Goal: Register for event/course: Sign up to attend an event or enroll in a course

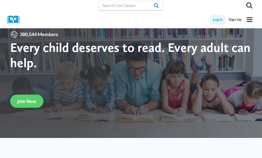
click at [215, 20] on link "Log In" at bounding box center [219, 20] width 16 height 10
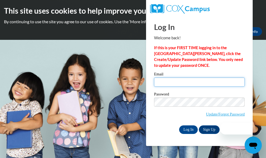
click at [197, 83] on input "Email" at bounding box center [199, 81] width 91 height 9
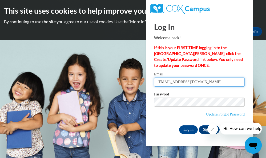
type input "andersot@kmsd.edu"
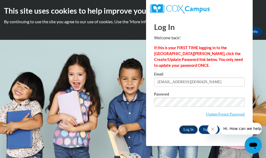
click at [193, 127] on input "Log In" at bounding box center [188, 129] width 19 height 9
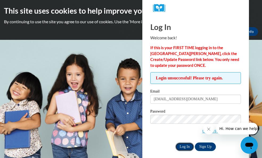
click at [184, 146] on input "Log In" at bounding box center [185, 146] width 19 height 9
click at [186, 146] on input "Log In" at bounding box center [185, 146] width 19 height 9
click at [183, 145] on input "Log In" at bounding box center [185, 146] width 19 height 9
click at [185, 146] on input "Log In" at bounding box center [185, 146] width 19 height 9
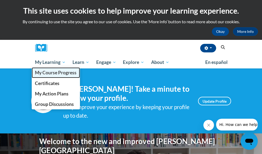
click at [35, 73] on span "My Course Progress" at bounding box center [56, 73] width 42 height 6
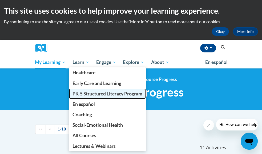
click at [73, 94] on span "PK-5 Structured Literacy Program" at bounding box center [108, 94] width 70 height 6
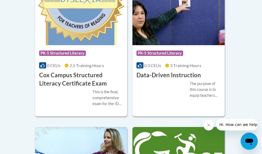
scroll to position [249, 0]
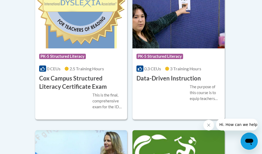
drag, startPoint x: 264, startPoint y: 23, endPoint x: 271, endPoint y: 102, distance: 78.9
click at [57, 55] on span "PK-5 Structured Literacy" at bounding box center [63, 57] width 48 height 7
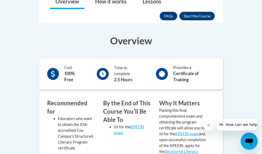
scroll to position [132, 0]
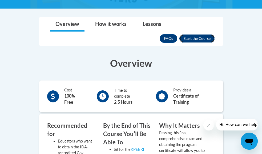
click at [215, 34] on button "Enroll" at bounding box center [198, 38] width 36 height 9
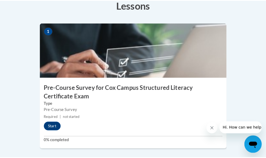
scroll to position [182, 0]
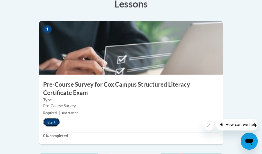
click at [43, 126] on button "Start" at bounding box center [51, 122] width 17 height 9
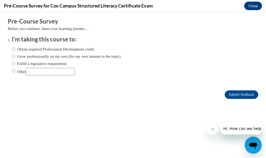
scroll to position [0, 0]
click at [12, 65] on input "Fulfill a legislative requirement." at bounding box center [13, 64] width 3 height 6
radio input "true"
click at [230, 95] on input "Submit feedback" at bounding box center [242, 94] width 34 height 9
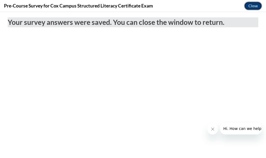
click at [249, 7] on button "Close" at bounding box center [254, 6] width 18 height 9
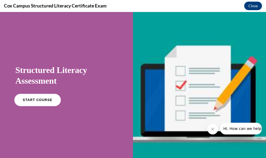
click at [51, 102] on link "START COURSE" at bounding box center [37, 100] width 46 height 12
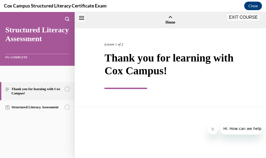
scroll to position [17, 0]
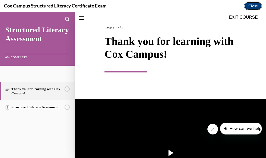
click at [257, 7] on button "Close" at bounding box center [254, 6] width 18 height 9
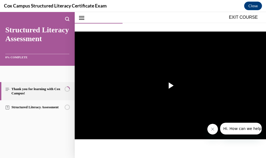
scroll to position [102, 0]
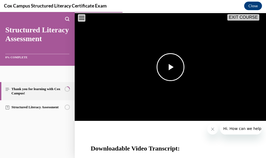
click at [171, 67] on span "Video player" at bounding box center [171, 67] width 0 height 0
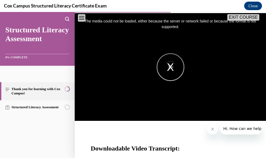
click at [167, 66] on div "The media could not be loaded, either because the server or network failed or b…" at bounding box center [170, 67] width 191 height 108
click at [169, 63] on div "The media could not be loaded, either because the server or network failed or b…" at bounding box center [170, 67] width 191 height 108
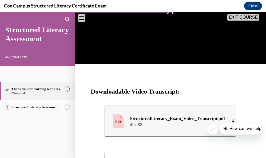
scroll to position [163, 0]
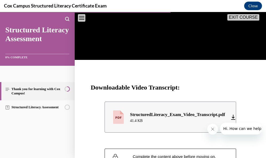
click at [181, 113] on div "StructuredLiteracy_Exam_Video_Transcript.pdf" at bounding box center [177, 114] width 95 height 7
click at [251, 7] on button "Close" at bounding box center [253, 6] width 18 height 9
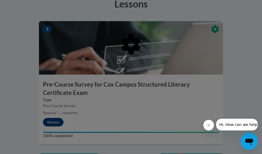
click at [107, 122] on div at bounding box center [131, 77] width 262 height 154
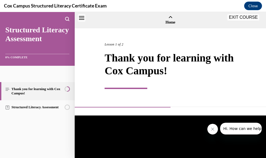
scroll to position [17, 0]
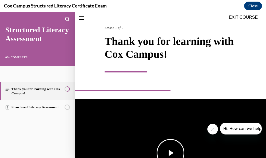
click at [171, 153] on span "Video player" at bounding box center [171, 153] width 0 height 0
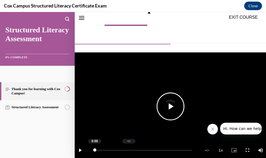
drag, startPoint x: 95, startPoint y: 148, endPoint x: 132, endPoint y: 148, distance: 36.9
click at [130, 148] on div "Loaded : 0% -:- 0:00" at bounding box center [143, 150] width 103 height 20
drag, startPoint x: 94, startPoint y: 148, endPoint x: 164, endPoint y: 149, distance: 70.0
click at [164, 149] on div "Loaded : 0% -:- 0:00" at bounding box center [143, 150] width 103 height 20
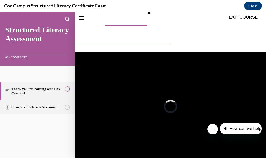
click at [39, 107] on link "Structured Literacy Assessment" at bounding box center [37, 107] width 75 height 14
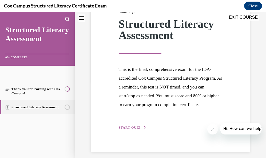
scroll to position [90, 0]
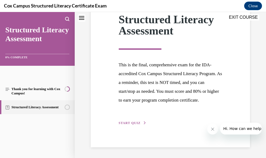
click at [124, 123] on span "START QUIZ" at bounding box center [130, 123] width 22 height 4
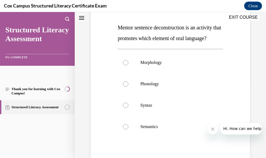
scroll to position [82, 0]
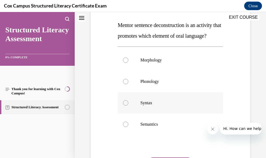
click at [126, 105] on div at bounding box center [125, 102] width 5 height 5
click at [126, 105] on input "Syntax" at bounding box center [125, 102] width 5 height 5
radio input "true"
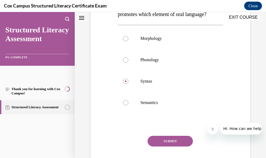
scroll to position [131, 0]
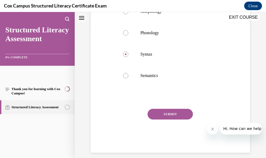
click at [169, 119] on button "SUBMIT" at bounding box center [170, 114] width 45 height 11
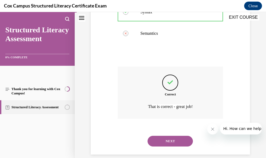
scroll to position [182, 0]
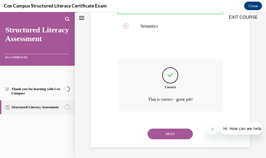
click at [174, 139] on button "NEXT" at bounding box center [170, 133] width 45 height 11
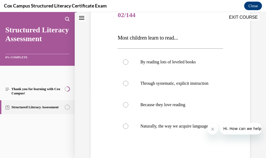
scroll to position [76, 0]
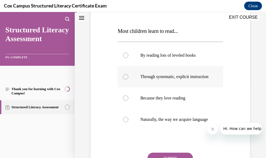
click at [125, 78] on div at bounding box center [125, 76] width 5 height 5
click at [125, 78] on input "Through systematic, explicit instruction" at bounding box center [125, 76] width 5 height 5
radio input "true"
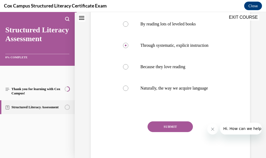
scroll to position [108, 0]
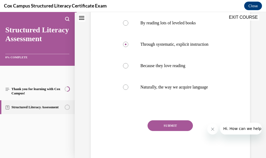
click at [176, 131] on button "SUBMIT" at bounding box center [170, 125] width 45 height 11
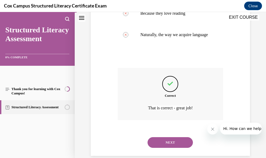
scroll to position [166, 0]
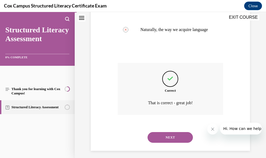
click at [176, 143] on button "NEXT" at bounding box center [170, 137] width 45 height 11
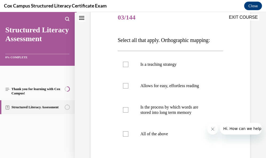
scroll to position [74, 0]
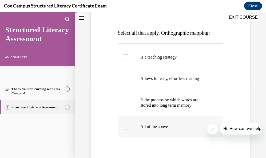
click at [125, 126] on div at bounding box center [125, 126] width 5 height 5
click at [125, 126] on input "All of the above" at bounding box center [125, 126] width 5 height 5
checkbox input "true"
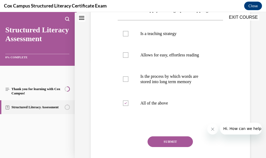
scroll to position [98, 0]
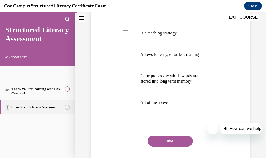
click at [174, 140] on button "SUBMIT" at bounding box center [170, 141] width 45 height 11
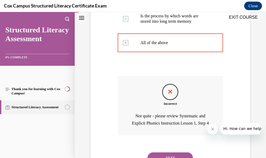
scroll to position [164, 0]
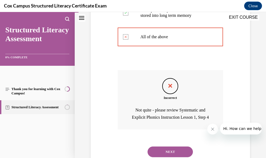
click at [181, 154] on button "NEXT" at bounding box center [170, 151] width 45 height 11
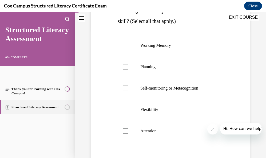
scroll to position [133, 0]
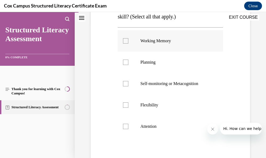
click at [126, 44] on div at bounding box center [125, 40] width 5 height 5
click at [126, 44] on input "Working Memory" at bounding box center [125, 40] width 5 height 5
checkbox input "true"
click at [127, 65] on div at bounding box center [125, 62] width 5 height 5
click at [127, 65] on input "Planning" at bounding box center [125, 62] width 5 height 5
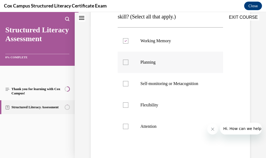
checkbox input "true"
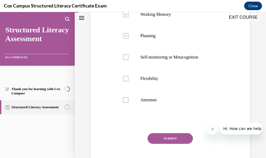
scroll to position [165, 0]
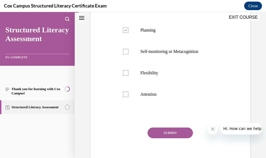
click at [185, 138] on button "SUBMIT" at bounding box center [170, 132] width 45 height 11
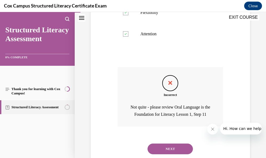
scroll to position [259, 0]
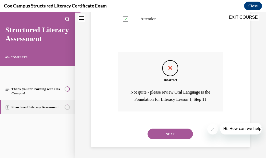
click at [181, 135] on button "NEXT" at bounding box center [170, 133] width 45 height 11
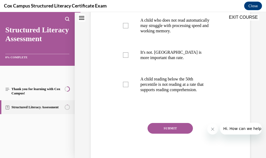
scroll to position [144, 0]
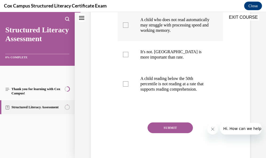
click at [126, 28] on div at bounding box center [125, 24] width 5 height 5
click at [126, 28] on input "A child who does not read automatically may struggle with processing speed and …" at bounding box center [125, 24] width 5 height 5
checkbox input "true"
click at [168, 133] on button "SUBMIT" at bounding box center [170, 127] width 45 height 11
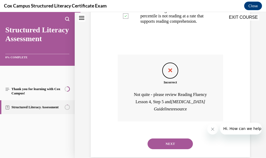
scroll to position [220, 0]
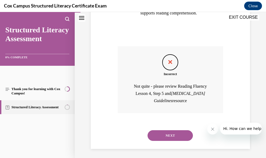
click at [164, 141] on button "NEXT" at bounding box center [170, 135] width 45 height 11
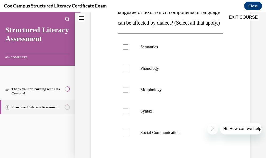
scroll to position [113, 0]
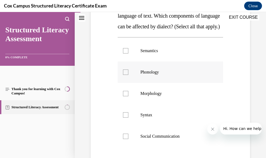
click at [124, 75] on div at bounding box center [125, 71] width 5 height 5
click at [124, 75] on input "Phonology" at bounding box center [125, 71] width 5 height 5
checkbox input "true"
click at [126, 96] on div at bounding box center [125, 93] width 5 height 5
click at [126, 96] on input "Morphology" at bounding box center [125, 93] width 5 height 5
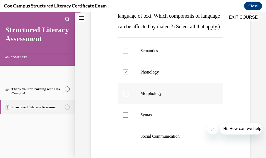
checkbox input "true"
click at [126, 117] on div at bounding box center [125, 114] width 5 height 5
click at [126, 117] on input "Syntax" at bounding box center [125, 114] width 5 height 5
checkbox input "true"
click at [127, 53] on div at bounding box center [125, 50] width 5 height 5
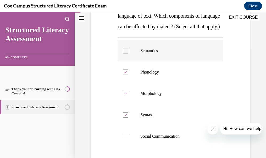
click at [127, 53] on input "Semantics" at bounding box center [125, 50] width 5 height 5
checkbox input "true"
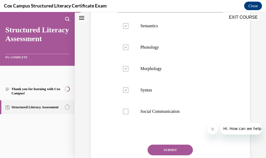
scroll to position [132, 0]
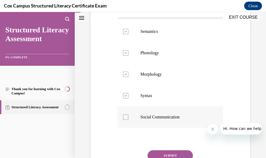
click at [125, 120] on div at bounding box center [125, 116] width 5 height 5
click at [125, 120] on input "Social Communication" at bounding box center [125, 116] width 5 height 5
checkbox input "true"
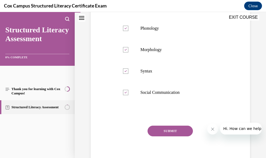
scroll to position [173, 0]
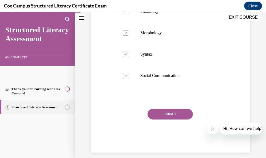
click at [175, 119] on button "SUBMIT" at bounding box center [170, 114] width 45 height 11
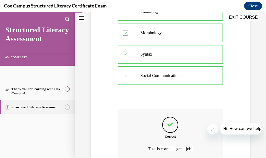
scroll to position [230, 0]
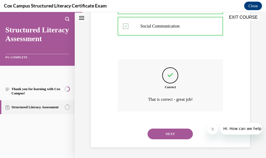
click at [176, 135] on button "NEXT" at bounding box center [170, 133] width 45 height 11
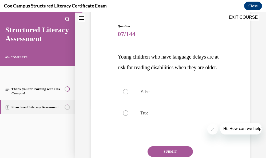
scroll to position [60, 0]
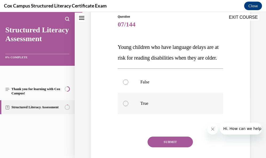
click at [123, 106] on div at bounding box center [125, 103] width 5 height 5
click at [123, 106] on input "True" at bounding box center [125, 103] width 5 height 5
radio input "true"
click at [159, 147] on button "SUBMIT" at bounding box center [170, 141] width 45 height 11
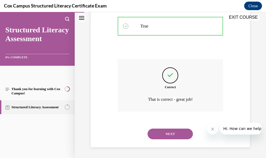
scroll to position [148, 0]
click at [168, 133] on button "NEXT" at bounding box center [170, 133] width 45 height 11
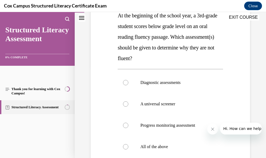
scroll to position [88, 0]
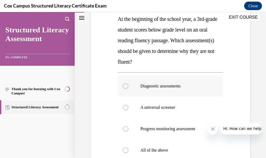
click at [126, 85] on div at bounding box center [125, 85] width 5 height 5
click at [126, 85] on input "Diagnostic assessments" at bounding box center [125, 85] width 5 height 5
radio input "true"
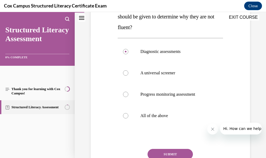
click at [176, 154] on button "SUBMIT" at bounding box center [170, 154] width 45 height 11
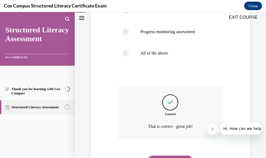
scroll to position [212, 0]
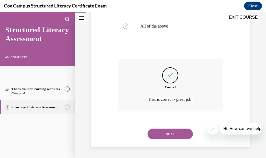
click at [179, 132] on button "NEXT" at bounding box center [170, 133] width 45 height 11
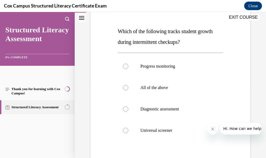
scroll to position [78, 0]
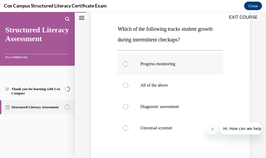
click at [127, 64] on div at bounding box center [125, 63] width 5 height 5
click at [127, 64] on input "Progress monitoring" at bounding box center [125, 63] width 5 height 5
radio input "true"
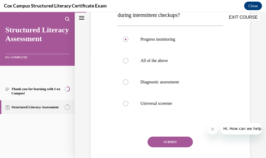
scroll to position [111, 0]
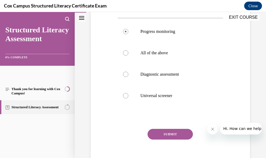
click at [173, 133] on button "SUBMIT" at bounding box center [170, 134] width 45 height 11
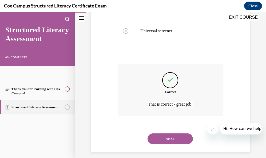
scroll to position [180, 0]
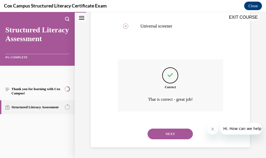
click at [174, 135] on button "NEXT" at bounding box center [170, 133] width 45 height 11
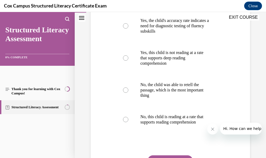
scroll to position [167, 0]
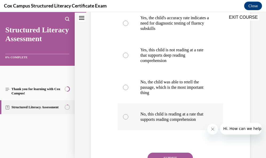
click at [125, 119] on div at bounding box center [125, 116] width 5 height 5
click at [125, 119] on input "No, this child is reading at a rate that supports reading comprehension" at bounding box center [125, 116] width 5 height 5
radio input "true"
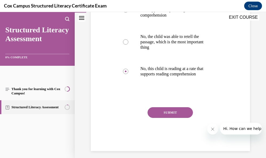
click at [173, 118] on button "SUBMIT" at bounding box center [170, 112] width 45 height 11
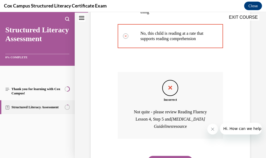
scroll to position [291, 0]
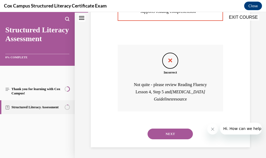
click at [173, 133] on button "NEXT" at bounding box center [170, 133] width 45 height 11
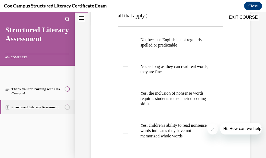
scroll to position [137, 0]
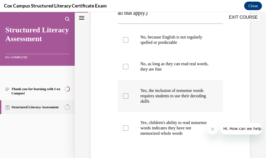
click at [124, 96] on div at bounding box center [125, 95] width 5 height 5
click at [124, 96] on input "Yes, the inclusion of nonsense words requires students to use their decoding sk…" at bounding box center [125, 95] width 5 height 5
checkbox input "true"
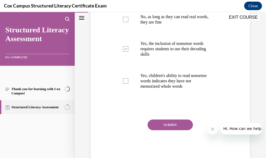
click at [184, 124] on button "SUBMIT" at bounding box center [170, 124] width 45 height 11
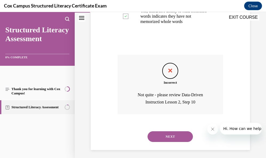
scroll to position [251, 0]
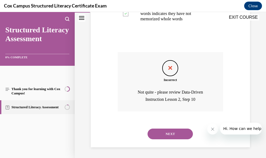
click at [165, 134] on button "NEXT" at bounding box center [170, 133] width 45 height 11
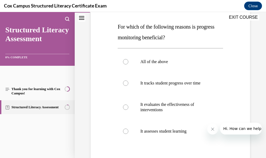
scroll to position [82, 0]
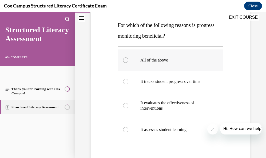
click at [128, 60] on label "All of the above" at bounding box center [170, 59] width 105 height 21
click at [128, 60] on input "All of the above" at bounding box center [125, 59] width 5 height 5
radio input "true"
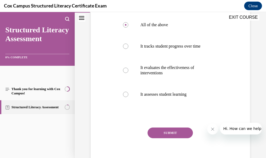
scroll to position [122, 0]
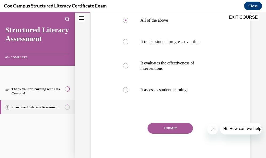
click at [182, 128] on button "SUBMIT" at bounding box center [170, 128] width 45 height 11
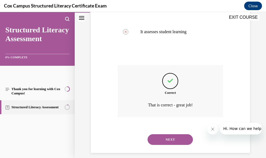
scroll to position [185, 0]
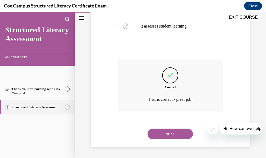
click at [172, 135] on button "NEXT" at bounding box center [170, 133] width 45 height 11
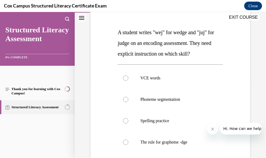
scroll to position [72, 0]
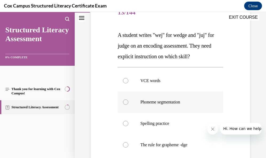
click at [127, 103] on div at bounding box center [125, 101] width 5 height 5
click at [127, 103] on input "Phoneme segmentation" at bounding box center [125, 101] width 5 height 5
radio input "true"
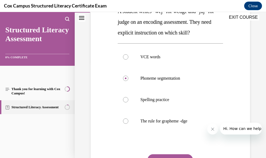
scroll to position [101, 0]
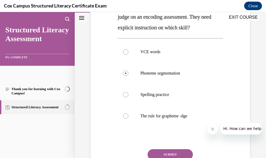
click at [177, 151] on button "SUBMIT" at bounding box center [170, 154] width 45 height 11
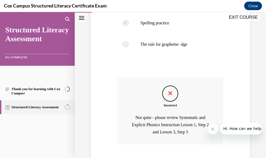
scroll to position [176, 0]
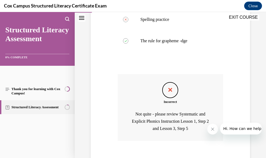
click at [166, 92] on icon "Feedback" at bounding box center [170, 90] width 8 height 8
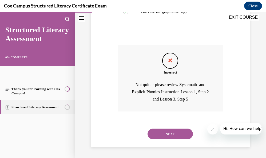
click at [171, 135] on button "NEXT" at bounding box center [170, 133] width 45 height 11
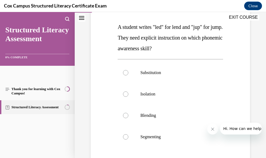
scroll to position [85, 0]
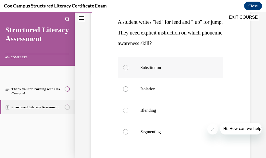
click at [126, 67] on div at bounding box center [125, 67] width 5 height 5
click at [126, 67] on input "Substitution" at bounding box center [125, 67] width 5 height 5
radio input "true"
click at [124, 68] on div at bounding box center [125, 67] width 5 height 5
click at [124, 68] on input "Substitution" at bounding box center [125, 67] width 5 height 5
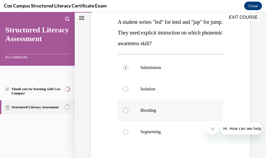
click at [124, 110] on div at bounding box center [125, 110] width 5 height 5
click at [124, 110] on input "Blending" at bounding box center [125, 110] width 5 height 5
radio input "true"
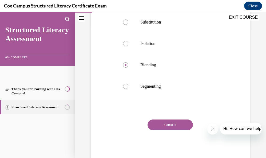
click at [175, 123] on button "SUBMIT" at bounding box center [170, 124] width 45 height 11
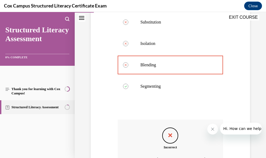
click at [170, 139] on div "Feedback" at bounding box center [170, 135] width 16 height 16
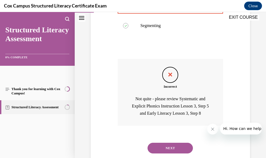
scroll to position [205, 0]
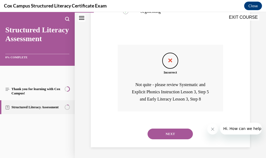
click at [168, 134] on button "NEXT" at bounding box center [170, 133] width 45 height 11
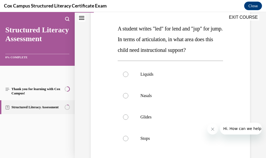
scroll to position [82, 0]
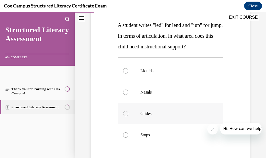
click at [126, 113] on div at bounding box center [125, 113] width 5 height 5
click at [126, 113] on input "Glides" at bounding box center [125, 113] width 5 height 5
radio input "true"
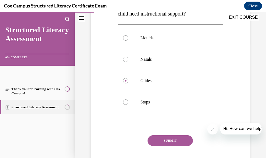
click at [178, 138] on button "SUBMIT" at bounding box center [170, 140] width 45 height 11
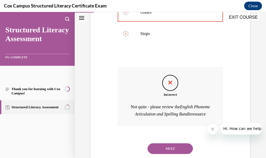
click at [180, 154] on button "NEXT" at bounding box center [170, 148] width 45 height 11
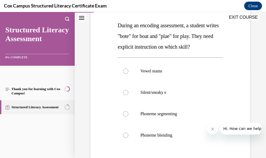
scroll to position [84, 0]
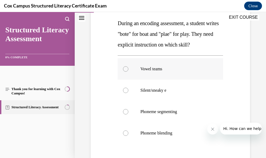
click at [123, 68] on div at bounding box center [125, 68] width 5 height 5
click at [123, 68] on input "Vowel teams" at bounding box center [125, 68] width 5 height 5
radio input "true"
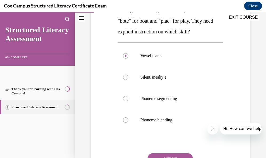
scroll to position [120, 0]
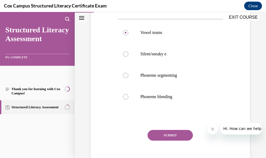
click at [189, 132] on button "SUBMIT" at bounding box center [170, 135] width 45 height 11
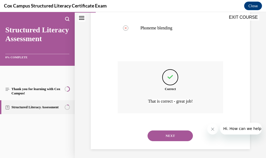
scroll to position [191, 0]
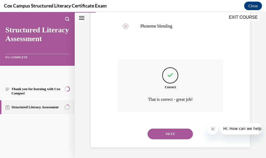
click at [183, 134] on button "NEXT" at bounding box center [170, 133] width 45 height 11
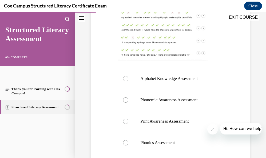
scroll to position [202, 0]
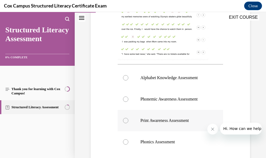
click at [125, 121] on div at bounding box center [125, 120] width 5 height 5
click at [125, 121] on input "Print Awareness Assessment" at bounding box center [125, 120] width 5 height 5
radio input "true"
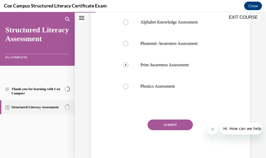
click at [182, 125] on button "SUBMIT" at bounding box center [170, 124] width 45 height 11
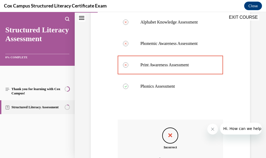
scroll to position [308, 0]
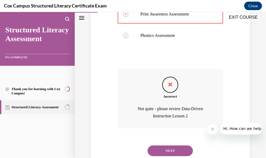
click at [179, 148] on button "NEXT" at bounding box center [170, 150] width 45 height 11
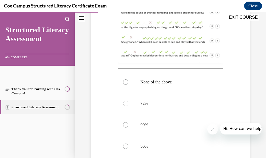
scroll to position [190, 0]
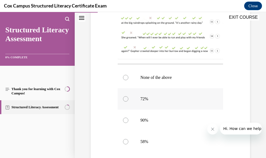
click at [125, 96] on div at bounding box center [125, 98] width 5 height 5
click at [125, 96] on input "72%" at bounding box center [125, 98] width 5 height 5
radio input "true"
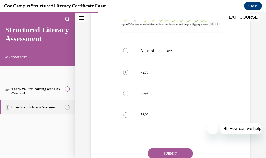
scroll to position [217, 0]
click at [176, 147] on button "SUBMIT" at bounding box center [170, 152] width 45 height 11
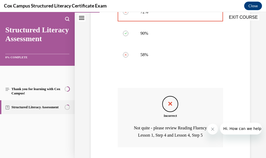
scroll to position [300, 0]
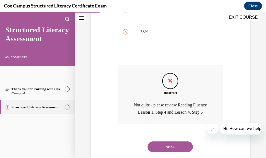
click at [176, 141] on button "NEXT" at bounding box center [170, 146] width 45 height 11
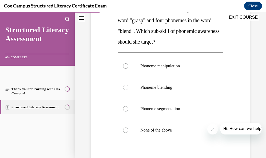
scroll to position [109, 0]
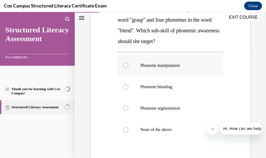
click at [126, 66] on div at bounding box center [125, 65] width 5 height 5
click at [126, 66] on input "Phoneme manipulation" at bounding box center [125, 65] width 5 height 5
radio input "true"
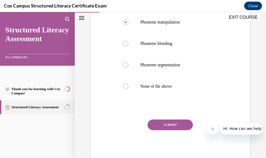
click at [171, 125] on button "SUBMIT" at bounding box center [170, 124] width 45 height 11
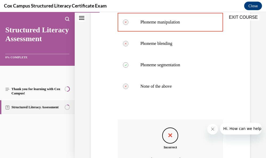
scroll to position [219, 0]
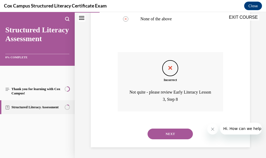
click at [183, 135] on button "NEXT" at bounding box center [170, 133] width 45 height 11
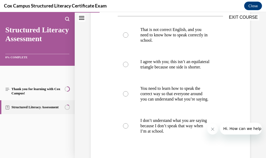
scroll to position [145, 0]
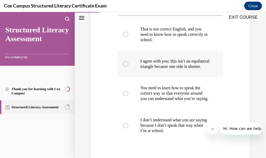
click at [180, 69] on p "I agree with you; this isn’t an equilateral triangle because one side is shorte…" at bounding box center [174, 63] width 69 height 11
click at [128, 66] on input "I agree with you; this isn’t an equilateral triangle because one side is shorte…" at bounding box center [125, 63] width 5 height 5
radio input "true"
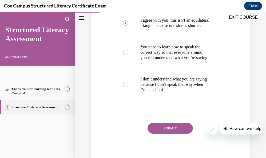
scroll to position [190, 0]
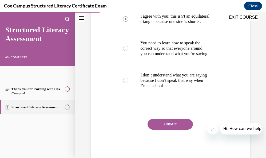
click at [182, 129] on button "SUBMIT" at bounding box center [170, 124] width 45 height 11
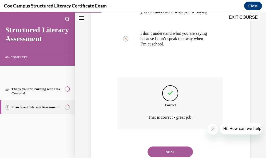
scroll to position [245, 0]
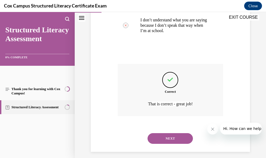
click at [174, 144] on button "NEXT" at bounding box center [170, 138] width 45 height 11
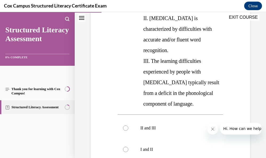
scroll to position [165, 0]
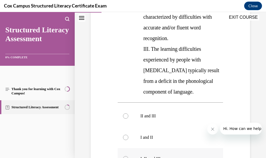
click at [123, 154] on div at bounding box center [125, 158] width 5 height 5
click at [123, 154] on input "I, II, and III" at bounding box center [125, 158] width 5 height 5
radio input "true"
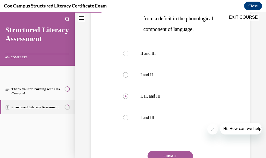
scroll to position [229, 0]
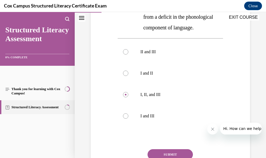
click at [177, 149] on button "SUBMIT" at bounding box center [170, 154] width 45 height 11
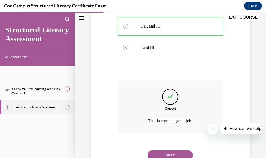
click at [167, 150] on button "NEXT" at bounding box center [170, 155] width 45 height 11
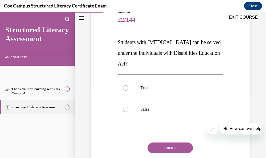
scroll to position [67, 0]
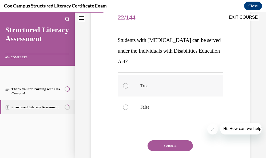
click at [126, 86] on div at bounding box center [125, 85] width 5 height 5
click at [126, 86] on input "True" at bounding box center [125, 85] width 5 height 5
radio input "true"
click at [165, 147] on button "SUBMIT" at bounding box center [170, 145] width 45 height 11
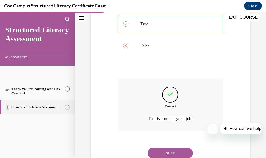
click at [184, 150] on button "NEXT" at bounding box center [170, 153] width 45 height 11
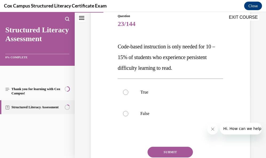
scroll to position [64, 0]
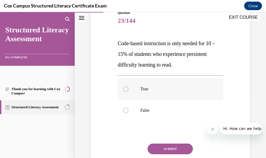
click at [126, 89] on div at bounding box center [125, 88] width 5 height 5
click at [126, 89] on input "True" at bounding box center [125, 88] width 5 height 5
radio input "true"
click at [163, 147] on button "SUBMIT" at bounding box center [170, 148] width 45 height 11
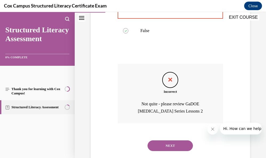
scroll to position [155, 0]
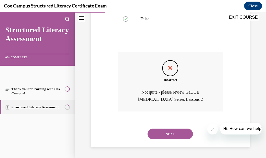
click at [179, 136] on button "NEXT" at bounding box center [170, 133] width 45 height 11
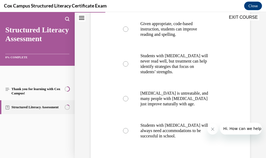
scroll to position [117, 0]
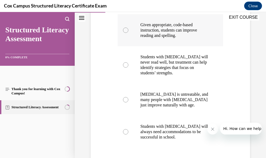
click at [126, 31] on div at bounding box center [125, 30] width 5 height 5
click at [126, 31] on input "Given appropriate, code-based instruction, students can improve reading and spe…" at bounding box center [125, 30] width 5 height 5
radio input "true"
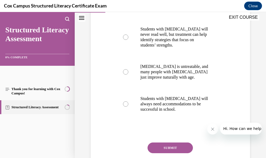
click at [181, 146] on button "SUBMIT" at bounding box center [170, 147] width 45 height 11
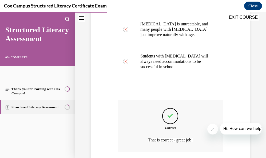
scroll to position [228, 0]
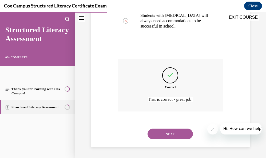
click at [181, 135] on button "NEXT" at bounding box center [170, 133] width 45 height 11
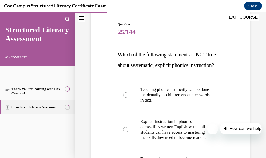
scroll to position [104, 0]
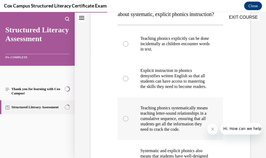
click at [126, 121] on div at bounding box center [125, 118] width 5 height 5
click at [126, 121] on input "Teaching phonics systematically means teaching letter-sound relationships in a …" at bounding box center [125, 118] width 5 height 5
radio input "true"
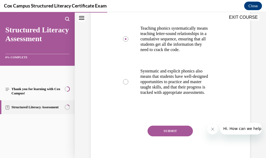
click at [184, 136] on button "SUBMIT" at bounding box center [170, 130] width 45 height 11
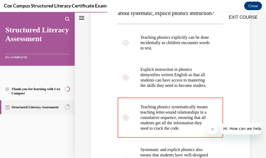
scroll to position [101, 0]
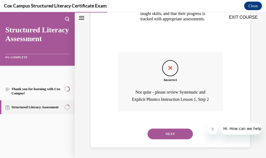
click at [185, 134] on button "NEXT" at bounding box center [170, 133] width 45 height 11
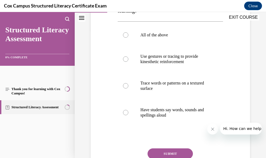
scroll to position [114, 0]
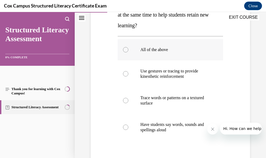
click at [125, 49] on div at bounding box center [125, 49] width 5 height 5
click at [125, 49] on input "All of the above" at bounding box center [125, 49] width 5 height 5
radio input "true"
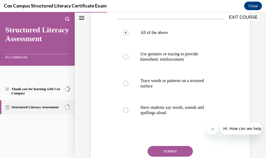
scroll to position [137, 0]
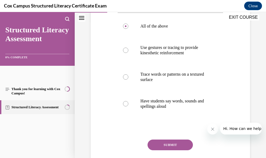
click at [173, 146] on button "SUBMIT" at bounding box center [170, 144] width 45 height 11
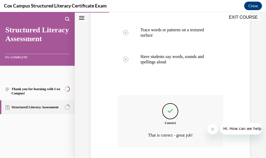
scroll to position [185, 0]
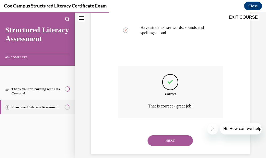
click at [164, 140] on button "NEXT" at bounding box center [170, 140] width 45 height 11
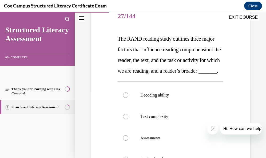
scroll to position [68, 0]
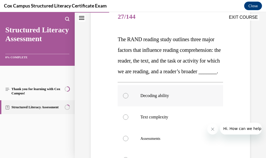
click at [156, 98] on p "Decoding ability" at bounding box center [174, 95] width 69 height 5
click at [128, 98] on input "Decoding ability" at bounding box center [125, 95] width 5 height 5
radio input "true"
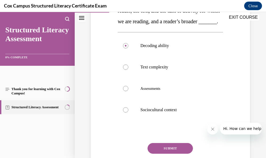
click at [185, 154] on button "SUBMIT" at bounding box center [170, 148] width 45 height 11
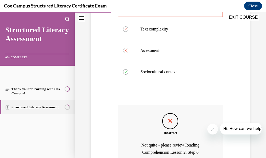
scroll to position [157, 0]
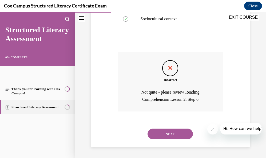
click at [175, 139] on button "NEXT" at bounding box center [170, 133] width 45 height 11
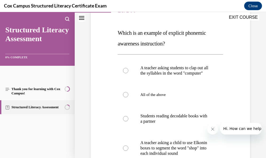
scroll to position [84, 0]
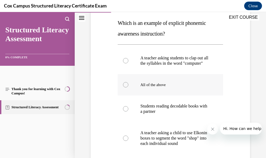
click at [124, 87] on div at bounding box center [125, 84] width 5 height 5
click at [124, 87] on input "All of the above" at bounding box center [125, 84] width 5 height 5
radio input "true"
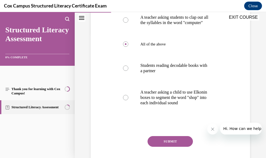
click at [178, 144] on button "SUBMIT" at bounding box center [170, 141] width 45 height 11
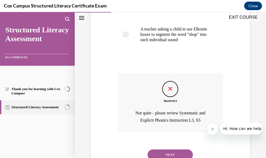
scroll to position [190, 0]
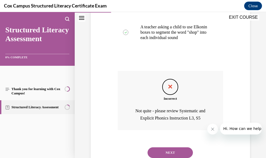
click at [161, 154] on button "NEXT" at bounding box center [170, 152] width 45 height 11
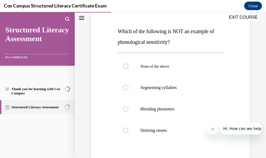
scroll to position [78, 0]
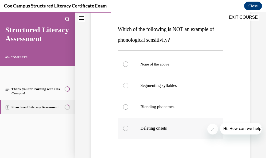
click at [125, 129] on div at bounding box center [125, 127] width 5 height 5
click at [125, 129] on input "Deleting onsets" at bounding box center [125, 127] width 5 height 5
radio input "true"
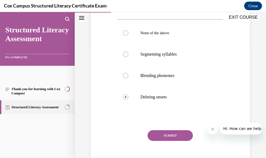
scroll to position [120, 0]
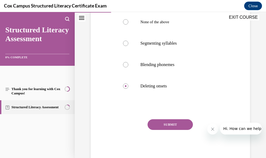
click at [166, 125] on button "SUBMIT" at bounding box center [170, 124] width 45 height 11
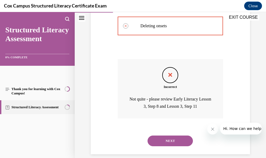
scroll to position [187, 0]
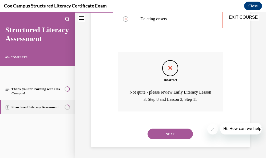
click at [182, 135] on button "NEXT" at bounding box center [170, 133] width 45 height 11
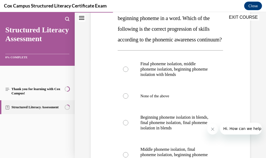
scroll to position [100, 0]
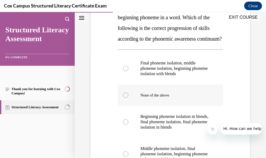
click at [132, 106] on label "None of the above" at bounding box center [170, 94] width 105 height 21
click at [128, 98] on input "None of the above" at bounding box center [125, 94] width 5 height 5
radio input "true"
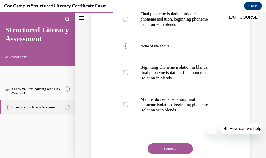
scroll to position [184, 0]
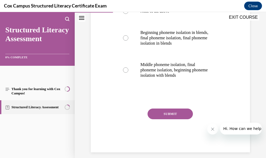
click at [172, 119] on button "SUBMIT" at bounding box center [170, 113] width 45 height 11
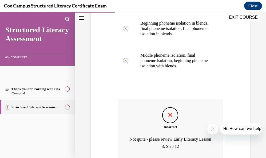
scroll to position [198, 0]
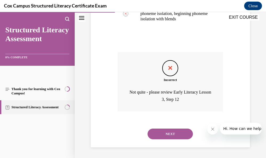
click at [181, 137] on button "NEXT" at bounding box center [170, 133] width 45 height 11
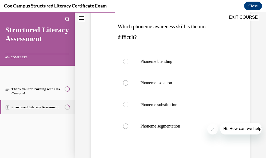
scroll to position [81, 0]
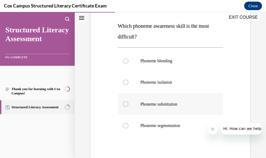
click at [125, 105] on div at bounding box center [125, 103] width 5 height 5
click at [125, 105] on input "Phoneme substitution" at bounding box center [125, 103] width 5 height 5
radio input "true"
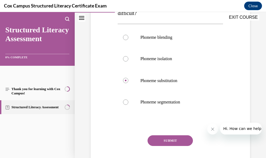
scroll to position [105, 0]
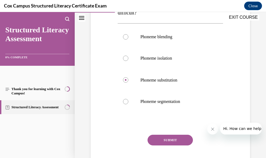
click at [165, 140] on button "SUBMIT" at bounding box center [170, 140] width 45 height 11
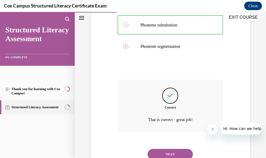
click at [165, 154] on button "NEXT" at bounding box center [170, 154] width 45 height 11
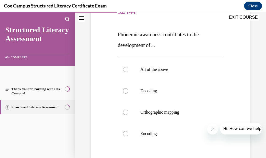
scroll to position [75, 0]
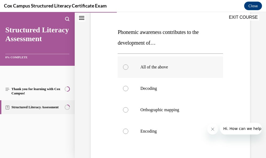
click at [141, 69] on p "All of the above" at bounding box center [174, 66] width 69 height 5
click at [128, 69] on input "All of the above" at bounding box center [125, 66] width 5 height 5
radio input "true"
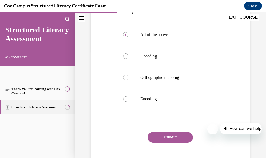
click at [187, 137] on button "SUBMIT" at bounding box center [170, 137] width 45 height 11
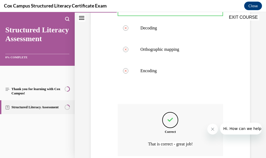
scroll to position [139, 0]
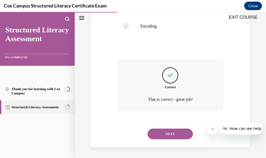
click at [172, 134] on button "NEXT" at bounding box center [170, 133] width 45 height 11
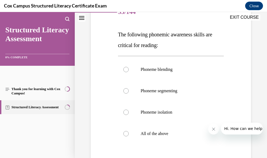
scroll to position [74, 0]
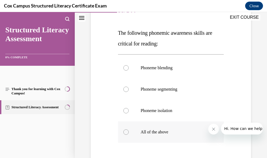
click at [166, 135] on label "All of the above" at bounding box center [171, 131] width 106 height 21
click at [129, 135] on input "All of the above" at bounding box center [125, 131] width 5 height 5
radio input "true"
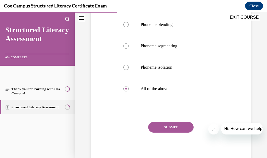
click at [175, 125] on button "SUBMIT" at bounding box center [170, 127] width 45 height 11
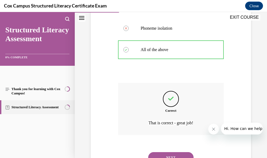
scroll to position [162, 0]
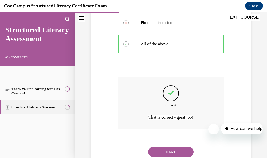
click at [172, 150] on button "NEXT" at bounding box center [170, 151] width 45 height 11
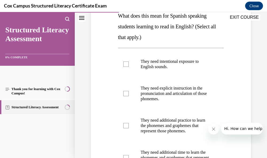
scroll to position [104, 0]
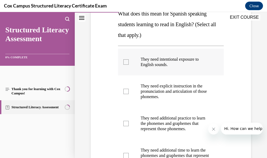
click at [147, 65] on p "They need intentional exposure to English sounds." at bounding box center [176, 62] width 70 height 11
click at [129, 65] on input "They need intentional exposure to English sounds." at bounding box center [125, 61] width 5 height 5
checkbox input "true"
click at [148, 89] on p "They need explicit instruction in the pronunciation and articulation of those p…" at bounding box center [176, 91] width 70 height 16
click at [129, 89] on input "They need explicit instruction in the pronunciation and articulation of those p…" at bounding box center [125, 91] width 5 height 5
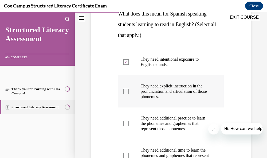
checkbox input "true"
click at [149, 113] on label "They need additional practice to learn the phonemes and graphemes that represen…" at bounding box center [171, 123] width 106 height 32
click at [129, 121] on input "They need additional practice to learn the phonemes and graphemes that represen…" at bounding box center [125, 123] width 5 height 5
checkbox input "true"
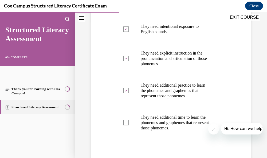
scroll to position [147, 0]
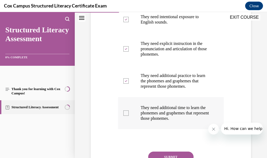
click at [187, 119] on p "They need additional time to learn the phonemes and graphemes that represent th…" at bounding box center [176, 113] width 70 height 16
click at [129, 116] on input "They need additional time to learn the phonemes and graphemes that represent th…" at bounding box center [125, 112] width 5 height 5
checkbox input "true"
click at [172, 154] on button "SUBMIT" at bounding box center [170, 156] width 45 height 11
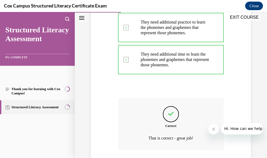
scroll to position [239, 0]
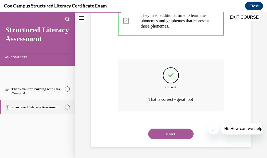
click at [186, 135] on button "NEXT" at bounding box center [170, 133] width 45 height 11
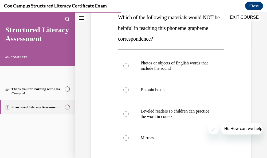
scroll to position [115, 0]
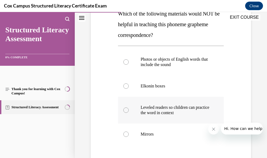
click at [178, 112] on p "Leveled readers so children can practice the word in context" at bounding box center [176, 110] width 70 height 11
click at [129, 112] on input "Leveled readers so children can practice the word in context" at bounding box center [125, 109] width 5 height 5
radio input "true"
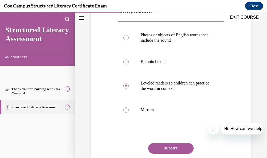
click at [180, 145] on button "SUBMIT" at bounding box center [170, 148] width 45 height 11
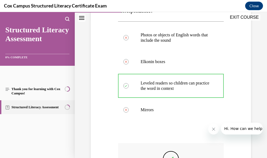
scroll to position [206, 0]
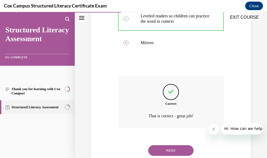
click at [176, 152] on button "NEXT" at bounding box center [170, 150] width 45 height 11
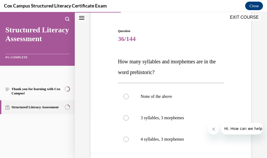
scroll to position [61, 0]
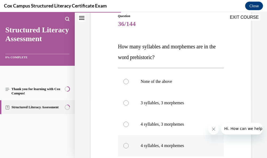
click at [130, 144] on label "4 syllables, 4 morphemes" at bounding box center [171, 145] width 106 height 21
click at [129, 144] on input "4 syllables, 4 morphemes" at bounding box center [125, 145] width 5 height 5
radio input "true"
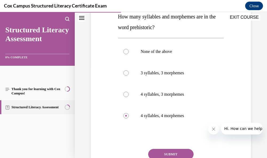
scroll to position [99, 0]
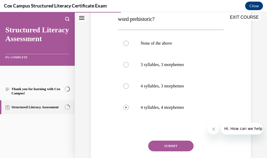
click at [179, 142] on button "SUBMIT" at bounding box center [170, 145] width 45 height 11
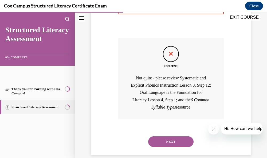
click at [181, 142] on button "NEXT" at bounding box center [170, 141] width 45 height 11
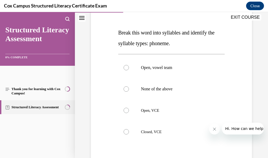
scroll to position [77, 0]
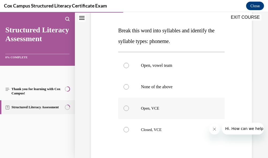
click at [164, 107] on p "Open, VCE" at bounding box center [176, 107] width 70 height 5
click at [129, 107] on input "Open, VCE" at bounding box center [125, 107] width 5 height 5
radio input "true"
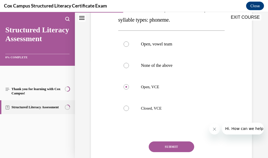
scroll to position [101, 0]
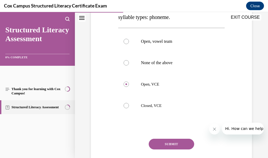
click at [172, 142] on button "SUBMIT" at bounding box center [170, 144] width 45 height 11
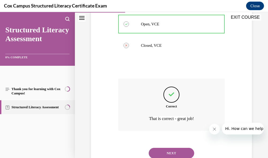
click at [179, 153] on button "NEXT" at bounding box center [170, 153] width 45 height 11
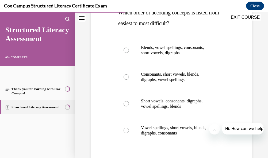
scroll to position [96, 0]
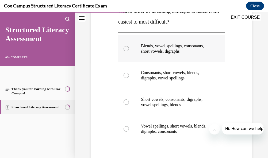
click at [178, 55] on label "Blends, vowel spellings, consonants, short vowels, digraphs" at bounding box center [171, 48] width 106 height 27
click at [129, 51] on input "Blends, vowel spellings, consonants, short vowels, digraphs" at bounding box center [125, 48] width 5 height 5
radio input "true"
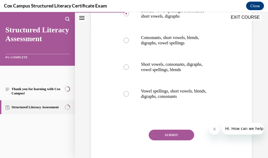
click at [187, 134] on button "SUBMIT" at bounding box center [170, 134] width 45 height 11
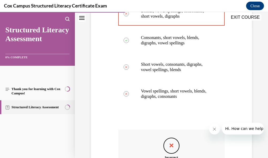
scroll to position [176, 0]
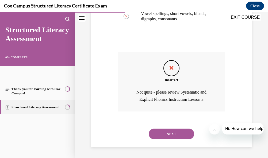
click at [179, 134] on button "NEXT" at bounding box center [170, 133] width 45 height 11
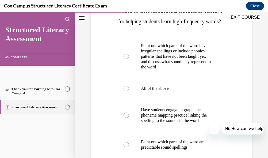
scroll to position [107, 0]
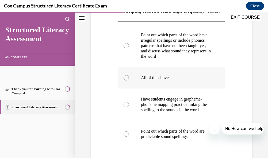
click at [129, 88] on label "All of the above" at bounding box center [171, 77] width 106 height 21
click at [129, 80] on input "All of the above" at bounding box center [125, 77] width 5 height 5
radio input "true"
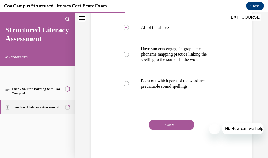
click at [185, 130] on button "SUBMIT" at bounding box center [170, 124] width 45 height 11
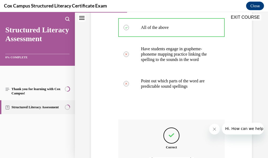
scroll to position [234, 0]
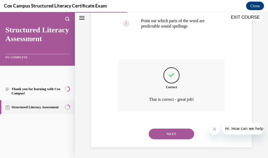
click at [179, 136] on button "NEXT" at bounding box center [170, 133] width 45 height 11
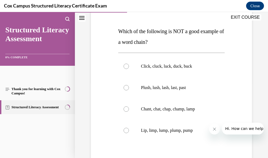
scroll to position [77, 0]
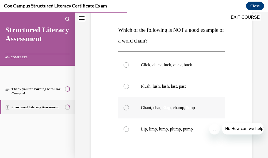
click at [155, 111] on label "Chant, chat, chap, champ, lamp" at bounding box center [171, 107] width 106 height 21
click at [129, 110] on input "Chant, chat, chap, champ, lamp" at bounding box center [125, 107] width 5 height 5
radio input "true"
click at [182, 131] on p "Lip, limp, lump, plump, pump" at bounding box center [176, 128] width 70 height 5
click at [129, 131] on input "Lip, limp, lump, plump, pump" at bounding box center [125, 128] width 5 height 5
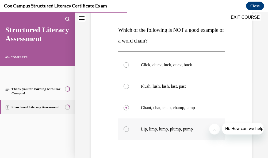
radio input "true"
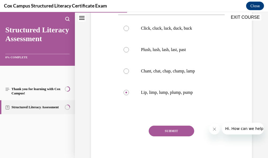
click at [175, 126] on button "SUBMIT" at bounding box center [170, 130] width 45 height 11
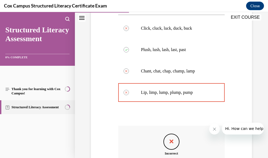
scroll to position [189, 0]
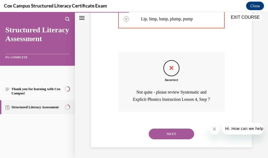
click at [183, 139] on button "NEXT" at bounding box center [170, 133] width 45 height 11
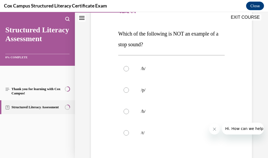
scroll to position [79, 0]
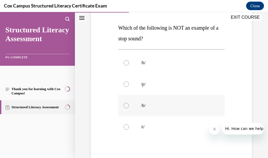
click at [158, 105] on p "/b/" at bounding box center [176, 105] width 70 height 5
click at [129, 105] on input "/b/" at bounding box center [125, 105] width 5 height 5
radio input "true"
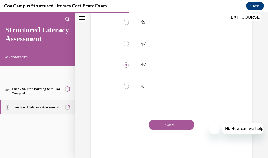
click at [175, 121] on button "SUBMIT" at bounding box center [170, 124] width 45 height 11
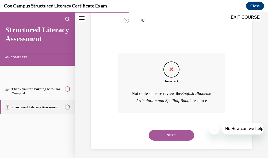
click at [184, 140] on button "NEXT" at bounding box center [170, 135] width 45 height 11
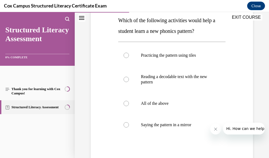
scroll to position [87, 0]
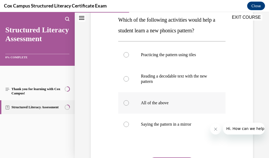
click at [183, 106] on label "All of the above" at bounding box center [171, 102] width 107 height 21
click at [129, 105] on input "All of the above" at bounding box center [126, 102] width 5 height 5
radio input "true"
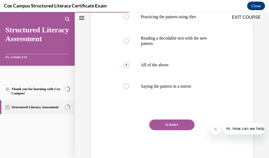
click at [185, 124] on button "SUBMIT" at bounding box center [171, 124] width 45 height 11
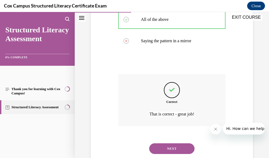
scroll to position [185, 0]
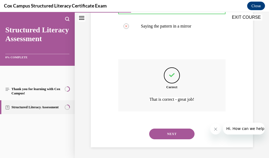
click at [170, 136] on button "NEXT" at bounding box center [171, 133] width 45 height 11
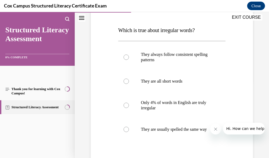
scroll to position [88, 0]
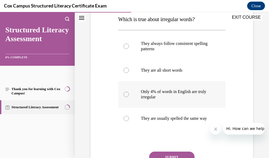
click at [154, 96] on p "Only 4% of words in English are truly irregular" at bounding box center [176, 94] width 71 height 11
click at [129, 96] on input "Only 4% of words in English are truly irregular" at bounding box center [126, 94] width 5 height 5
radio input "true"
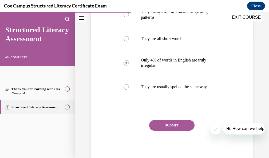
scroll to position [122, 0]
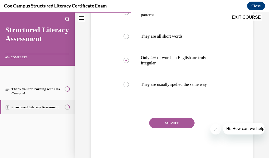
click at [187, 125] on button "SUBMIT" at bounding box center [171, 122] width 45 height 11
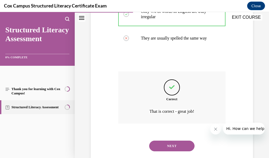
drag, startPoint x: 267, startPoint y: 103, endPoint x: 265, endPoint y: 136, distance: 32.6
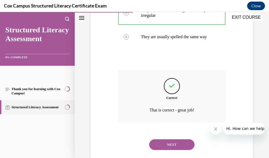
click at [166, 149] on button "NEXT" at bounding box center [171, 144] width 45 height 11
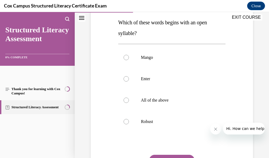
scroll to position [86, 0]
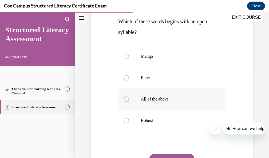
click at [168, 102] on label "All of the above" at bounding box center [171, 98] width 107 height 21
click at [129, 102] on input "All of the above" at bounding box center [126, 98] width 5 height 5
radio input "true"
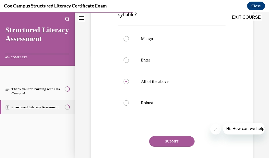
scroll to position [105, 0]
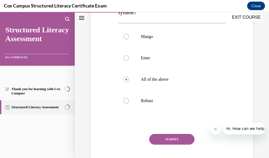
click at [175, 139] on button "SUBMIT" at bounding box center [171, 139] width 45 height 11
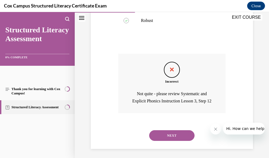
scroll to position [188, 0]
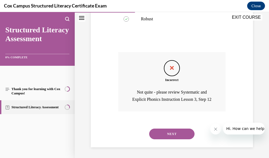
click at [156, 139] on button "NEXT" at bounding box center [171, 133] width 45 height 11
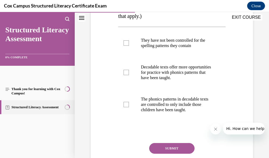
scroll to position [113, 0]
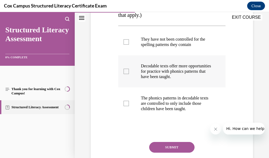
click at [193, 79] on p "Decodable texts offer more opportunities for practice with phonics patterns tha…" at bounding box center [176, 71] width 71 height 16
click at [129, 74] on input "Decodable texts offer more opportunities for practice with phonics patterns tha…" at bounding box center [126, 71] width 5 height 5
checkbox input "true"
click at [172, 152] on button "SUBMIT" at bounding box center [171, 147] width 45 height 11
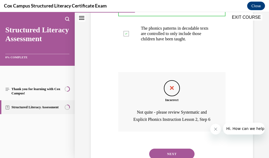
scroll to position [185, 0]
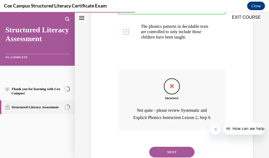
click at [159, 154] on button "NEXT" at bounding box center [171, 152] width 45 height 11
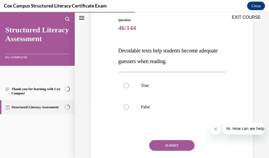
scroll to position [60, 0]
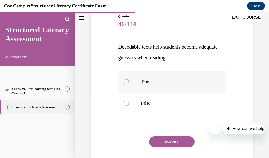
click at [143, 85] on label "True" at bounding box center [171, 81] width 107 height 21
click at [129, 84] on input "True" at bounding box center [126, 81] width 5 height 5
radio input "true"
click at [169, 139] on button "SUBMIT" at bounding box center [171, 141] width 45 height 11
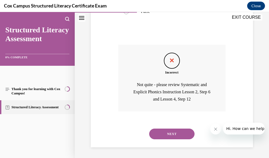
click at [178, 132] on button "NEXT" at bounding box center [171, 133] width 45 height 11
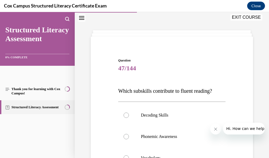
drag, startPoint x: 265, startPoint y: 78, endPoint x: 268, endPoint y: 118, distance: 40.7
click at [262, 118] on div "Lesson 1 - Thank you for learning with Cox Campus! Question 46/144 Decodable te…" at bounding box center [172, 85] width 194 height 146
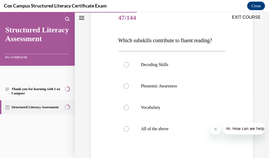
scroll to position [74, 0]
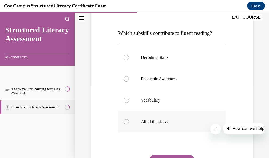
click at [154, 120] on p "All of the above" at bounding box center [176, 121] width 71 height 5
click at [129, 120] on input "All of the above" at bounding box center [126, 121] width 5 height 5
radio input "true"
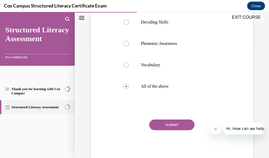
click at [181, 124] on button "SUBMIT" at bounding box center [171, 124] width 45 height 11
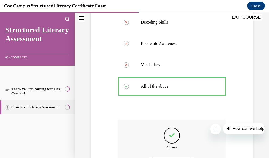
scroll to position [169, 0]
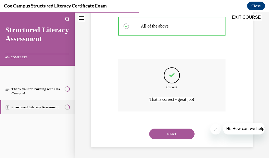
click at [186, 136] on button "NEXT" at bounding box center [171, 133] width 45 height 11
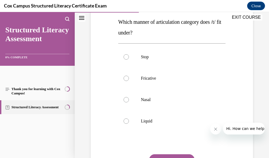
scroll to position [87, 0]
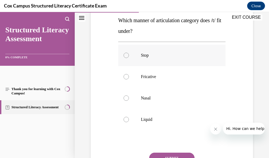
click at [157, 59] on label "Stop" at bounding box center [171, 55] width 107 height 21
click at [129, 58] on input "Stop" at bounding box center [126, 55] width 5 height 5
radio input "true"
click at [160, 154] on button "SUBMIT" at bounding box center [171, 157] width 45 height 11
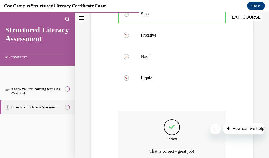
scroll to position [159, 0]
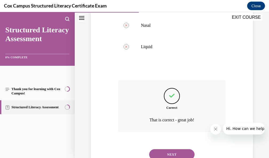
click at [180, 154] on button "NEXT" at bounding box center [171, 154] width 45 height 11
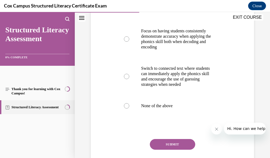
scroll to position [158, 0]
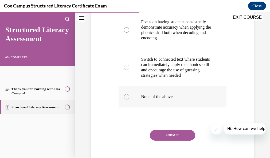
click at [179, 99] on p "None of the above" at bounding box center [177, 96] width 72 height 5
click at [129, 99] on input "None of the above" at bounding box center [126, 96] width 5 height 5
radio input "true"
click at [174, 140] on button "SUBMIT" at bounding box center [172, 135] width 45 height 11
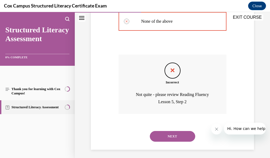
click at [186, 142] on button "NEXT" at bounding box center [172, 136] width 45 height 11
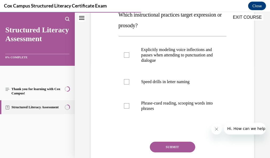
scroll to position [99, 0]
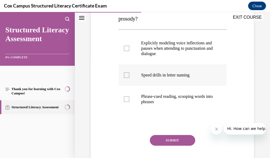
click at [140, 71] on label "Speed drills in letter naming" at bounding box center [173, 74] width 108 height 21
click at [129, 72] on input "Speed drills in letter naming" at bounding box center [126, 74] width 5 height 5
checkbox input "true"
click at [150, 47] on p "Explicitly modeling voice inflections and pauses when attending to punctuation …" at bounding box center [177, 48] width 72 height 16
click at [129, 47] on input "Explicitly modeling voice inflections and pauses when attending to punctuation …" at bounding box center [126, 48] width 5 height 5
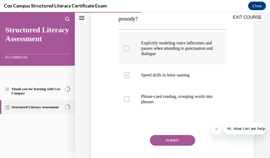
checkbox input "true"
click at [134, 74] on label "Speed drills in letter naming" at bounding box center [173, 74] width 108 height 21
click at [129, 74] on input "Speed drills in letter naming" at bounding box center [126, 74] width 5 height 5
checkbox input "false"
click at [162, 139] on button "SUBMIT" at bounding box center [172, 140] width 45 height 11
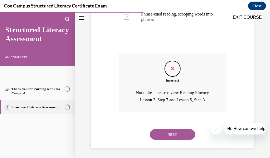
click at [183, 135] on button "NEXT" at bounding box center [172, 134] width 45 height 11
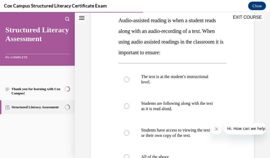
scroll to position [95, 0]
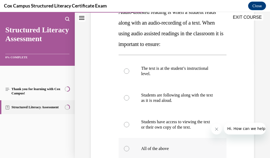
click at [152, 151] on p "All of the above" at bounding box center [177, 148] width 72 height 5
click at [129, 151] on input "All of the above" at bounding box center [126, 148] width 5 height 5
radio input "true"
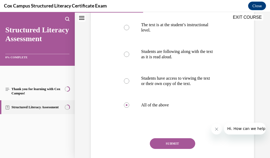
scroll to position [146, 0]
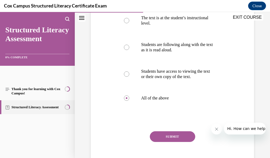
click at [189, 138] on button "SUBMIT" at bounding box center [172, 136] width 45 height 11
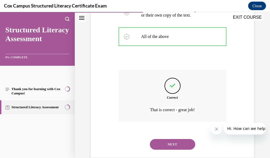
scroll to position [217, 0]
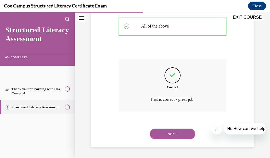
click at [173, 131] on button "NEXT" at bounding box center [172, 133] width 45 height 11
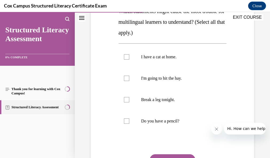
scroll to position [80, 0]
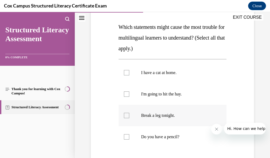
click at [168, 119] on label "Break a leg tonight." at bounding box center [173, 115] width 108 height 21
click at [129, 118] on input "Break a leg tonight." at bounding box center [126, 115] width 5 height 5
checkbox input "true"
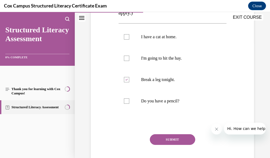
scroll to position [116, 0]
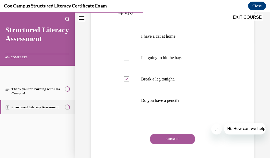
click at [184, 138] on button "SUBMIT" at bounding box center [172, 139] width 45 height 11
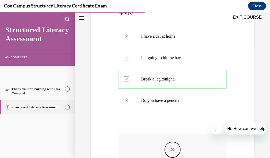
scroll to position [198, 0]
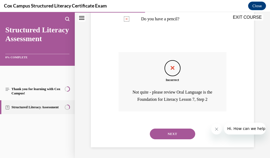
click at [169, 135] on button "NEXT" at bounding box center [172, 133] width 45 height 11
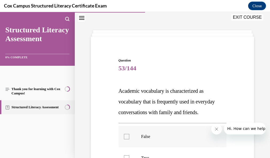
click at [124, 135] on div at bounding box center [126, 136] width 5 height 5
click at [124, 135] on input "False" at bounding box center [126, 136] width 5 height 5
checkbox input "true"
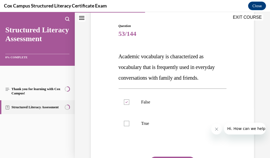
scroll to position [88, 0]
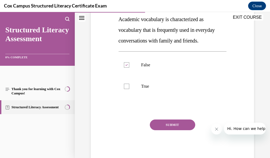
click at [180, 123] on button "SUBMIT" at bounding box center [172, 124] width 45 height 11
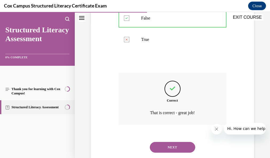
click at [184, 143] on button "NEXT" at bounding box center [172, 147] width 45 height 11
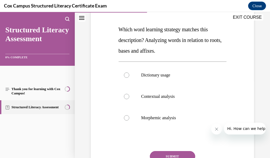
scroll to position [84, 0]
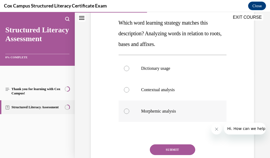
click at [184, 111] on p "Morphemic analysis" at bounding box center [177, 110] width 72 height 5
click at [129, 111] on input "Morphemic analysis" at bounding box center [126, 110] width 5 height 5
radio input "true"
click at [175, 150] on button "SUBMIT" at bounding box center [172, 149] width 45 height 11
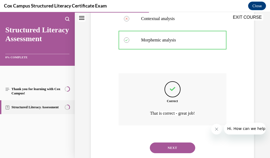
click at [174, 147] on button "NEXT" at bounding box center [172, 147] width 45 height 11
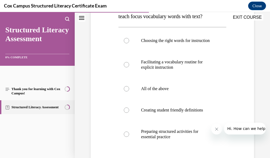
scroll to position [108, 0]
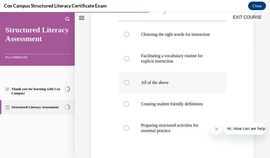
click at [155, 85] on p "All of the above" at bounding box center [177, 82] width 72 height 5
click at [129, 85] on input "All of the above" at bounding box center [126, 82] width 5 height 5
radio input "true"
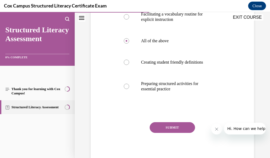
scroll to position [159, 0]
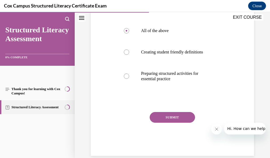
click at [185, 123] on button "SUBMIT" at bounding box center [172, 117] width 45 height 11
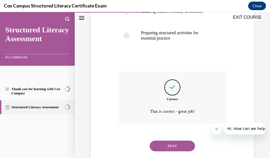
click at [176, 151] on button "NEXT" at bounding box center [172, 145] width 45 height 11
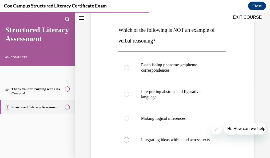
scroll to position [80, 0]
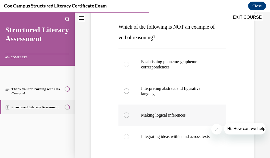
click at [174, 117] on p "Making logical inferences" at bounding box center [177, 114] width 72 height 5
click at [129, 117] on input "Making logical inferences" at bounding box center [126, 114] width 5 height 5
radio input "true"
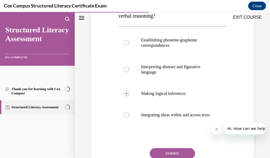
scroll to position [103, 0]
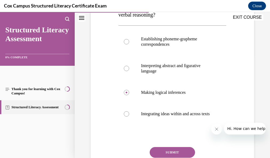
click at [185, 154] on button "SUBMIT" at bounding box center [172, 152] width 45 height 11
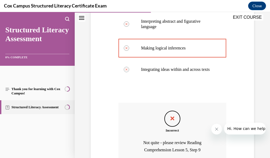
scroll to position [149, 0]
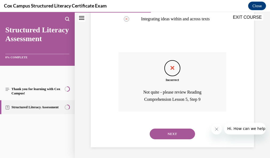
click at [186, 135] on button "NEXT" at bounding box center [172, 133] width 45 height 11
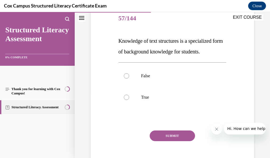
scroll to position [68, 0]
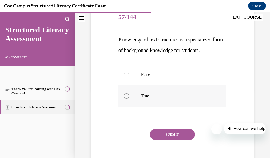
click at [141, 99] on p "True" at bounding box center [177, 95] width 72 height 5
click at [129, 99] on input "True" at bounding box center [126, 95] width 5 height 5
radio input "true"
click at [147, 146] on div "SUBMIT" at bounding box center [173, 142] width 108 height 27
click at [157, 140] on button "SUBMIT" at bounding box center [172, 134] width 45 height 11
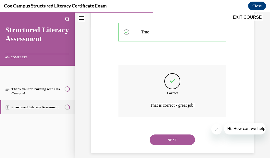
click at [158, 145] on button "NEXT" at bounding box center [172, 139] width 45 height 11
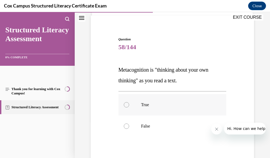
scroll to position [41, 0]
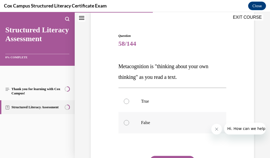
click at [136, 123] on label "False" at bounding box center [173, 122] width 108 height 21
click at [129, 123] on input "False" at bounding box center [126, 122] width 5 height 5
radio input "true"
click at [164, 154] on button "SUBMIT" at bounding box center [172, 161] width 45 height 11
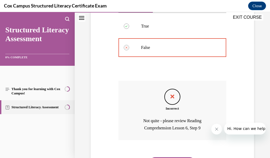
scroll to position [135, 0]
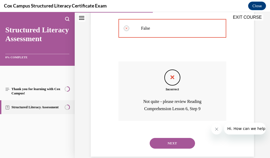
click at [190, 141] on button "NEXT" at bounding box center [172, 143] width 45 height 11
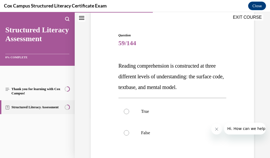
scroll to position [48, 0]
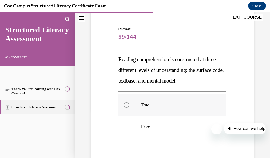
click at [162, 105] on p "True" at bounding box center [177, 104] width 72 height 5
click at [129, 105] on input "True" at bounding box center [126, 104] width 5 height 5
radio input "true"
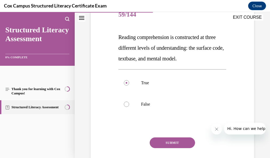
scroll to position [88, 0]
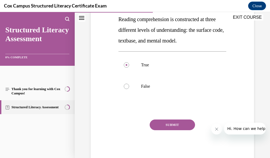
click at [169, 125] on button "SUBMIT" at bounding box center [172, 124] width 45 height 11
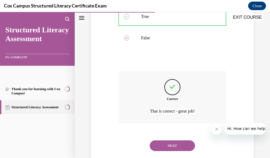
click at [169, 146] on button "NEXT" at bounding box center [172, 145] width 45 height 11
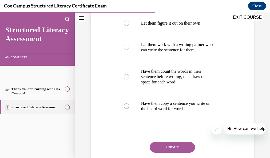
scroll to position [133, 0]
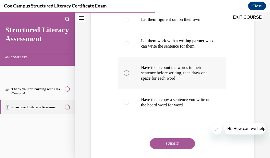
click at [179, 81] on p "Have them count the words in their sentence before writing, then draw one space…" at bounding box center [177, 73] width 72 height 16
click at [129, 76] on input "Have them count the words in their sentence before writing, then draw one space…" at bounding box center [126, 72] width 5 height 5
radio input "true"
click at [177, 149] on button "SUBMIT" at bounding box center [172, 143] width 45 height 11
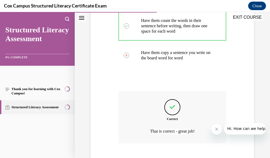
scroll to position [215, 0]
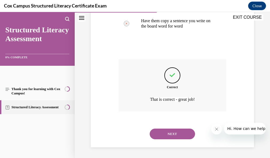
click at [187, 139] on button "NEXT" at bounding box center [172, 133] width 45 height 11
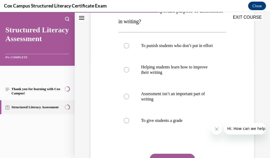
scroll to position [98, 0]
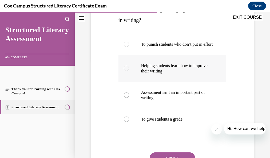
click at [176, 74] on p "Helping students learn how to improve their writing" at bounding box center [177, 68] width 72 height 11
click at [129, 71] on input "Helping students learn how to improve their writing" at bounding box center [126, 68] width 5 height 5
radio input "true"
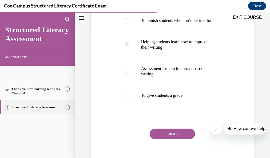
scroll to position [124, 0]
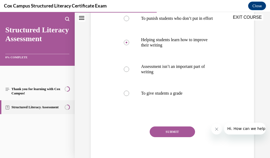
click at [180, 135] on button "SUBMIT" at bounding box center [172, 131] width 45 height 11
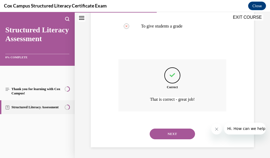
click at [185, 136] on button "NEXT" at bounding box center [172, 133] width 45 height 11
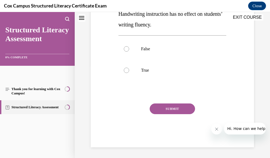
scroll to position [16, 0]
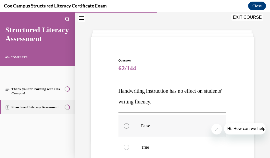
click at [142, 124] on p "False" at bounding box center [177, 125] width 72 height 5
click at [129, 124] on input "False" at bounding box center [126, 125] width 5 height 5
radio input "true"
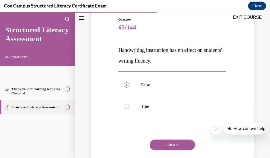
scroll to position [58, 0]
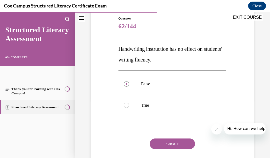
click at [158, 143] on button "SUBMIT" at bounding box center [172, 143] width 45 height 11
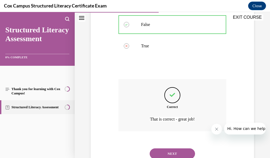
click at [182, 152] on button "NEXT" at bounding box center [172, 153] width 45 height 11
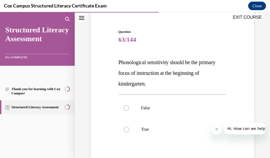
scroll to position [57, 0]
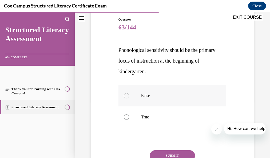
click at [140, 97] on label "False" at bounding box center [173, 95] width 108 height 21
click at [129, 97] on input "False" at bounding box center [126, 95] width 5 height 5
radio input "true"
click at [159, 154] on button "SUBMIT" at bounding box center [172, 155] width 45 height 11
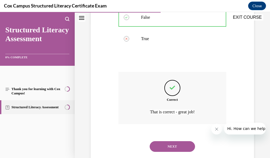
scroll to position [148, 0]
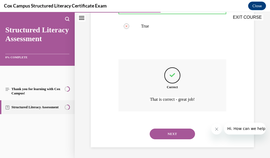
click at [186, 133] on button "NEXT" at bounding box center [172, 133] width 45 height 11
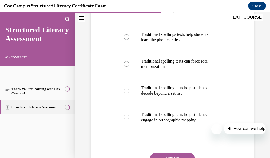
scroll to position [108, 0]
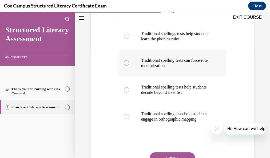
click at [185, 68] on p "Traditional spelling tests can force rote memorization" at bounding box center [177, 63] width 72 height 11
click at [129, 66] on input "Traditional spelling tests can force rote memorization" at bounding box center [126, 62] width 5 height 5
radio input "true"
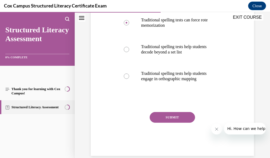
scroll to position [149, 0]
click at [183, 122] on button "SUBMIT" at bounding box center [172, 116] width 45 height 11
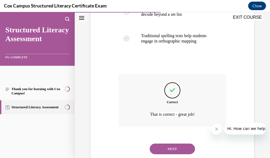
scroll to position [188, 0]
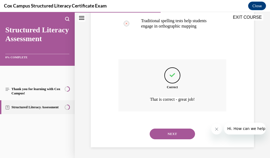
click at [187, 133] on button "NEXT" at bounding box center [172, 133] width 45 height 11
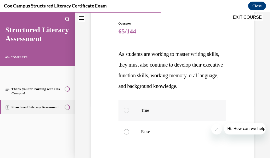
scroll to position [56, 0]
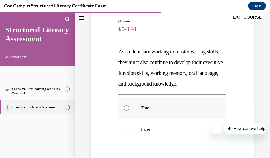
click at [170, 110] on p "True" at bounding box center [177, 107] width 72 height 5
click at [129, 110] on input "True" at bounding box center [126, 107] width 5 height 5
radio input "true"
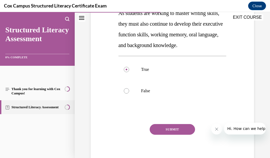
click at [184, 129] on button "SUBMIT" at bounding box center [172, 129] width 45 height 11
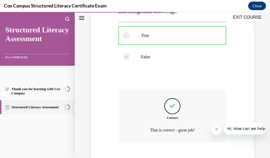
scroll to position [134, 0]
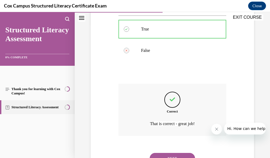
click at [183, 154] on button "NEXT" at bounding box center [172, 158] width 45 height 11
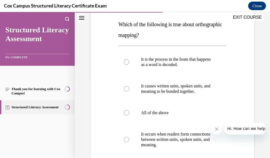
scroll to position [91, 0]
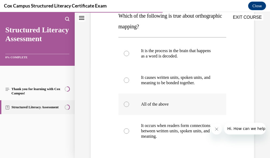
click at [195, 105] on p "All of the above" at bounding box center [177, 103] width 72 height 5
click at [129, 105] on input "All of the above" at bounding box center [126, 103] width 5 height 5
radio input "true"
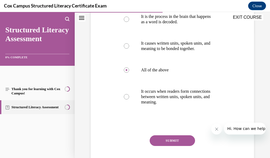
click at [186, 138] on button "SUBMIT" at bounding box center [172, 140] width 45 height 11
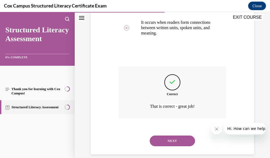
scroll to position [201, 0]
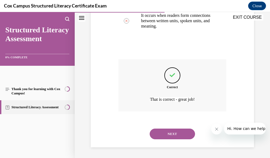
click at [177, 136] on button "NEXT" at bounding box center [172, 133] width 45 height 11
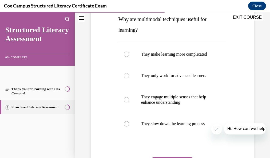
scroll to position [97, 0]
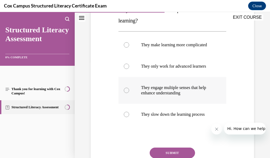
click at [182, 96] on p "They engage multiple senses that help enhance understanding" at bounding box center [177, 90] width 72 height 11
click at [129, 93] on input "They engage multiple senses that help enhance understanding" at bounding box center [126, 90] width 5 height 5
radio input "true"
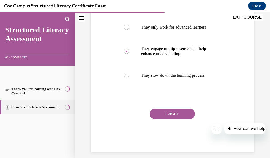
click at [183, 119] on button "SUBMIT" at bounding box center [172, 113] width 45 height 11
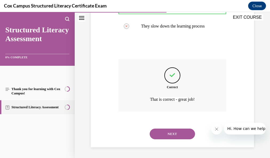
scroll to position [201, 0]
click at [177, 131] on button "NEXT" at bounding box center [172, 133] width 45 height 11
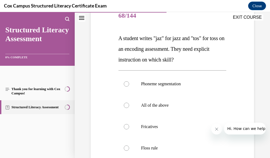
scroll to position [90, 0]
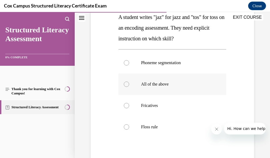
click at [179, 84] on p "All of the above" at bounding box center [177, 83] width 72 height 5
click at [129, 84] on input "All of the above" at bounding box center [126, 83] width 5 height 5
radio input "true"
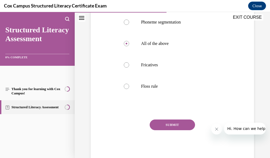
click at [160, 122] on button "SUBMIT" at bounding box center [172, 124] width 45 height 11
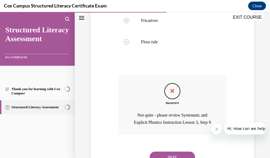
scroll to position [177, 0]
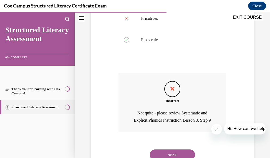
click at [177, 153] on button "NEXT" at bounding box center [172, 154] width 45 height 11
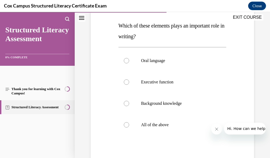
scroll to position [91, 0]
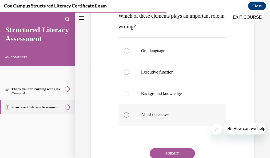
click at [164, 118] on label "All of the above" at bounding box center [173, 114] width 108 height 21
click at [129, 117] on input "All of the above" at bounding box center [126, 114] width 5 height 5
radio input "true"
click at [164, 153] on button "SUBMIT" at bounding box center [172, 153] width 45 height 11
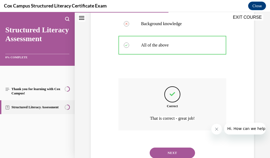
click at [188, 151] on button "NEXT" at bounding box center [172, 152] width 45 height 11
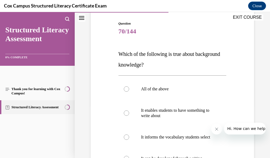
scroll to position [61, 0]
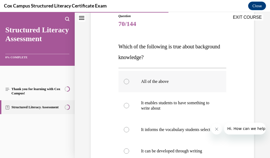
click at [155, 74] on label "All of the above" at bounding box center [173, 81] width 108 height 21
click at [129, 79] on input "All of the above" at bounding box center [126, 81] width 5 height 5
radio input "true"
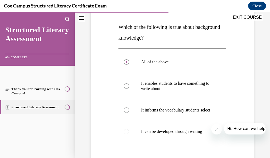
scroll to position [117, 0]
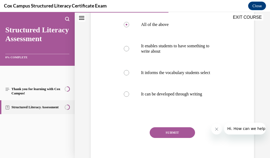
click at [152, 138] on button "SUBMIT" at bounding box center [172, 132] width 45 height 11
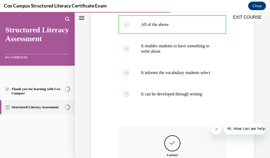
scroll to position [191, 0]
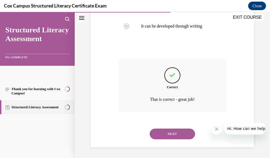
click at [164, 134] on button "NEXT" at bounding box center [172, 133] width 45 height 11
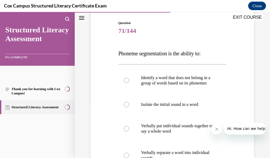
scroll to position [65, 0]
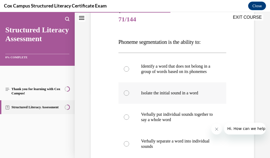
click at [189, 96] on p "Isolate the initial sound in a word" at bounding box center [177, 92] width 72 height 5
click at [129, 96] on input "Isolate the initial sound in a word" at bounding box center [126, 92] width 5 height 5
radio input "true"
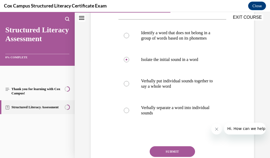
click at [177, 154] on button "SUBMIT" at bounding box center [172, 151] width 45 height 11
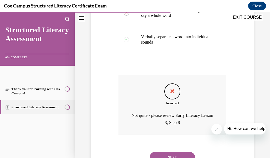
scroll to position [173, 0]
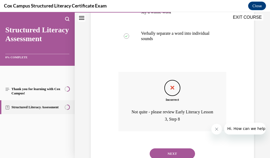
click at [170, 154] on button "NEXT" at bounding box center [172, 153] width 45 height 11
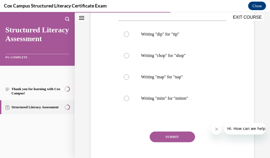
scroll to position [120, 0]
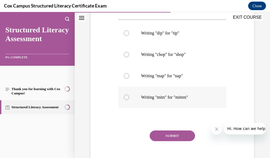
click at [124, 99] on div at bounding box center [126, 97] width 5 height 5
click at [124, 99] on input "Writing "mitn" for "mitten"" at bounding box center [126, 97] width 5 height 5
radio input "true"
click at [160, 133] on button "SUBMIT" at bounding box center [172, 135] width 45 height 11
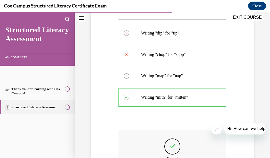
scroll to position [153, 0]
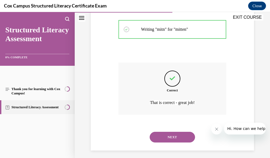
click at [175, 138] on button "NEXT" at bounding box center [172, 137] width 45 height 11
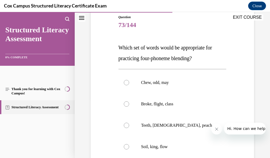
scroll to position [64, 0]
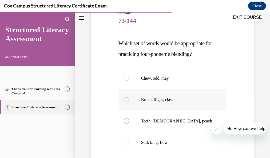
click at [181, 104] on label "Broke, flight, class" at bounding box center [173, 99] width 108 height 21
click at [129, 102] on input "Broke, flight, class" at bounding box center [126, 99] width 5 height 5
radio input "true"
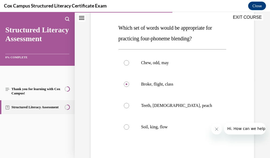
scroll to position [104, 0]
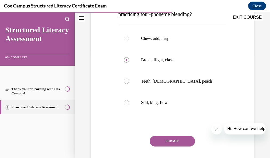
click at [168, 140] on button "SUBMIT" at bounding box center [172, 141] width 45 height 11
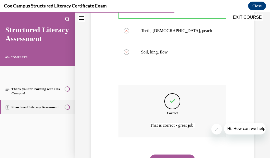
scroll to position [168, 0]
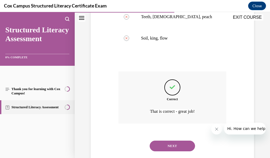
click at [188, 145] on button "NEXT" at bounding box center [172, 145] width 45 height 11
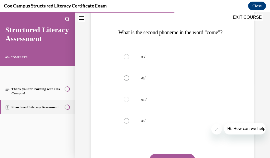
scroll to position [80, 0]
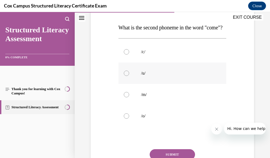
click at [171, 84] on label "/u/" at bounding box center [173, 72] width 108 height 21
click at [129, 76] on input "/u/" at bounding box center [126, 72] width 5 height 5
radio input "true"
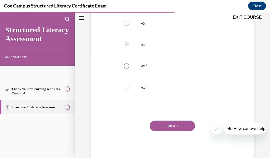
scroll to position [110, 0]
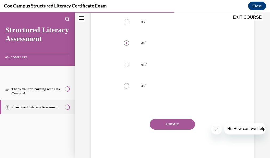
click at [178, 129] on button "SUBMIT" at bounding box center [172, 124] width 45 height 11
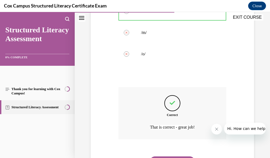
scroll to position [180, 0]
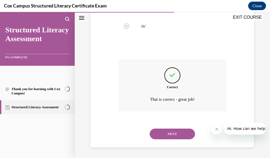
click at [180, 132] on button "NEXT" at bounding box center [172, 133] width 45 height 11
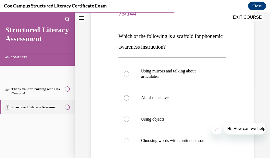
scroll to position [78, 0]
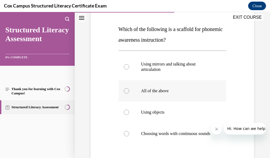
click at [217, 85] on label "All of the above" at bounding box center [173, 90] width 108 height 21
click at [129, 88] on input "All of the above" at bounding box center [126, 90] width 5 height 5
radio input "true"
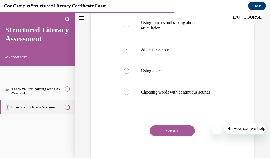
click at [183, 136] on button "SUBMIT" at bounding box center [172, 130] width 45 height 11
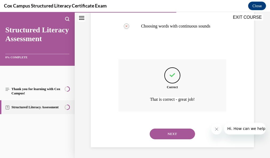
click at [177, 133] on button "NEXT" at bounding box center [172, 133] width 45 height 11
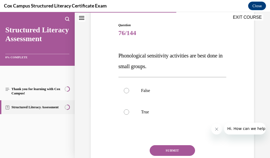
scroll to position [53, 0]
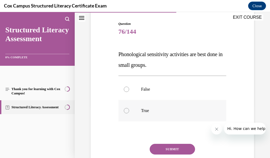
click at [158, 106] on label "True" at bounding box center [173, 110] width 108 height 21
click at [129, 108] on input "True" at bounding box center [126, 110] width 5 height 5
radio input "true"
click at [165, 148] on button "SUBMIT" at bounding box center [172, 149] width 45 height 11
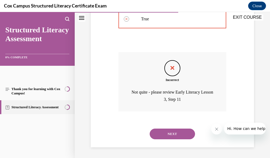
click at [187, 134] on button "NEXT" at bounding box center [172, 133] width 45 height 11
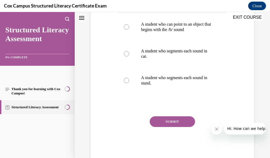
scroll to position [16, 0]
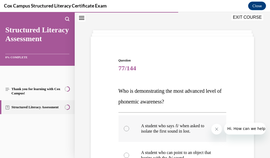
click at [194, 126] on p "A student who says /l/ when asked to isolate the first sound in lost." at bounding box center [177, 128] width 72 height 11
click at [129, 126] on input "A student who says /l/ when asked to isolate the first sound in lost." at bounding box center [126, 128] width 5 height 5
radio input "true"
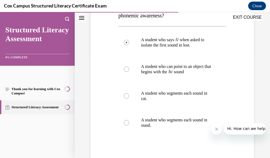
scroll to position [113, 0]
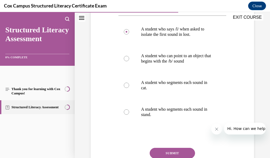
click at [179, 151] on button "SUBMIT" at bounding box center [172, 153] width 45 height 11
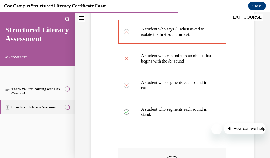
scroll to position [209, 0]
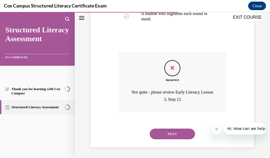
click at [182, 132] on button "NEXT" at bounding box center [172, 133] width 45 height 11
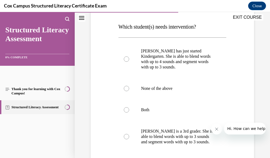
scroll to position [84, 0]
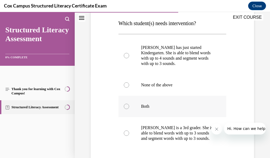
click at [171, 110] on label "Both" at bounding box center [173, 106] width 108 height 21
click at [129, 109] on input "Both" at bounding box center [126, 106] width 5 height 5
radio input "true"
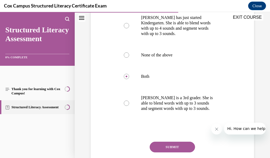
scroll to position [124, 0]
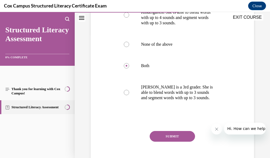
click at [183, 142] on button "SUBMIT" at bounding box center [172, 136] width 45 height 11
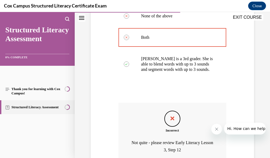
scroll to position [165, 0]
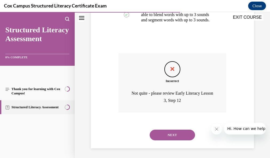
click at [186, 138] on button "NEXT" at bounding box center [172, 134] width 45 height 11
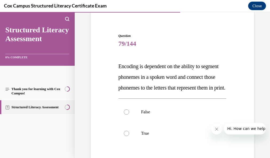
scroll to position [55, 0]
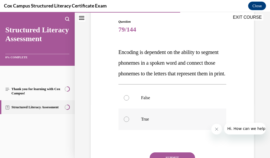
click at [126, 126] on label "True" at bounding box center [173, 118] width 108 height 21
click at [126, 122] on input "True" at bounding box center [126, 118] width 5 height 5
radio input "true"
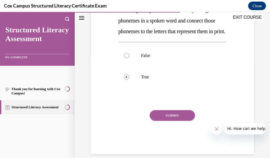
scroll to position [99, 0]
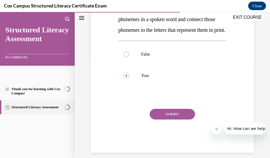
click at [190, 119] on button "SUBMIT" at bounding box center [172, 114] width 45 height 11
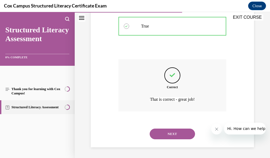
click at [167, 131] on button "NEXT" at bounding box center [172, 133] width 45 height 11
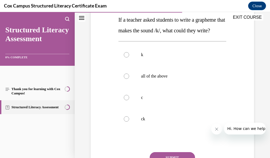
scroll to position [89, 0]
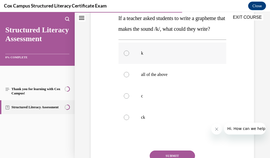
click at [180, 64] on label "k" at bounding box center [173, 52] width 108 height 21
click at [129, 56] on input "k" at bounding box center [126, 52] width 5 height 5
radio input "true"
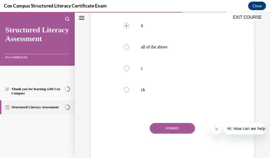
scroll to position [120, 0]
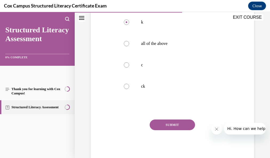
click at [172, 130] on button "SUBMIT" at bounding box center [172, 124] width 45 height 11
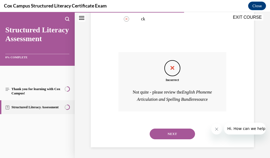
click at [184, 139] on button "NEXT" at bounding box center [172, 133] width 45 height 11
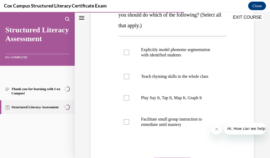
scroll to position [127, 0]
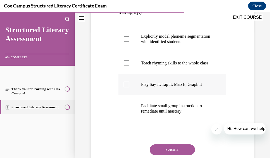
click at [197, 95] on label "Play Say It, Tap It, Map It, Graph It" at bounding box center [173, 84] width 108 height 21
click at [129, 87] on input "Play Say It, Tap It, Map It, Graph It" at bounding box center [126, 84] width 5 height 5
checkbox input "true"
click at [183, 154] on button "SUBMIT" at bounding box center [172, 149] width 45 height 11
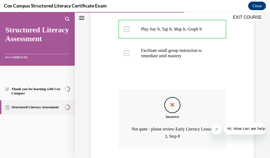
scroll to position [192, 0]
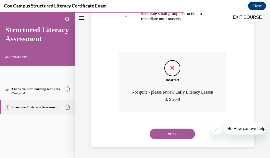
click at [185, 136] on button "NEXT" at bounding box center [172, 133] width 45 height 11
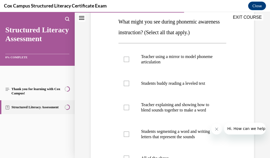
scroll to position [99, 0]
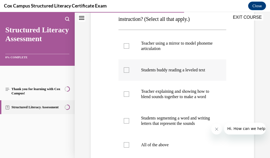
click at [198, 73] on p "Students buddy reading a leveled text" at bounding box center [177, 69] width 72 height 5
click at [129, 73] on input "Students buddy reading a leveled text" at bounding box center [126, 69] width 5 height 5
checkbox input "true"
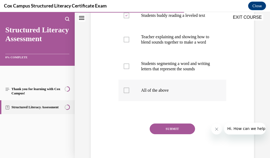
click at [156, 93] on p "All of the above" at bounding box center [177, 90] width 72 height 5
click at [129, 93] on input "All of the above" at bounding box center [126, 90] width 5 height 5
checkbox input "true"
click at [165, 134] on button "SUBMIT" at bounding box center [172, 128] width 45 height 11
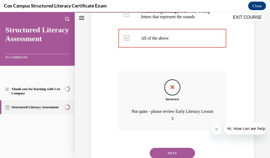
scroll to position [241, 0]
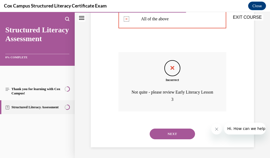
click at [186, 139] on button "NEXT" at bounding box center [172, 133] width 45 height 11
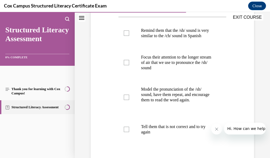
scroll to position [124, 0]
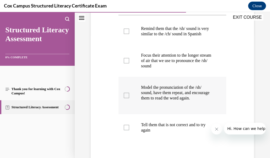
click at [185, 101] on p "Model the pronunciation of the /sh/ sound, have them repeat, and encourage them…" at bounding box center [177, 93] width 72 height 16
click at [129, 98] on input "Model the pronunciation of the /sh/ sound, have them repeat, and encourage them…" at bounding box center [126, 95] width 5 height 5
checkbox input "true"
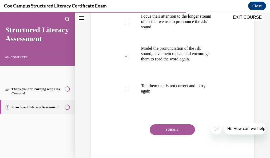
click at [185, 135] on button "SUBMIT" at bounding box center [172, 129] width 45 height 11
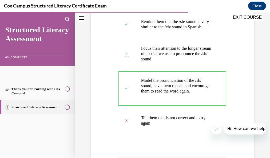
scroll to position [129, 0]
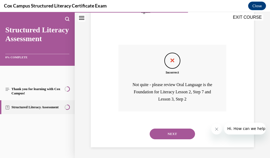
click at [175, 139] on button "NEXT" at bounding box center [172, 133] width 45 height 11
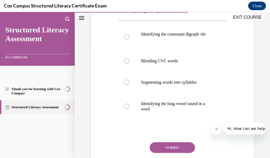
scroll to position [113, 0]
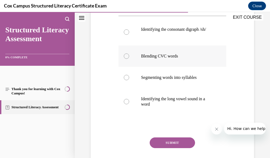
click at [150, 67] on label "Blending CVC words" at bounding box center [173, 55] width 108 height 21
click at [129, 59] on input "Blending CVC words" at bounding box center [126, 55] width 5 height 5
radio input "true"
click at [179, 148] on button "SUBMIT" at bounding box center [172, 142] width 45 height 11
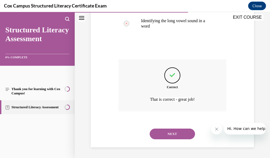
click at [179, 139] on button "NEXT" at bounding box center [172, 133] width 45 height 11
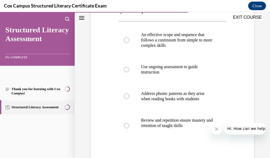
scroll to position [109, 0]
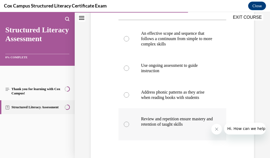
click at [188, 127] on p "Review and repetition ensure mastery and retention of taught skills" at bounding box center [177, 121] width 72 height 11
click at [129, 127] on input "Review and repetition ensure mastery and retention of taught skills" at bounding box center [126, 123] width 5 height 5
radio input "true"
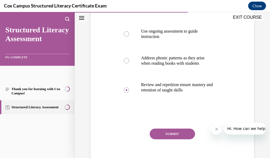
scroll to position [148, 0]
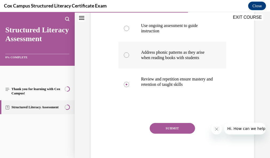
click at [178, 60] on p "Address phonic patterns as they arise when reading books with students" at bounding box center [177, 55] width 72 height 11
click at [129, 58] on input "Address phonic patterns as they arise when reading books with students" at bounding box center [126, 54] width 5 height 5
radio input "true"
click at [162, 86] on p "Review and repetition ensure mastery and retention of taught skills" at bounding box center [177, 81] width 72 height 11
click at [129, 86] on input "Review and repetition ensure mastery and retention of taught skills" at bounding box center [126, 84] width 5 height 5
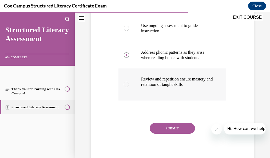
radio input "true"
click at [163, 57] on p "Address phonic patterns as they arise when reading books with students" at bounding box center [177, 55] width 72 height 11
click at [129, 57] on input "Address phonic patterns as they arise when reading books with students" at bounding box center [126, 54] width 5 height 5
radio input "true"
click at [163, 134] on button "SUBMIT" at bounding box center [172, 128] width 45 height 11
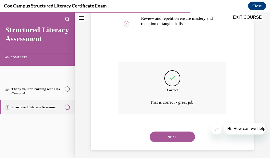
click at [180, 142] on button "NEXT" at bounding box center [172, 136] width 45 height 11
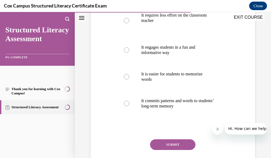
scroll to position [121, 0]
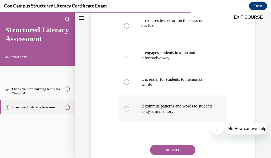
click at [172, 113] on p "It commits patterns and words to students’ long-term memory" at bounding box center [177, 108] width 73 height 11
click at [129, 111] on input "It commits patterns and words to students’ long-term memory" at bounding box center [126, 108] width 5 height 5
radio input "true"
click at [172, 147] on button "SUBMIT" at bounding box center [172, 149] width 45 height 11
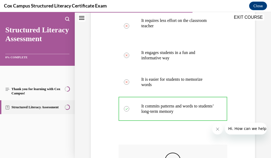
scroll to position [175, 0]
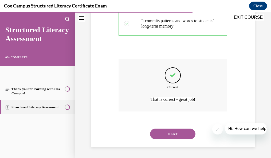
click at [170, 135] on button "NEXT" at bounding box center [172, 133] width 45 height 11
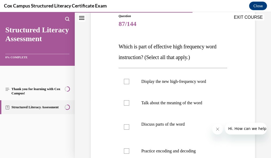
scroll to position [83, 0]
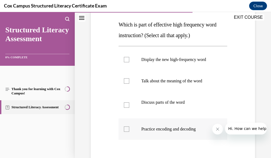
click at [164, 131] on label "Practice encoding and decoding" at bounding box center [173, 128] width 109 height 21
click at [129, 131] on input "Practice encoding and decoding" at bounding box center [126, 128] width 5 height 5
checkbox input "true"
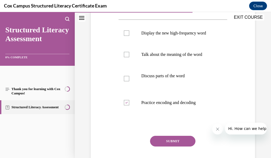
scroll to position [110, 0]
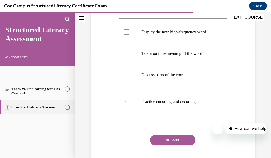
click at [183, 144] on button "SUBMIT" at bounding box center [172, 140] width 45 height 11
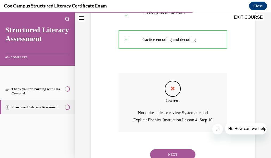
scroll to position [195, 0]
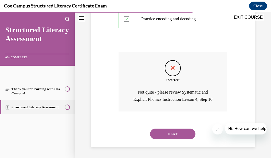
click at [189, 139] on button "NEXT" at bounding box center [172, 133] width 45 height 11
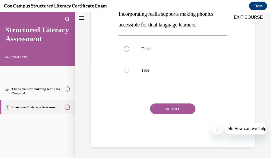
scroll to position [16, 0]
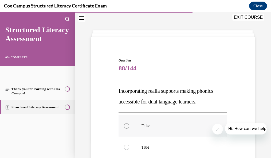
click at [160, 122] on label "False" at bounding box center [173, 125] width 109 height 21
click at [129, 123] on input "False" at bounding box center [126, 125] width 5 height 5
radio input "true"
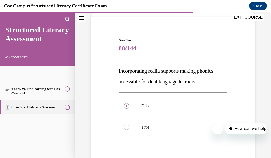
scroll to position [60, 0]
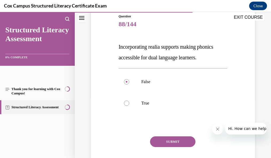
click at [182, 139] on button "SUBMIT" at bounding box center [172, 141] width 45 height 11
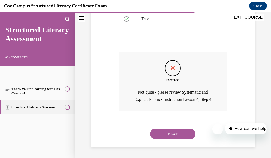
click at [178, 135] on button "NEXT" at bounding box center [172, 133] width 45 height 11
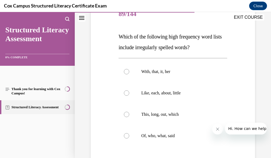
scroll to position [72, 0]
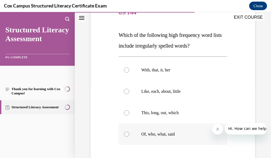
click at [168, 134] on p "Of, who, what, said" at bounding box center [177, 133] width 73 height 5
click at [129, 134] on input "Of, who, what, said" at bounding box center [126, 133] width 5 height 5
radio input "true"
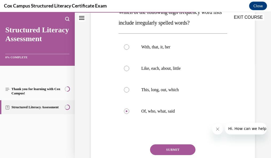
click at [167, 147] on button "SUBMIT" at bounding box center [172, 149] width 45 height 11
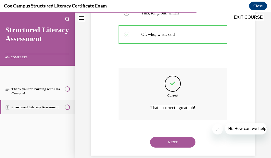
click at [185, 142] on button "NEXT" at bounding box center [172, 142] width 45 height 11
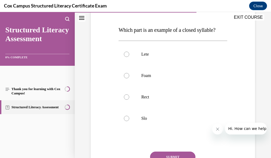
scroll to position [80, 0]
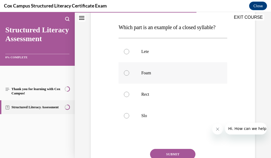
click at [154, 76] on p "Foam" at bounding box center [177, 72] width 73 height 5
click at [129, 76] on input "Foam" at bounding box center [126, 72] width 5 height 5
radio input "true"
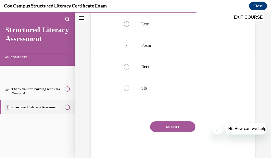
click at [179, 132] on button "SUBMIT" at bounding box center [172, 126] width 45 height 11
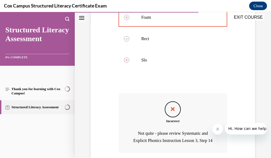
scroll to position [163, 0]
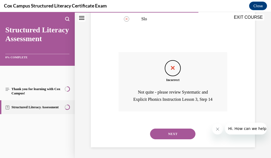
click at [183, 139] on button "NEXT" at bounding box center [172, 133] width 45 height 11
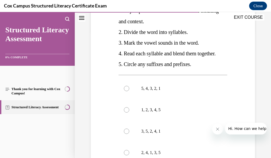
scroll to position [136, 0]
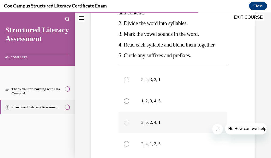
click at [155, 130] on label "3, 5, 2, 4, 1" at bounding box center [173, 122] width 109 height 21
click at [129, 125] on input "3, 5, 2, 4, 1" at bounding box center [126, 122] width 5 height 5
radio input "true"
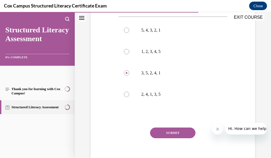
scroll to position [195, 0]
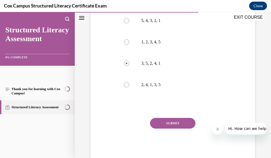
click at [182, 128] on button "SUBMIT" at bounding box center [172, 123] width 45 height 11
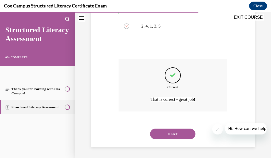
click at [185, 131] on button "NEXT" at bounding box center [172, 133] width 45 height 11
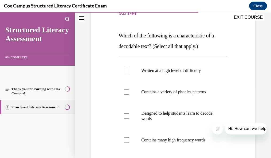
scroll to position [89, 0]
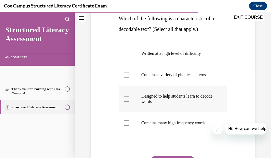
click at [195, 101] on p "Designed to help students learn to decode words" at bounding box center [177, 98] width 73 height 11
click at [129, 101] on input "Designed to help students learn to decode words" at bounding box center [126, 98] width 5 height 5
checkbox input "true"
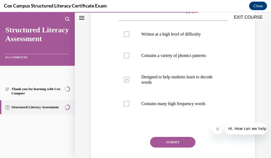
scroll to position [121, 0]
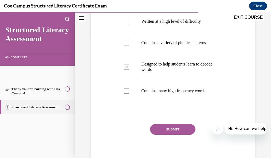
click at [180, 135] on button "SUBMIT" at bounding box center [172, 129] width 45 height 11
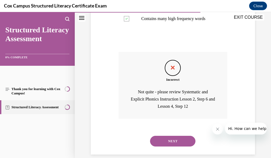
click at [190, 146] on button "NEXT" at bounding box center [172, 141] width 45 height 11
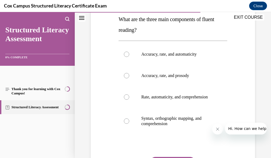
scroll to position [94, 0]
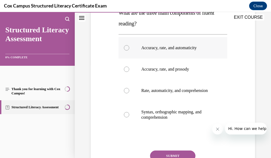
click at [175, 46] on p "Accuracy, rate, and automaticity" at bounding box center [177, 47] width 73 height 5
click at [129, 46] on input "Accuracy, rate, and automaticity" at bounding box center [126, 47] width 5 height 5
radio input "true"
click at [178, 154] on button "SUBMIT" at bounding box center [172, 155] width 45 height 11
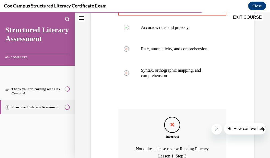
scroll to position [198, 0]
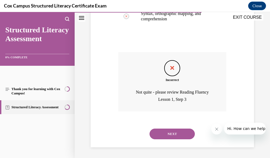
click at [174, 131] on button "NEXT" at bounding box center [172, 133] width 45 height 11
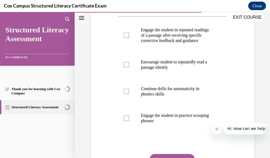
scroll to position [169, 0]
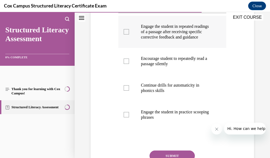
click at [181, 40] on p "Engage the student in repeated readings of a passage after receiving specific c…" at bounding box center [177, 32] width 72 height 16
click at [129, 34] on input "Engage the student in repeated readings of a passage after receiving specific c…" at bounding box center [126, 31] width 5 height 5
checkbox input "true"
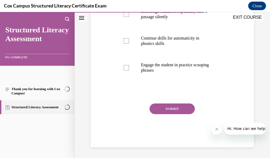
click at [185, 114] on button "SUBMIT" at bounding box center [172, 108] width 45 height 11
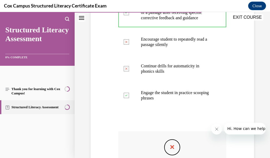
scroll to position [190, 0]
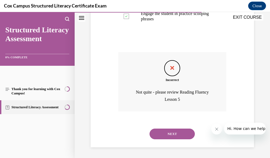
click at [185, 135] on button "NEXT" at bounding box center [172, 133] width 45 height 11
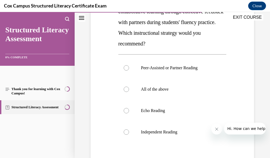
scroll to position [113, 0]
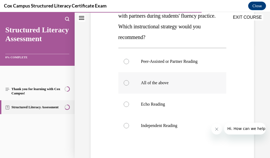
click at [153, 77] on label "All of the above" at bounding box center [173, 82] width 108 height 21
click at [129, 80] on input "All of the above" at bounding box center [126, 82] width 5 height 5
radio input "true"
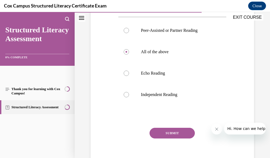
scroll to position [152, 0]
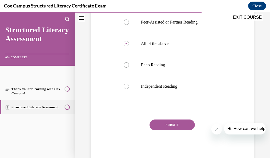
click at [181, 122] on button "SUBMIT" at bounding box center [172, 124] width 45 height 11
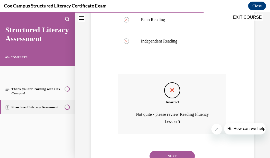
click at [173, 153] on button "NEXT" at bounding box center [172, 156] width 45 height 11
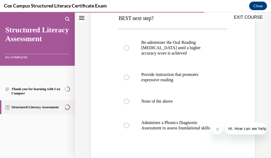
scroll to position [125, 0]
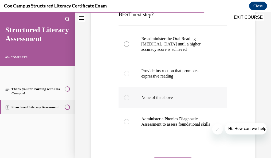
click at [176, 102] on label "None of the above" at bounding box center [173, 97] width 109 height 21
click at [129, 100] on input "None of the above" at bounding box center [126, 97] width 5 height 5
radio input "true"
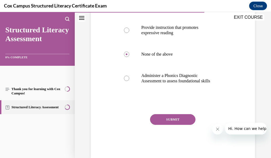
click at [189, 124] on button "SUBMIT" at bounding box center [172, 119] width 45 height 11
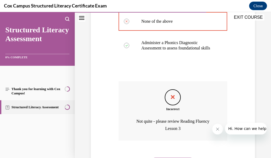
scroll to position [235, 0]
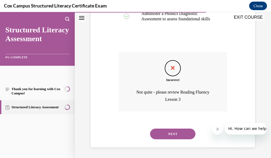
click at [181, 133] on button "NEXT" at bounding box center [172, 133] width 45 height 11
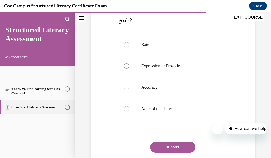
scroll to position [144, 0]
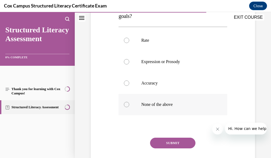
click at [153, 103] on p "None of the above" at bounding box center [177, 104] width 73 height 5
click at [129, 103] on input "None of the above" at bounding box center [126, 104] width 5 height 5
radio input "true"
click at [167, 144] on button "SUBMIT" at bounding box center [172, 143] width 45 height 11
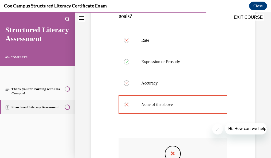
scroll to position [203, 0]
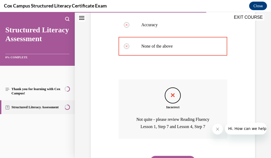
click at [187, 154] on div "NEXT" at bounding box center [173, 160] width 109 height 21
click at [187, 154] on button "NEXT" at bounding box center [172, 161] width 45 height 11
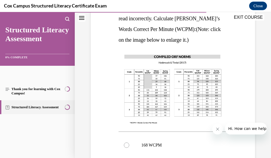
scroll to position [204, 0]
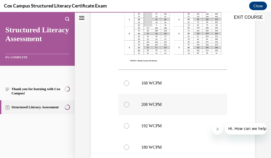
click at [177, 104] on p "208 WCPM" at bounding box center [177, 104] width 73 height 5
click at [129, 104] on input "208 WCPM" at bounding box center [126, 104] width 5 height 5
radio input "true"
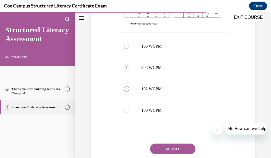
click at [161, 146] on button "SUBMIT" at bounding box center [172, 148] width 45 height 11
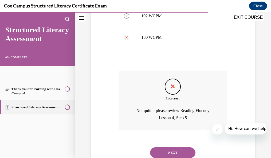
click at [173, 148] on button "NEXT" at bounding box center [172, 152] width 45 height 11
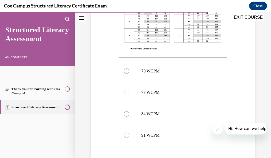
scroll to position [226, 0]
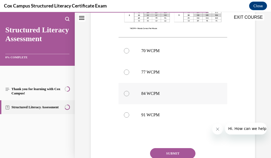
click at [166, 92] on p "84 WCPM" at bounding box center [177, 93] width 73 height 5
click at [129, 92] on input "84 WCPM" at bounding box center [126, 93] width 5 height 5
radio input "true"
click at [171, 149] on button "SUBMIT" at bounding box center [172, 153] width 45 height 11
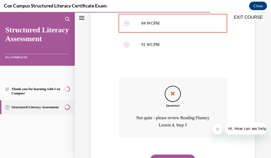
scroll to position [298, 0]
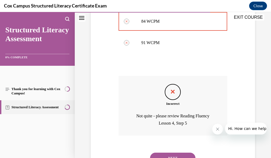
click at [178, 153] on button "NEXT" at bounding box center [172, 157] width 45 height 11
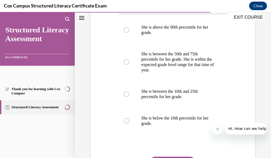
scroll to position [282, 0]
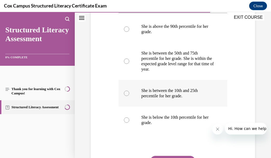
click at [181, 96] on p "She is between the 10th and 25th percentile for her grade." at bounding box center [177, 93] width 73 height 11
click at [129, 96] on input "She is between the 10th and 25th percentile for her grade." at bounding box center [126, 93] width 5 height 5
radio input "true"
click at [164, 154] on button "SUBMIT" at bounding box center [172, 161] width 45 height 11
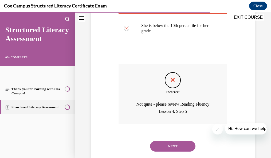
click at [186, 143] on button "NEXT" at bounding box center [172, 146] width 45 height 11
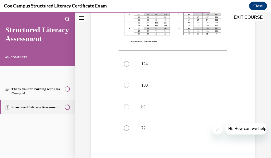
scroll to position [223, 0]
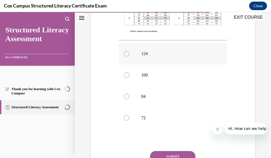
click at [150, 56] on label "124" at bounding box center [173, 53] width 109 height 21
click at [129, 56] on input "124" at bounding box center [126, 53] width 5 height 5
radio input "true"
click at [169, 154] on button "SUBMIT" at bounding box center [172, 156] width 45 height 11
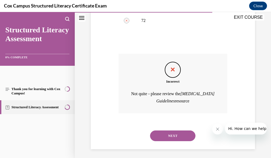
click at [185, 135] on button "NEXT" at bounding box center [172, 135] width 45 height 11
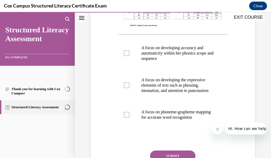
scroll to position [225, 0]
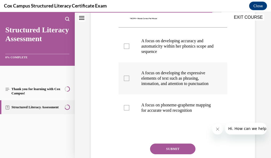
click at [170, 77] on p "A focus on developing the expressive elements of text such as phrasing, intonat…" at bounding box center [177, 78] width 73 height 16
click at [129, 77] on input "A focus on developing the expressive elements of text such as phrasing, intonat…" at bounding box center [126, 78] width 5 height 5
checkbox input "true"
click at [176, 154] on button "SUBMIT" at bounding box center [172, 148] width 45 height 11
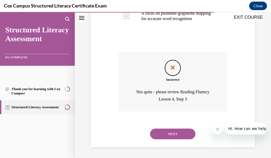
click at [153, 132] on button "NEXT" at bounding box center [172, 133] width 45 height 11
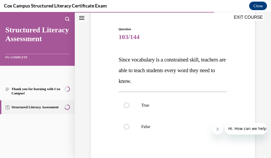
scroll to position [66, 0]
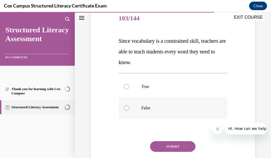
click at [194, 111] on label "False" at bounding box center [173, 107] width 109 height 21
click at [129, 111] on input "False" at bounding box center [126, 107] width 5 height 5
radio input "true"
click at [184, 146] on button "SUBMIT" at bounding box center [172, 146] width 45 height 11
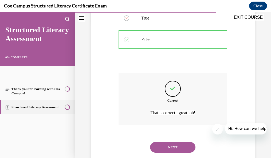
click at [186, 146] on button "NEXT" at bounding box center [172, 147] width 45 height 11
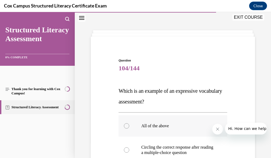
click at [185, 117] on label "All of the above" at bounding box center [173, 125] width 109 height 21
click at [129, 123] on input "All of the above" at bounding box center [126, 125] width 5 height 5
radio input "true"
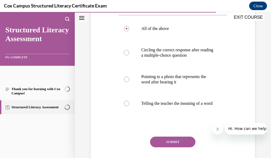
scroll to position [116, 0]
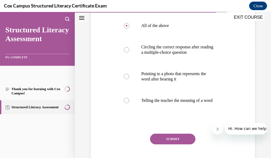
click at [166, 142] on button "SUBMIT" at bounding box center [172, 139] width 45 height 11
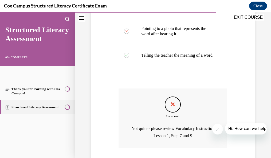
scroll to position [172, 0]
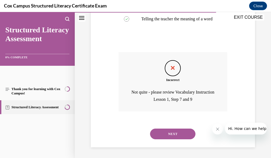
click at [180, 136] on button "NEXT" at bounding box center [172, 133] width 45 height 11
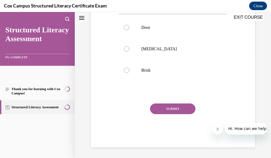
scroll to position [16, 0]
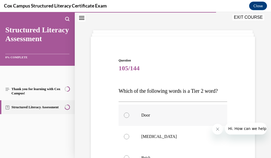
click at [166, 121] on label "Door" at bounding box center [173, 114] width 109 height 21
click at [129, 118] on input "Door" at bounding box center [126, 114] width 5 height 5
radio input "true"
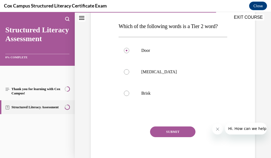
scroll to position [82, 0]
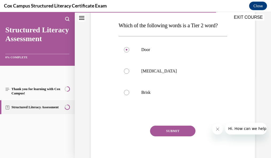
click at [183, 136] on button "SUBMIT" at bounding box center [172, 130] width 45 height 11
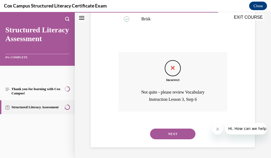
click at [169, 134] on button "NEXT" at bounding box center [172, 133] width 45 height 11
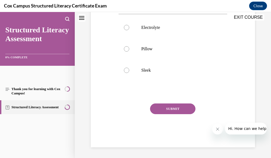
scroll to position [16, 0]
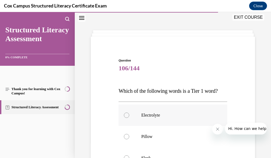
click at [169, 118] on p "Electrolyte" at bounding box center [177, 114] width 73 height 5
click at [129, 118] on input "Electrolyte" at bounding box center [126, 114] width 5 height 5
radio input "true"
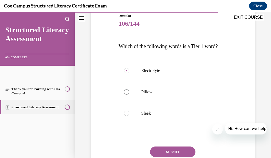
scroll to position [82, 0]
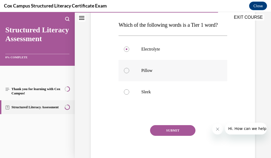
click at [193, 81] on label "Pillow" at bounding box center [173, 70] width 109 height 21
click at [129, 73] on input "Pillow" at bounding box center [126, 70] width 5 height 5
radio input "true"
click at [188, 136] on button "SUBMIT" at bounding box center [172, 130] width 45 height 11
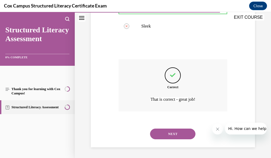
click at [182, 135] on button "NEXT" at bounding box center [172, 133] width 45 height 11
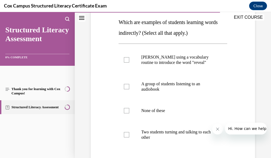
scroll to position [87, 0]
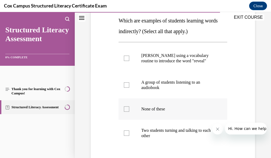
click at [154, 118] on label "None of these" at bounding box center [173, 108] width 109 height 21
click at [129, 112] on input "None of these" at bounding box center [126, 108] width 5 height 5
checkbox input "true"
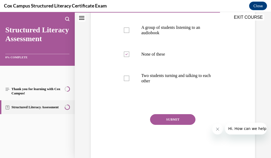
click at [161, 125] on button "SUBMIT" at bounding box center [172, 119] width 45 height 11
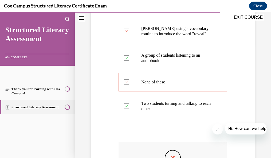
scroll to position [112, 0]
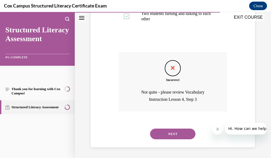
click at [179, 138] on button "NEXT" at bounding box center [172, 133] width 45 height 11
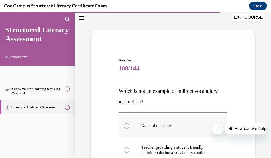
click at [164, 125] on p "None of the above" at bounding box center [177, 125] width 73 height 5
click at [129, 125] on input "None of the above" at bounding box center [126, 125] width 5 height 5
radio input "true"
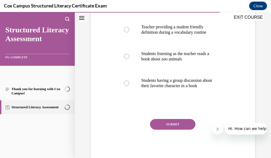
scroll to position [140, 0]
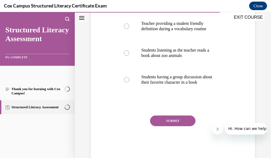
click at [189, 126] on button "SUBMIT" at bounding box center [172, 120] width 45 height 11
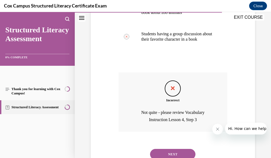
scroll to position [214, 0]
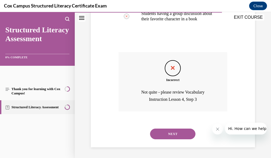
click at [183, 132] on button "NEXT" at bounding box center [172, 133] width 45 height 11
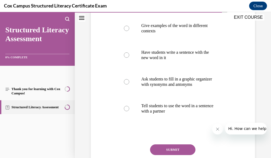
scroll to position [118, 0]
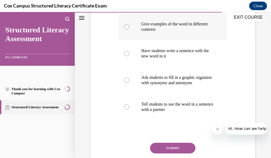
click at [168, 25] on p "Give examples of the word in different contexts" at bounding box center [177, 26] width 73 height 11
click at [129, 25] on input "Give examples of the word in different contexts" at bounding box center [126, 26] width 5 height 5
radio input "true"
click at [174, 150] on button "SUBMIT" at bounding box center [172, 148] width 45 height 11
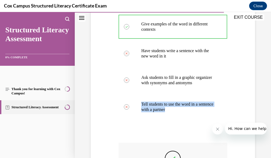
drag, startPoint x: 267, startPoint y: 115, endPoint x: 269, endPoint y: 85, distance: 30.3
click at [262, 85] on div "Lesson 1 - Thank you for learning with Cox Campus! Question 108/144 Which is no…" at bounding box center [173, 85] width 196 height 146
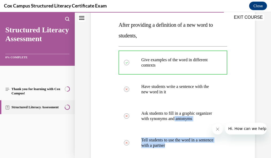
scroll to position [52, 0]
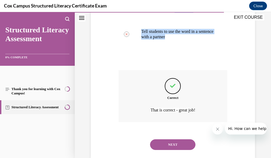
click at [180, 148] on button "NEXT" at bounding box center [172, 144] width 45 height 11
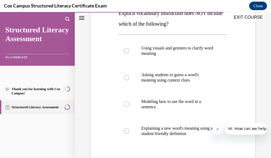
scroll to position [103, 0]
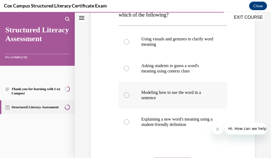
click at [198, 98] on p "Modeling how to use the word in a sentence" at bounding box center [177, 95] width 73 height 11
click at [129, 98] on input "Modeling how to use the word in a sentence" at bounding box center [126, 94] width 5 height 5
radio input "true"
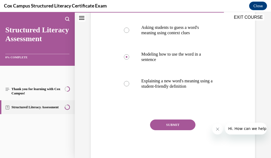
click at [185, 120] on button "SUBMIT" at bounding box center [172, 124] width 45 height 11
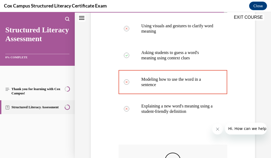
scroll to position [97, 0]
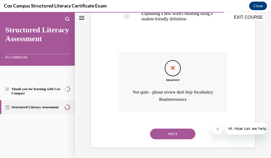
click at [186, 133] on button "NEXT" at bounding box center [172, 133] width 45 height 11
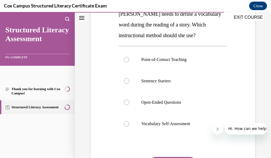
scroll to position [86, 0]
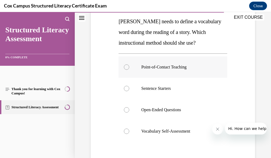
click at [172, 68] on p "Point-of-Contact Teaching" at bounding box center [177, 66] width 73 height 5
click at [129, 68] on input "Point-of-Contact Teaching" at bounding box center [126, 66] width 5 height 5
radio input "true"
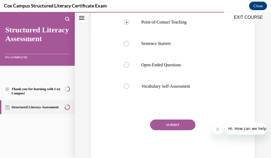
click at [187, 121] on button "SUBMIT" at bounding box center [172, 124] width 45 height 11
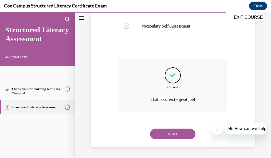
click at [186, 135] on button "NEXT" at bounding box center [172, 133] width 45 height 11
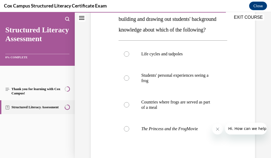
scroll to position [112, 0]
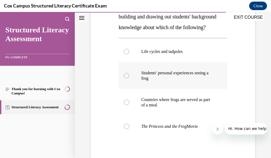
click at [147, 76] on label "Students' personal experiences seeing a frog" at bounding box center [173, 75] width 109 height 27
click at [129, 76] on input "Students' personal experiences seeing a frog" at bounding box center [126, 75] width 5 height 5
radio input "true"
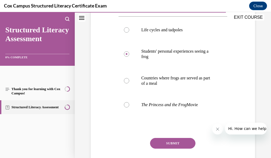
scroll to position [163, 0]
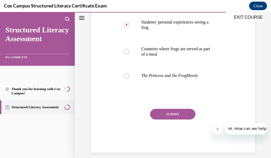
click at [180, 119] on button "SUBMIT" at bounding box center [172, 114] width 45 height 11
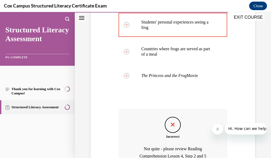
scroll to position [132, 0]
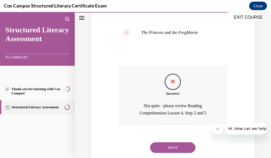
click at [189, 153] on button "NEXT" at bounding box center [172, 147] width 45 height 11
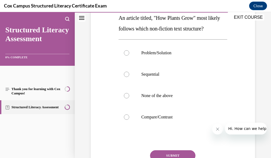
scroll to position [91, 0]
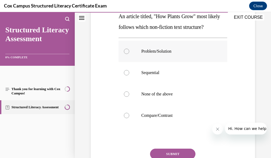
click at [162, 53] on p "Problem/Solution" at bounding box center [177, 51] width 73 height 5
click at [129, 53] on input "Problem/Solution" at bounding box center [126, 51] width 5 height 5
radio input "true"
click at [160, 80] on label "Sequential" at bounding box center [173, 72] width 109 height 21
click at [129, 75] on input "Sequential" at bounding box center [126, 72] width 5 height 5
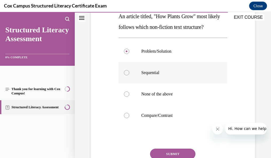
radio input "true"
click at [167, 152] on button "SUBMIT" at bounding box center [172, 153] width 45 height 11
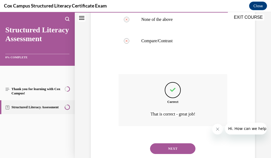
click at [182, 150] on button "NEXT" at bounding box center [172, 148] width 45 height 11
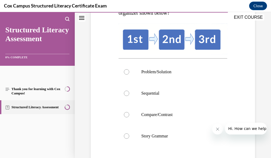
scroll to position [106, 0]
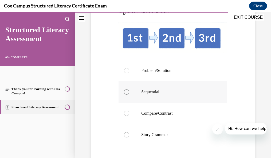
click at [158, 90] on p "Sequential" at bounding box center [177, 91] width 73 height 5
click at [129, 90] on input "Sequential" at bounding box center [126, 91] width 5 height 5
radio input "true"
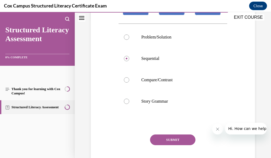
click at [168, 135] on button "SUBMIT" at bounding box center [172, 139] width 45 height 11
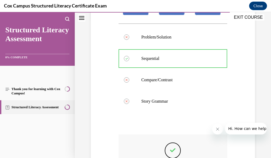
scroll to position [204, 0]
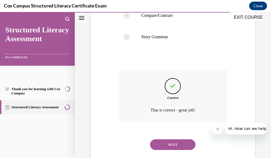
click at [189, 145] on button "NEXT" at bounding box center [172, 144] width 45 height 11
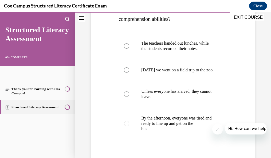
scroll to position [110, 0]
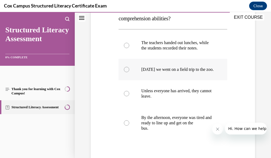
click at [195, 72] on p "[DATE] we went on a field trip to the zoo." at bounding box center [177, 69] width 73 height 5
click at [129, 72] on input "[DATE] we went on a field trip to the zoo." at bounding box center [126, 69] width 5 height 5
radio input "true"
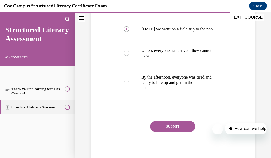
scroll to position [155, 0]
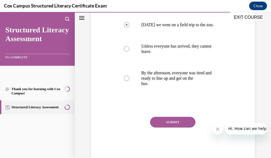
click at [176, 127] on button "SUBMIT" at bounding box center [172, 122] width 45 height 11
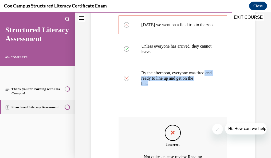
drag, startPoint x: 266, startPoint y: 101, endPoint x: 268, endPoint y: 84, distance: 17.0
click at [262, 84] on div "Lesson 1 - Thank you for learning with Cox Campus! Question 114/144 Which text …" at bounding box center [173, 85] width 196 height 146
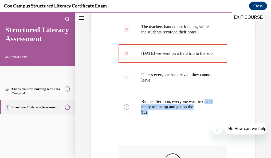
scroll to position [228, 0]
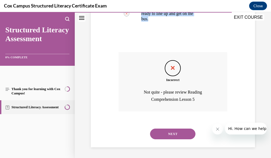
click at [188, 134] on button "NEXT" at bounding box center [172, 133] width 45 height 11
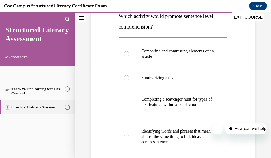
scroll to position [95, 0]
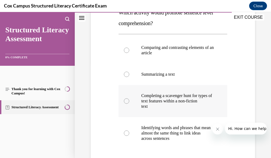
click at [195, 104] on p "Completing a scavenger hunt for types of text features within a non-fiction" at bounding box center [177, 98] width 73 height 11
click at [129, 104] on input "Completing a scavenger hunt for types of text features within a non-fiction text" at bounding box center [126, 100] width 5 height 5
radio input "true"
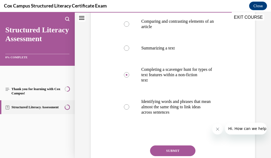
scroll to position [131, 0]
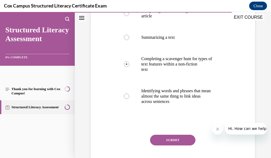
click at [162, 145] on button "SUBMIT" at bounding box center [172, 140] width 45 height 11
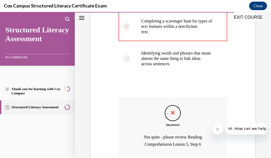
scroll to position [195, 0]
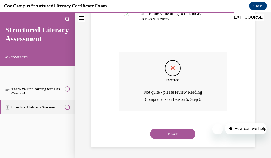
click at [175, 131] on button "NEXT" at bounding box center [172, 133] width 45 height 11
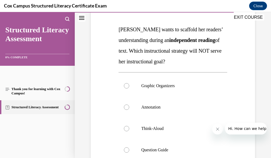
scroll to position [87, 0]
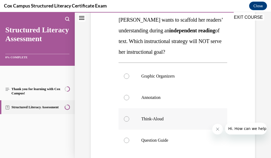
click at [156, 122] on label "Think-Aloud" at bounding box center [173, 118] width 109 height 21
click at [129, 121] on input "Think-Aloud" at bounding box center [126, 118] width 5 height 5
radio input "true"
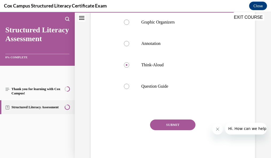
click at [173, 124] on button "SUBMIT" at bounding box center [172, 124] width 45 height 11
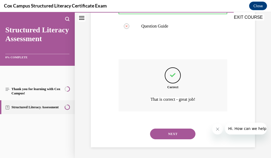
click at [185, 134] on button "NEXT" at bounding box center [172, 133] width 45 height 11
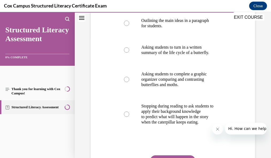
scroll to position [124, 0]
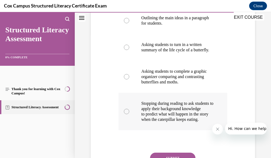
click at [174, 111] on p "Stopping during reading to ask students to apply their background knowledge" at bounding box center [177, 106] width 73 height 11
click at [129, 114] on input "Stopping during reading to ask students to apply their background knowledge to …" at bounding box center [126, 111] width 5 height 5
radio input "true"
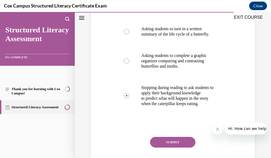
scroll to position [169, 0]
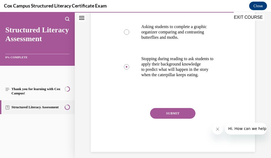
click at [181, 119] on button "SUBMIT" at bounding box center [172, 113] width 45 height 11
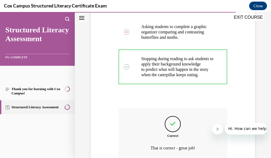
scroll to position [225, 0]
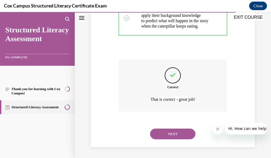
click at [175, 139] on button "NEXT" at bounding box center [172, 133] width 45 height 11
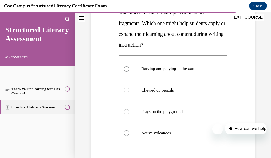
scroll to position [101, 0]
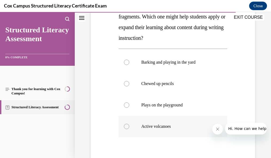
click at [156, 126] on p "Active volcanoes" at bounding box center [177, 126] width 73 height 5
click at [129, 126] on input "Active volcanoes" at bounding box center [126, 126] width 5 height 5
radio input "true"
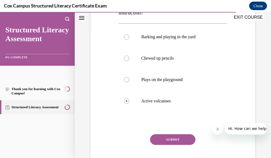
scroll to position [141, 0]
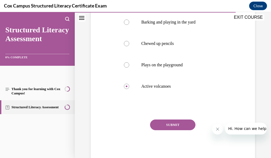
click at [156, 123] on button "SUBMIT" at bounding box center [172, 124] width 45 height 11
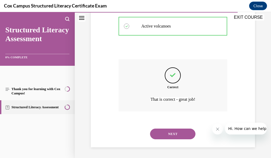
click at [183, 132] on button "NEXT" at bounding box center [172, 133] width 45 height 11
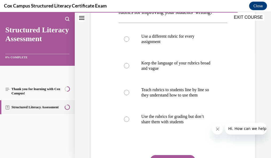
scroll to position [123, 0]
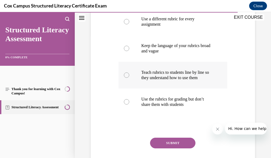
click at [169, 80] on p "Teach rubrics to students line by line so they understand how to use them" at bounding box center [177, 75] width 73 height 11
click at [129, 78] on input "Teach rubrics to students line by line so they understand how to use them" at bounding box center [126, 74] width 5 height 5
radio input "true"
click at [168, 147] on div "Question 120/144 What can you do to increase the effectiveness of rubrics for i…" at bounding box center [173, 66] width 109 height 230
click at [170, 148] on button "SUBMIT" at bounding box center [172, 143] width 45 height 11
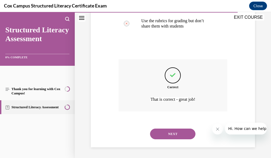
click at [170, 133] on button "NEXT" at bounding box center [172, 133] width 45 height 11
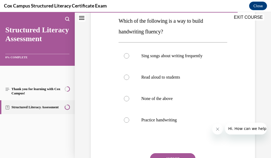
scroll to position [88, 0]
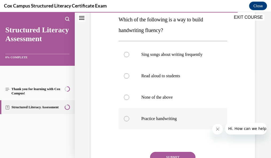
click at [180, 121] on p "Practice handwriting" at bounding box center [177, 118] width 73 height 5
click at [129, 121] on input "Practice handwriting" at bounding box center [126, 118] width 5 height 5
radio input "true"
click at [175, 154] on button "SUBMIT" at bounding box center [172, 157] width 45 height 11
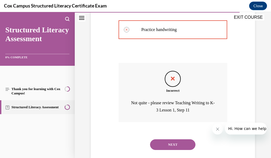
click at [178, 143] on button "NEXT" at bounding box center [172, 144] width 45 height 11
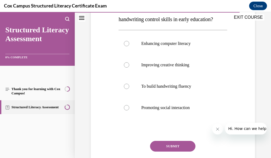
scroll to position [99, 0]
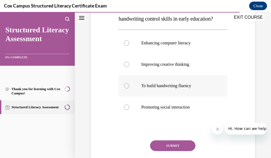
click at [180, 87] on p "To build handwriting fluency" at bounding box center [177, 85] width 73 height 5
click at [129, 87] on input "To build handwriting fluency" at bounding box center [126, 85] width 5 height 5
radio input "true"
click at [182, 141] on button "SUBMIT" at bounding box center [172, 145] width 45 height 11
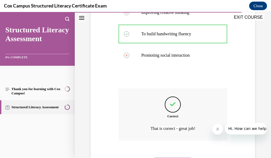
scroll to position [180, 0]
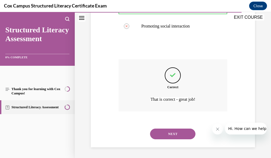
click at [176, 134] on button "NEXT" at bounding box center [172, 133] width 45 height 11
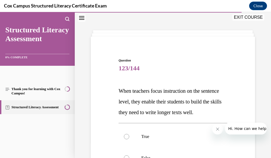
scroll to position [77, 0]
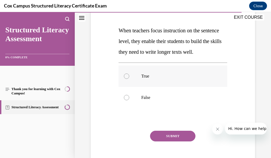
click at [205, 87] on label "True" at bounding box center [173, 75] width 109 height 21
click at [129, 79] on input "True" at bounding box center [126, 75] width 5 height 5
radio input "true"
click at [187, 141] on button "SUBMIT" at bounding box center [172, 136] width 45 height 11
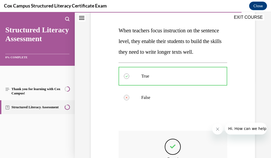
scroll to position [159, 0]
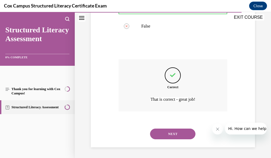
click at [185, 133] on button "NEXT" at bounding box center [172, 133] width 45 height 11
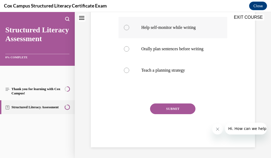
scroll to position [16, 0]
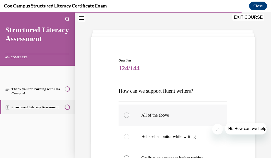
click at [172, 112] on p "All of the above" at bounding box center [177, 114] width 73 height 5
click at [129, 112] on input "All of the above" at bounding box center [126, 114] width 5 height 5
radio input "true"
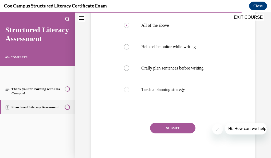
click at [173, 127] on button "SUBMIT" at bounding box center [172, 128] width 45 height 11
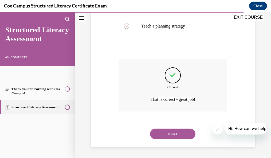
click at [170, 134] on button "NEXT" at bounding box center [172, 133] width 45 height 11
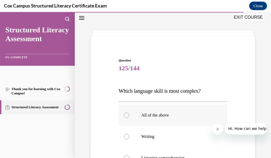
click at [160, 117] on p "All of the above" at bounding box center [177, 114] width 73 height 5
click at [129, 117] on input "All of the above" at bounding box center [126, 114] width 5 height 5
radio input "true"
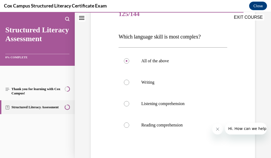
scroll to position [95, 0]
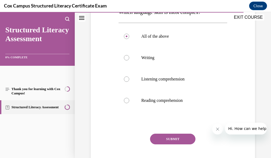
click at [179, 139] on button "SUBMIT" at bounding box center [172, 139] width 45 height 11
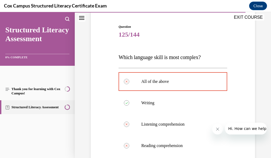
scroll to position [29, 0]
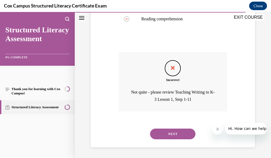
click at [179, 134] on button "NEXT" at bounding box center [172, 133] width 45 height 11
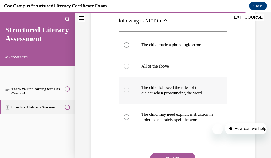
scroll to position [109, 0]
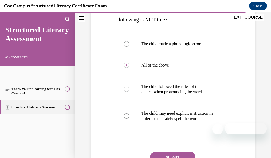
scroll to position [147, 0]
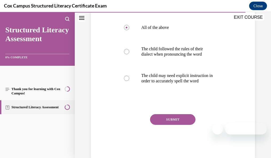
click at [166, 125] on button "SUBMIT" at bounding box center [172, 119] width 45 height 11
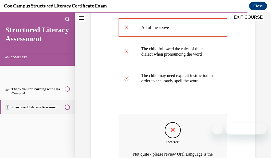
scroll to position [72, 0]
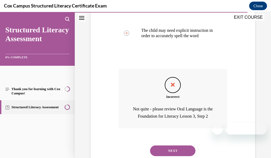
click at [181, 151] on button "NEXT" at bounding box center [172, 150] width 45 height 11
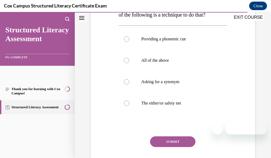
scroll to position [125, 0]
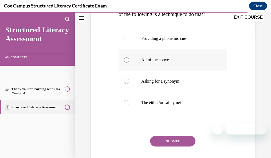
click at [158, 62] on p "All of the above" at bounding box center [177, 59] width 73 height 5
click at [129, 62] on input "All of the above" at bounding box center [126, 59] width 5 height 5
radio input "true"
click at [161, 146] on button "SUBMIT" at bounding box center [172, 141] width 45 height 11
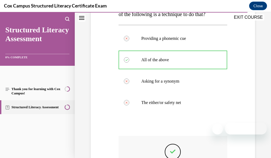
scroll to position [200, 0]
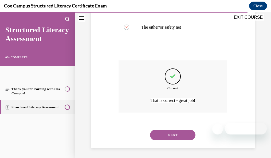
click at [185, 140] on button "NEXT" at bounding box center [172, 134] width 45 height 11
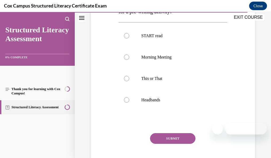
scroll to position [139, 0]
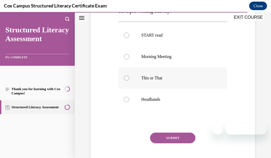
click at [144, 81] on p "This or That" at bounding box center [177, 77] width 73 height 5
click at [129, 81] on input "This or That" at bounding box center [126, 77] width 5 height 5
radio input "true"
click at [161, 143] on button "SUBMIT" at bounding box center [172, 137] width 45 height 11
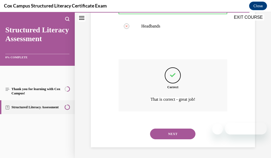
click at [185, 135] on button "NEXT" at bounding box center [172, 133] width 45 height 11
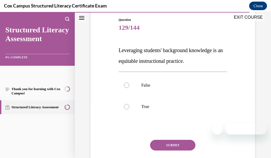
scroll to position [63, 0]
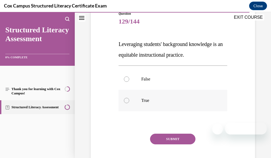
click at [175, 96] on label "True" at bounding box center [173, 100] width 109 height 21
click at [129, 98] on input "True" at bounding box center [126, 100] width 5 height 5
radio input "true"
click at [161, 140] on button "SUBMIT" at bounding box center [172, 139] width 45 height 11
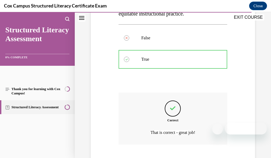
scroll to position [137, 0]
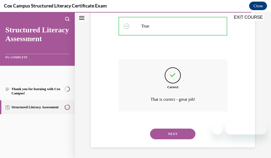
click at [177, 138] on button "NEXT" at bounding box center [172, 133] width 45 height 11
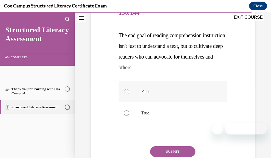
scroll to position [76, 0]
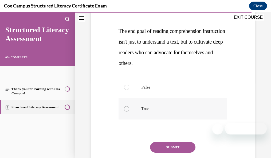
click at [153, 105] on label "True" at bounding box center [173, 108] width 109 height 21
click at [129, 106] on input "True" at bounding box center [126, 108] width 5 height 5
radio input "true"
click at [153, 146] on button "SUBMIT" at bounding box center [172, 147] width 45 height 11
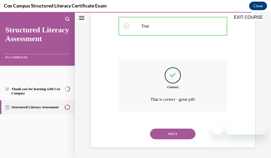
click at [184, 136] on button "NEXT" at bounding box center [172, 133] width 45 height 11
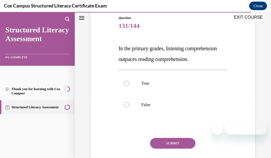
scroll to position [64, 0]
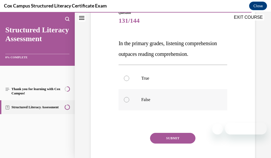
click at [179, 104] on label "False" at bounding box center [173, 99] width 109 height 21
click at [129, 102] on input "False" at bounding box center [126, 99] width 5 height 5
radio input "true"
click at [169, 143] on button "SUBMIT" at bounding box center [172, 138] width 45 height 11
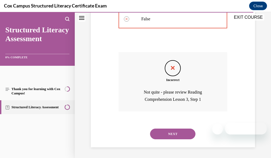
click at [166, 134] on button "NEXT" at bounding box center [172, 133] width 45 height 11
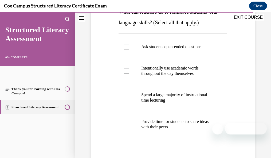
scroll to position [96, 0]
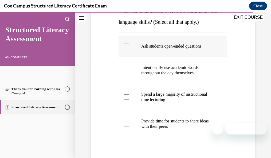
click at [192, 50] on label "Ask students open-ended questions" at bounding box center [173, 46] width 109 height 21
click at [129, 49] on input "Ask students open-ended questions" at bounding box center [126, 46] width 5 height 5
checkbox input "true"
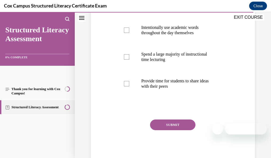
click at [185, 125] on button "SUBMIT" at bounding box center [172, 124] width 45 height 11
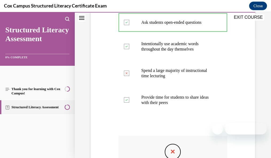
scroll to position [118, 0]
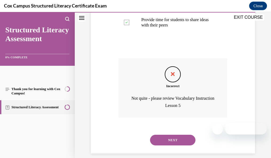
click at [167, 140] on button "NEXT" at bounding box center [172, 140] width 45 height 11
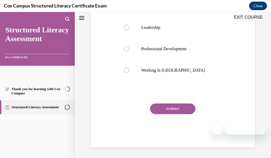
scroll to position [16, 0]
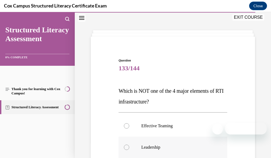
click at [166, 151] on label "Leadership" at bounding box center [173, 146] width 109 height 21
click at [129, 150] on input "Leadership" at bounding box center [126, 146] width 5 height 5
radio input "true"
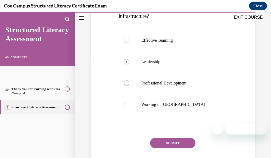
scroll to position [108, 0]
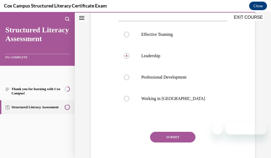
click at [172, 139] on button "SUBMIT" at bounding box center [172, 137] width 45 height 11
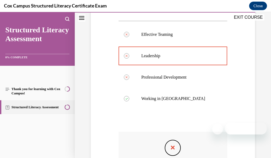
scroll to position [180, 0]
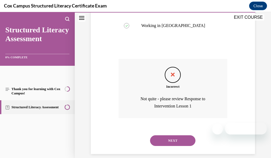
click at [188, 139] on button "NEXT" at bounding box center [172, 140] width 45 height 11
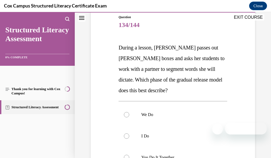
scroll to position [139, 0]
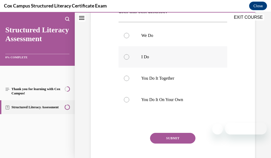
click at [150, 58] on p "I Do" at bounding box center [177, 56] width 73 height 5
click at [129, 58] on input "I Do" at bounding box center [126, 56] width 5 height 5
radio input "true"
click at [152, 142] on button "SUBMIT" at bounding box center [172, 138] width 45 height 11
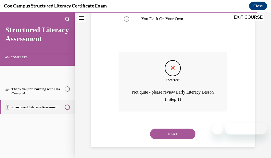
click at [181, 133] on button "NEXT" at bounding box center [172, 133] width 45 height 11
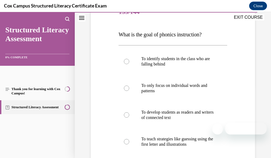
scroll to position [99, 0]
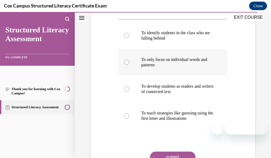
click at [187, 57] on label "To only focus on individual words and patterns" at bounding box center [173, 62] width 109 height 27
click at [129, 60] on input "To only focus on individual words and patterns" at bounding box center [126, 62] width 5 height 5
radio input "true"
click at [170, 155] on button "SUBMIT" at bounding box center [172, 156] width 45 height 11
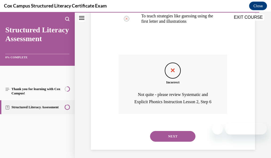
click at [171, 136] on button "NEXT" at bounding box center [172, 136] width 45 height 11
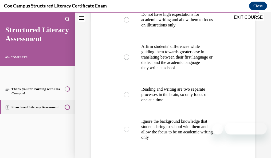
scroll to position [139, 0]
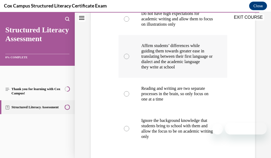
click at [218, 63] on label "Affirm students’ differences while guiding them towards greater ease in transla…" at bounding box center [173, 56] width 109 height 43
click at [129, 59] on input "Affirm students’ differences while guiding them towards greater ease in transla…" at bounding box center [126, 56] width 5 height 5
radio input "true"
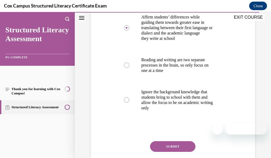
click at [160, 152] on button "SUBMIT" at bounding box center [172, 146] width 45 height 11
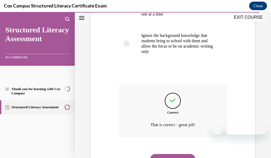
scroll to position [226, 0]
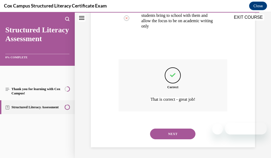
click at [168, 135] on button "NEXT" at bounding box center [172, 133] width 45 height 11
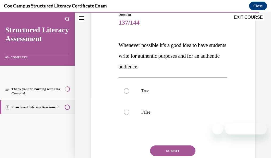
scroll to position [63, 0]
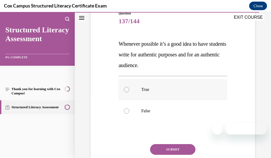
click at [198, 92] on label "True" at bounding box center [173, 89] width 109 height 21
click at [129, 92] on input "True" at bounding box center [126, 89] width 5 height 5
radio input "true"
click at [190, 148] on button "SUBMIT" at bounding box center [172, 149] width 45 height 11
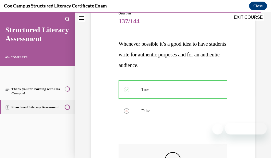
scroll to position [124, 0]
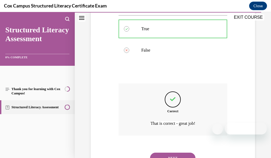
click at [162, 156] on button "NEXT" at bounding box center [172, 157] width 45 height 11
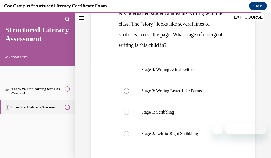
scroll to position [98, 0]
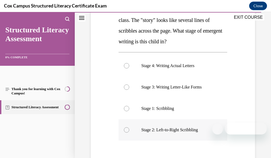
click at [194, 129] on p "Stage 2: Left-to-Right Scribbling" at bounding box center [177, 129] width 73 height 5
click at [129, 129] on input "Stage 2: Left-to-Right Scribbling" at bounding box center [126, 129] width 5 height 5
radio input "true"
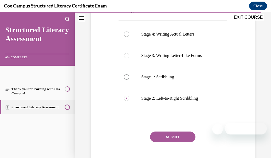
scroll to position [131, 0]
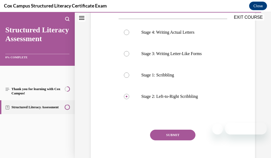
click at [186, 137] on button "SUBMIT" at bounding box center [172, 134] width 45 height 11
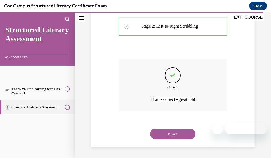
click at [184, 134] on button "NEXT" at bounding box center [172, 133] width 45 height 11
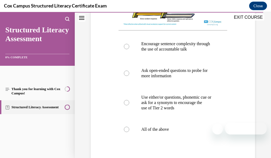
scroll to position [251, 0]
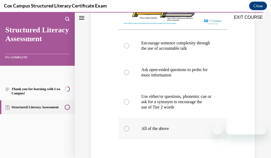
click at [169, 131] on p "All of the above" at bounding box center [177, 128] width 73 height 5
click at [129, 131] on input "All of the above" at bounding box center [126, 128] width 5 height 5
radio input "true"
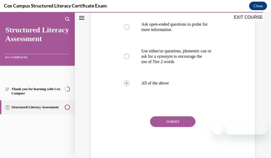
click at [174, 125] on button "SUBMIT" at bounding box center [172, 121] width 45 height 11
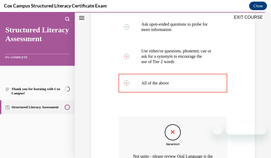
drag, startPoint x: 267, startPoint y: 98, endPoint x: 268, endPoint y: 90, distance: 8.6
click at [268, 90] on div "Lesson 1 - Thank you for learning with [PERSON_NAME] Campus! Question 138/144 A…" at bounding box center [173, 85] width 196 height 146
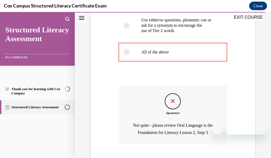
scroll to position [345, 0]
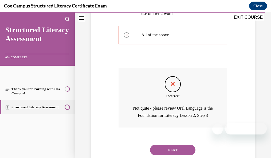
click at [186, 151] on button "NEXT" at bounding box center [172, 149] width 45 height 11
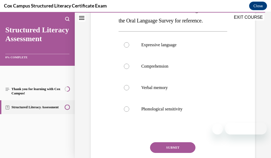
scroll to position [132, 0]
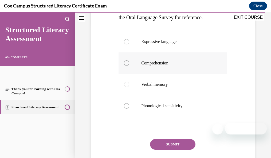
click at [168, 66] on p "Comprehension" at bounding box center [177, 62] width 73 height 5
click at [129, 66] on input "Comprehension" at bounding box center [126, 62] width 5 height 5
radio input "true"
click at [174, 150] on button "SUBMIT" at bounding box center [172, 144] width 45 height 11
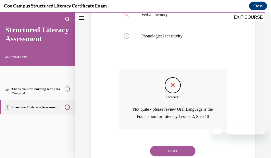
scroll to position [207, 0]
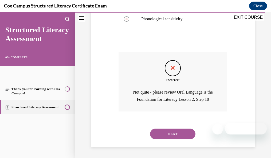
click at [178, 134] on button "NEXT" at bounding box center [172, 133] width 45 height 11
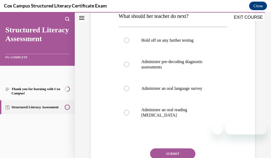
scroll to position [124, 0]
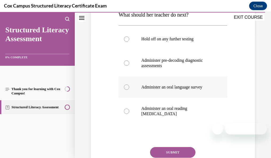
click at [180, 84] on p "Administer an oral language survey" at bounding box center [177, 86] width 73 height 5
click at [129, 84] on input "Administer an oral language survey" at bounding box center [126, 86] width 5 height 5
radio input "true"
click at [178, 147] on button "SUBMIT" at bounding box center [172, 152] width 45 height 11
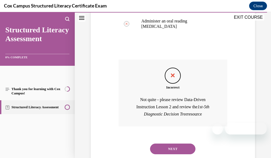
click at [193, 143] on button "NEXT" at bounding box center [172, 148] width 45 height 11
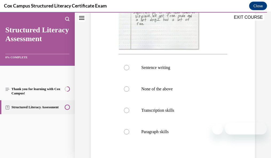
scroll to position [214, 0]
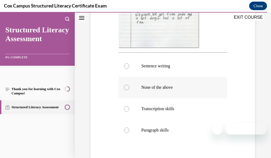
click at [187, 90] on p "None of the above" at bounding box center [177, 87] width 73 height 5
click at [129, 90] on input "None of the above" at bounding box center [126, 87] width 5 height 5
radio input "true"
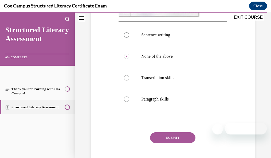
scroll to position [257, 0]
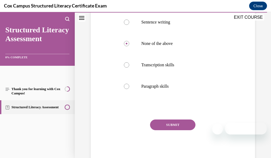
click at [191, 125] on button "SUBMIT" at bounding box center [172, 124] width 45 height 11
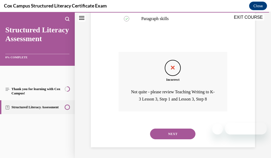
click at [178, 135] on button "NEXT" at bounding box center [172, 133] width 45 height 11
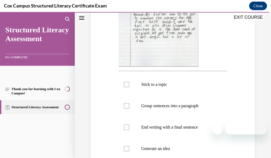
scroll to position [186, 0]
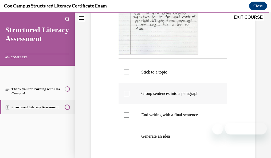
click at [184, 96] on p "Group sentences into a paragraph" at bounding box center [177, 93] width 73 height 5
click at [129, 96] on input "Group sentences into a paragraph" at bounding box center [126, 93] width 5 height 5
checkbox input "true"
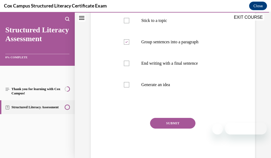
scroll to position [238, 0]
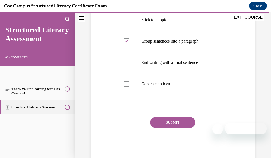
click at [186, 128] on button "SUBMIT" at bounding box center [172, 122] width 45 height 11
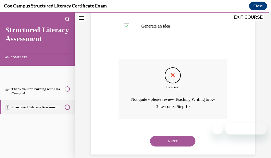
scroll to position [314, 0]
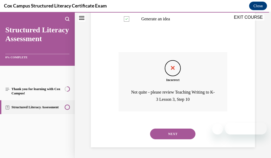
click at [164, 132] on button "NEXT" at bounding box center [172, 133] width 45 height 11
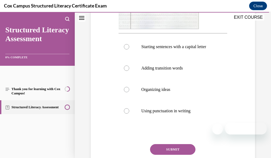
scroll to position [217, 0]
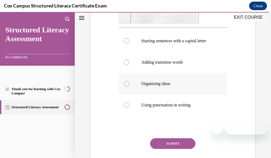
click at [152, 86] on p "Organizing ideas" at bounding box center [177, 83] width 73 height 5
click at [129, 86] on input "Organizing ideas" at bounding box center [126, 83] width 5 height 5
radio input "true"
click at [159, 148] on button "SUBMIT" at bounding box center [172, 143] width 45 height 11
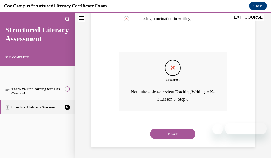
scroll to position [308, 0]
click at [178, 134] on button "NEXT" at bounding box center [172, 133] width 45 height 11
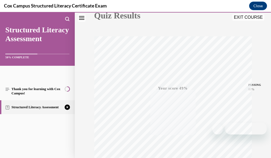
scroll to position [128, 0]
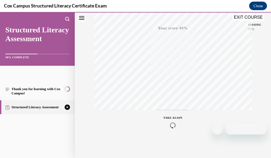
click at [175, 116] on div "TAKE AGAIN" at bounding box center [172, 122] width 19 height 13
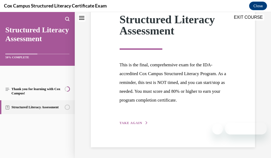
click at [130, 125] on span "TAKE AGAIN" at bounding box center [131, 123] width 23 height 4
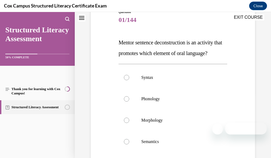
scroll to position [65, 0]
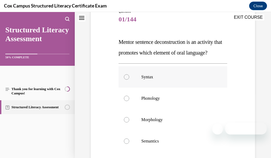
click at [128, 80] on div at bounding box center [126, 76] width 5 height 5
click at [128, 80] on input "Syntax" at bounding box center [126, 76] width 5 height 5
radio input "true"
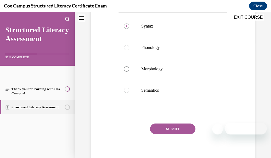
scroll to position [121, 0]
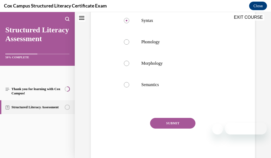
click at [183, 128] on button "SUBMIT" at bounding box center [172, 123] width 45 height 11
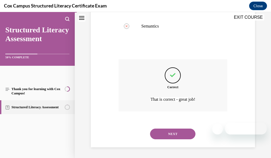
click at [186, 139] on button "NEXT" at bounding box center [172, 133] width 45 height 11
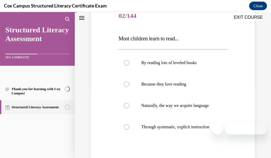
scroll to position [75, 0]
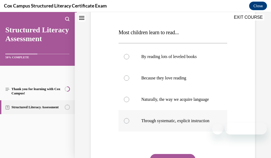
click at [149, 123] on span "Through systematic, explicit instruction" at bounding box center [175, 120] width 68 height 5
click at [129, 123] on input "Through systematic, explicit instruction" at bounding box center [126, 120] width 5 height 5
radio input "true"
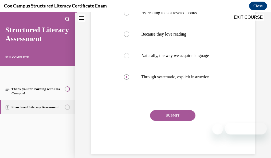
scroll to position [120, 0]
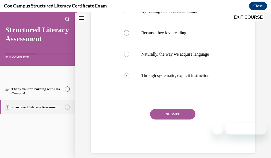
click at [174, 119] on button "SUBMIT" at bounding box center [172, 114] width 45 height 11
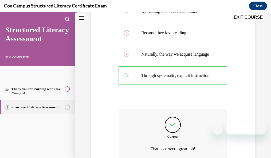
scroll to position [180, 0]
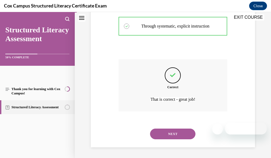
click at [185, 132] on button "NEXT" at bounding box center [172, 133] width 45 height 11
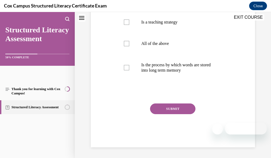
scroll to position [16, 0]
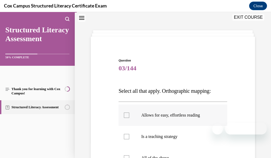
click at [184, 114] on p "Allows for easy, effortless reading" at bounding box center [177, 114] width 73 height 5
click at [129, 114] on input "Allows for easy, effortless reading" at bounding box center [126, 114] width 5 height 5
checkbox input "true"
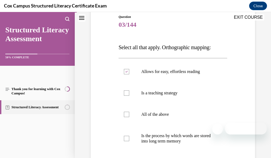
scroll to position [60, 0]
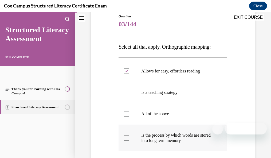
click at [186, 138] on p "Is the process by which words are stored into long term memory" at bounding box center [177, 137] width 73 height 11
click at [129, 138] on input "Is the process by which words are stored into long term memory" at bounding box center [126, 137] width 5 height 5
checkbox input "true"
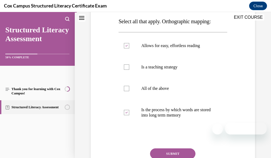
click at [160, 152] on button "SUBMIT" at bounding box center [172, 153] width 45 height 11
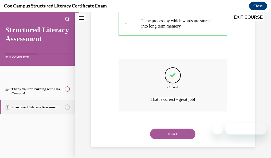
click at [184, 130] on button "NEXT" at bounding box center [172, 133] width 45 height 11
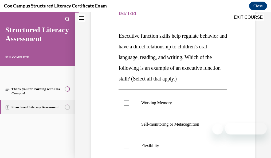
scroll to position [83, 0]
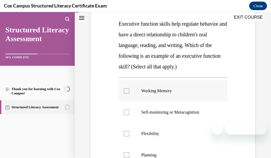
click at [128, 91] on div at bounding box center [126, 90] width 5 height 5
click at [128, 91] on input "Working Memory" at bounding box center [126, 90] width 5 height 5
checkbox input "true"
click at [125, 112] on div at bounding box center [126, 111] width 5 height 5
click at [125, 112] on input "Self-monitoring or Metacognition" at bounding box center [126, 111] width 5 height 5
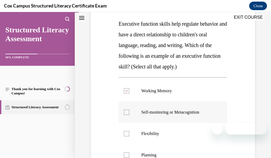
checkbox input "true"
click at [127, 134] on div at bounding box center [126, 133] width 5 height 5
click at [127, 134] on input "Flexibility" at bounding box center [126, 133] width 5 height 5
checkbox input "true"
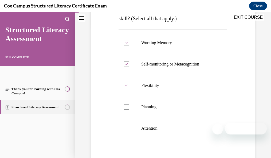
scroll to position [136, 0]
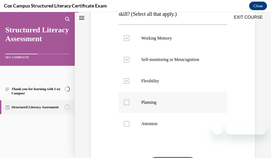
click at [122, 100] on label "Planning" at bounding box center [173, 102] width 109 height 21
click at [124, 100] on input "Planning" at bounding box center [126, 102] width 5 height 5
checkbox input "true"
click at [124, 121] on div at bounding box center [126, 123] width 5 height 5
click at [124, 121] on input "Attention" at bounding box center [126, 123] width 5 height 5
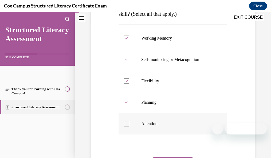
checkbox input "true"
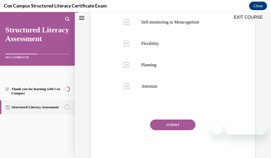
click at [189, 125] on button "SUBMIT" at bounding box center [172, 124] width 45 height 11
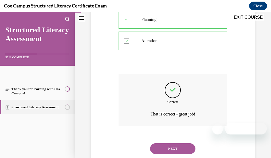
scroll to position [233, 0]
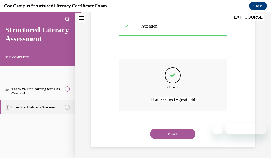
click at [159, 135] on button "NEXT" at bounding box center [172, 133] width 45 height 11
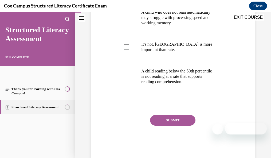
scroll to position [158, 0]
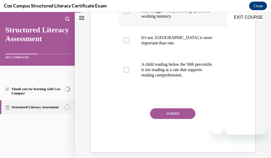
click at [134, 21] on label "A child who does not read automatically may struggle with processing speed and …" at bounding box center [173, 11] width 109 height 32
click at [129, 14] on input "A child who does not read automatically may struggle with processing speed and …" at bounding box center [126, 10] width 5 height 5
checkbox input "true"
click at [132, 86] on label "A child reading below the 50th percentile is not reading at a rate that support…" at bounding box center [173, 70] width 109 height 32
click at [129, 72] on input "A child reading below the 50th percentile is not reading at a rate that support…" at bounding box center [126, 69] width 5 height 5
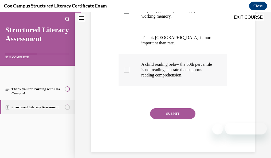
checkbox input "true"
click at [176, 119] on button "SUBMIT" at bounding box center [172, 113] width 45 height 11
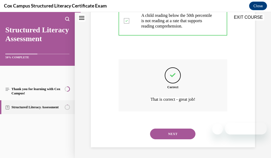
click at [175, 134] on button "NEXT" at bounding box center [172, 133] width 45 height 11
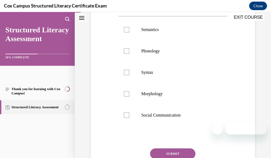
scroll to position [136, 0]
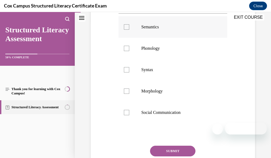
click at [124, 30] on div at bounding box center [126, 26] width 5 height 5
click at [124, 30] on input "Semantics" at bounding box center [126, 26] width 5 height 5
checkbox input "true"
click at [125, 51] on div at bounding box center [126, 48] width 5 height 5
click at [125, 51] on input "Phonology" at bounding box center [126, 48] width 5 height 5
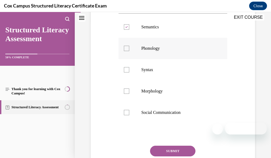
checkbox input "true"
click at [126, 72] on div at bounding box center [126, 69] width 5 height 5
click at [126, 72] on input "Syntax" at bounding box center [126, 69] width 5 height 5
checkbox input "true"
click at [127, 94] on div at bounding box center [126, 90] width 5 height 5
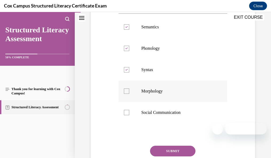
click at [127, 94] on input "Morphology" at bounding box center [126, 90] width 5 height 5
checkbox input "true"
click at [127, 123] on label "Social Communication" at bounding box center [173, 112] width 109 height 21
click at [127, 115] on input "Social Communication" at bounding box center [126, 112] width 5 height 5
checkbox input "true"
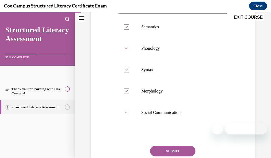
scroll to position [173, 0]
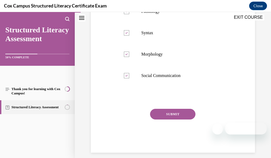
click at [189, 119] on button "SUBMIT" at bounding box center [172, 114] width 45 height 11
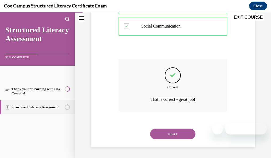
click at [187, 134] on button "NEXT" at bounding box center [172, 133] width 45 height 11
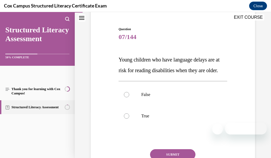
scroll to position [66, 0]
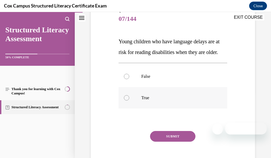
click at [170, 100] on p "True" at bounding box center [177, 97] width 73 height 5
click at [129, 100] on input "True" at bounding box center [126, 97] width 5 height 5
radio input "true"
click at [168, 142] on button "SUBMIT" at bounding box center [172, 136] width 45 height 11
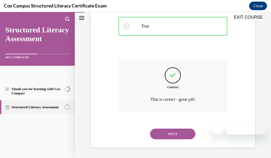
click at [152, 135] on button "NEXT" at bounding box center [172, 133] width 45 height 11
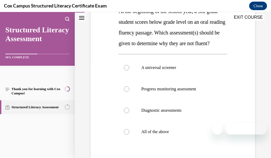
scroll to position [110, 0]
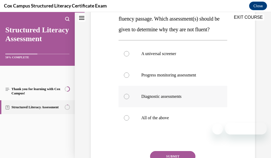
click at [168, 104] on label "Diagnostic assessments" at bounding box center [173, 96] width 109 height 21
click at [129, 99] on input "Diagnostic assessments" at bounding box center [126, 96] width 5 height 5
radio input "true"
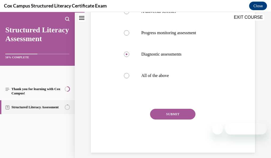
click at [179, 119] on button "SUBMIT" at bounding box center [172, 114] width 45 height 11
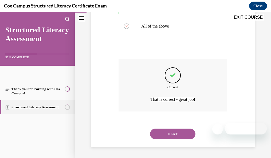
click at [182, 133] on button "NEXT" at bounding box center [172, 133] width 45 height 11
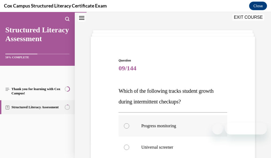
click at [166, 124] on span "Progress monitoring" at bounding box center [158, 125] width 35 height 5
click at [129, 124] on input "Progress monitoring" at bounding box center [126, 125] width 5 height 5
radio input "true"
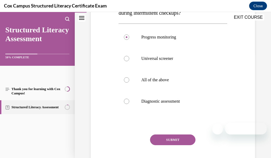
scroll to position [111, 0]
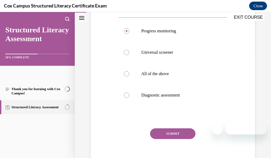
click at [162, 134] on button "SUBMIT" at bounding box center [172, 133] width 45 height 11
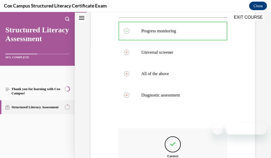
scroll to position [180, 0]
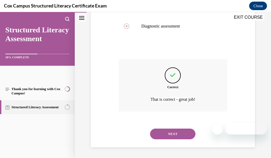
click at [166, 132] on button "NEXT" at bounding box center [172, 133] width 45 height 11
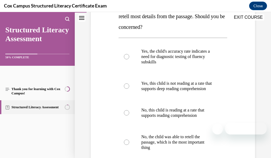
scroll to position [170, 0]
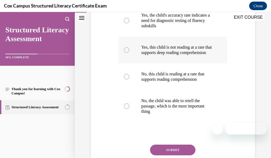
click at [179, 51] on p "Yes, this child is not reading at a rate that supports deep reading comprehensi…" at bounding box center [177, 50] width 73 height 11
click at [129, 51] on input "Yes, this child is not reading at a rate that supports deep reading comprehensi…" at bounding box center [126, 49] width 5 height 5
radio input "true"
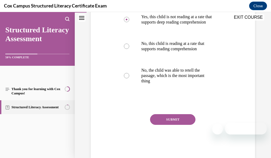
click at [188, 124] on button "SUBMIT" at bounding box center [172, 119] width 45 height 11
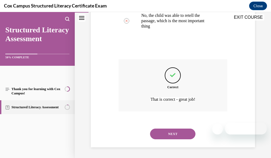
click at [160, 132] on button "NEXT" at bounding box center [172, 133] width 45 height 11
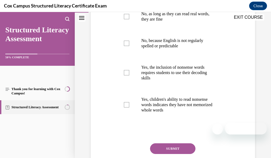
scroll to position [165, 0]
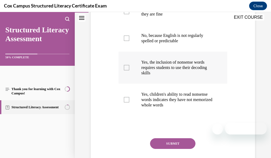
click at [167, 65] on p "Yes, the inclusion of nonsense words requires students to use their decoding sk…" at bounding box center [177, 68] width 73 height 16
click at [129, 65] on input "Yes, the inclusion of nonsense words requires students to use their decoding sk…" at bounding box center [126, 67] width 5 height 5
checkbox input "true"
click at [169, 97] on p "Yes, children's ability to read nonsense words indicates they have not memorize…" at bounding box center [177, 100] width 73 height 16
click at [129, 97] on input "Yes, children's ability to read nonsense words indicates they have not memorize…" at bounding box center [126, 99] width 5 height 5
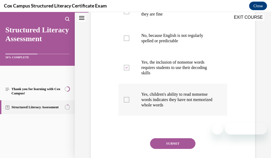
checkbox input "true"
click at [171, 143] on button "SUBMIT" at bounding box center [172, 143] width 45 height 11
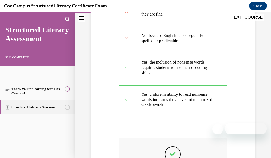
scroll to position [244, 0]
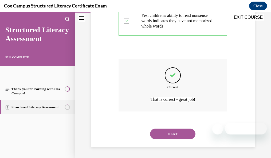
click at [190, 134] on button "NEXT" at bounding box center [172, 133] width 45 height 11
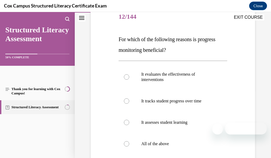
scroll to position [91, 0]
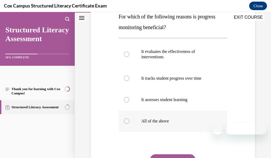
click at [208, 120] on p "All of the above" at bounding box center [177, 120] width 73 height 5
click at [129, 120] on input "All of the above" at bounding box center [126, 120] width 5 height 5
radio input "true"
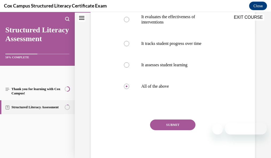
click at [189, 124] on button "SUBMIT" at bounding box center [172, 124] width 45 height 11
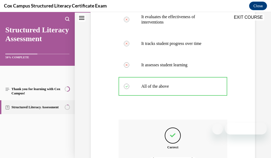
scroll to position [185, 0]
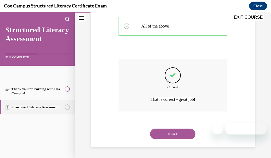
click at [191, 135] on button "NEXT" at bounding box center [172, 133] width 45 height 11
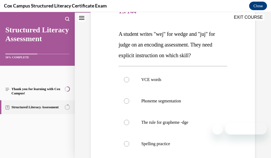
scroll to position [74, 0]
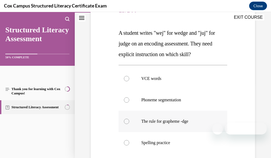
click at [179, 120] on span "The rule for grapheme -dge" at bounding box center [164, 121] width 47 height 5
click at [129, 120] on input "The rule for grapheme -dge" at bounding box center [126, 121] width 5 height 5
radio input "true"
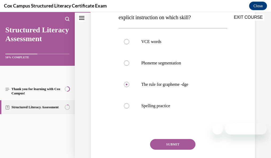
scroll to position [131, 0]
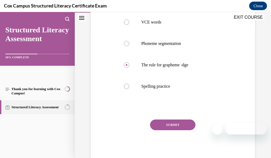
click at [175, 125] on button "SUBMIT" at bounding box center [172, 124] width 45 height 11
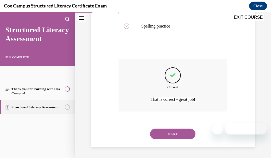
click at [187, 134] on button "NEXT" at bounding box center [172, 133] width 45 height 11
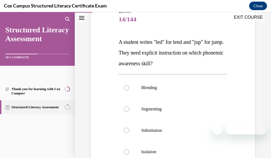
scroll to position [73, 0]
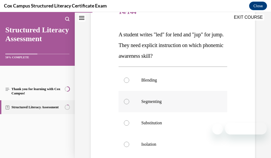
click at [181, 104] on label "Segmenting" at bounding box center [173, 101] width 109 height 21
click at [129, 104] on input "Segmenting" at bounding box center [126, 101] width 5 height 5
radio input "true"
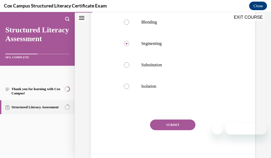
click at [181, 123] on button "SUBMIT" at bounding box center [172, 124] width 45 height 11
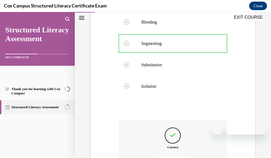
scroll to position [191, 0]
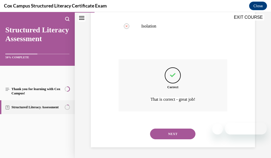
click at [185, 131] on button "NEXT" at bounding box center [172, 133] width 45 height 11
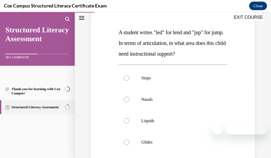
scroll to position [86, 0]
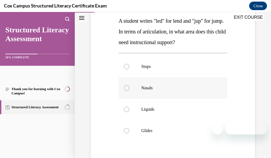
click at [177, 86] on p "Nasals" at bounding box center [177, 87] width 73 height 5
click at [129, 86] on input "Nasals" at bounding box center [126, 87] width 5 height 5
radio input "true"
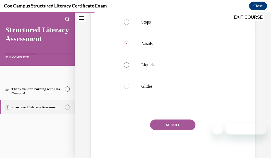
click at [187, 128] on button "SUBMIT" at bounding box center [172, 124] width 45 height 11
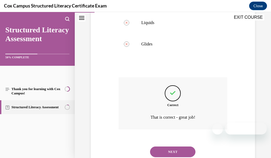
scroll to position [191, 0]
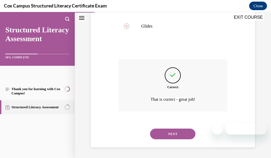
click at [172, 132] on button "NEXT" at bounding box center [172, 133] width 45 height 11
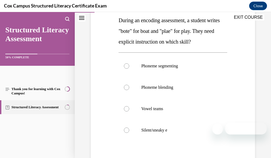
scroll to position [88, 0]
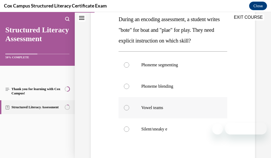
click at [201, 109] on p "Vowel teams" at bounding box center [177, 107] width 73 height 5
click at [129, 109] on input "Vowel teams" at bounding box center [126, 107] width 5 height 5
radio input "true"
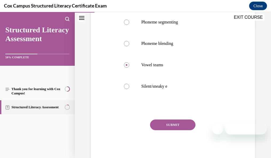
click at [178, 123] on button "SUBMIT" at bounding box center [172, 124] width 45 height 11
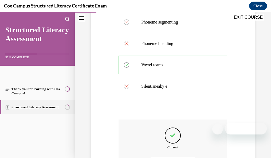
scroll to position [191, 0]
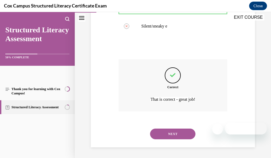
click at [178, 134] on button "NEXT" at bounding box center [172, 133] width 45 height 11
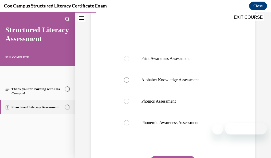
scroll to position [226, 0]
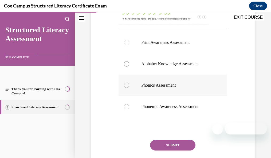
click at [166, 87] on span "Phonics Assessment" at bounding box center [158, 85] width 34 height 5
click at [129, 88] on input "Phonics Assessment" at bounding box center [126, 85] width 5 height 5
radio input "true"
click at [164, 150] on button "SUBMIT" at bounding box center [172, 145] width 45 height 11
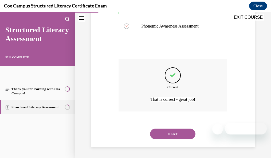
click at [178, 133] on button "NEXT" at bounding box center [172, 133] width 45 height 11
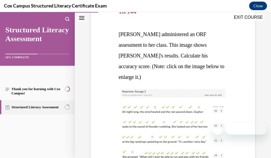
scroll to position [189, 0]
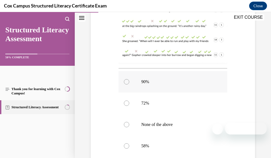
drag, startPoint x: 178, startPoint y: 64, endPoint x: 206, endPoint y: 77, distance: 30.9
click at [178, 71] on label "90%" at bounding box center [173, 81] width 109 height 21
click at [129, 79] on input "90%" at bounding box center [126, 81] width 5 height 5
radio input "true"
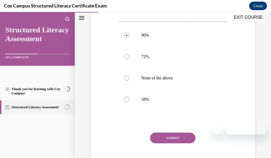
click at [178, 132] on button "SUBMIT" at bounding box center [172, 137] width 45 height 11
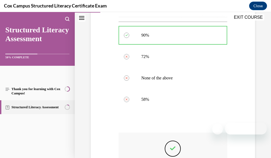
scroll to position [295, 0]
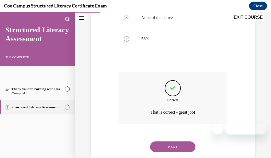
click at [189, 141] on button "NEXT" at bounding box center [172, 146] width 45 height 11
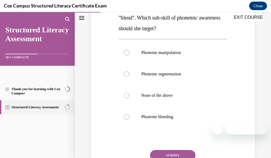
scroll to position [125, 0]
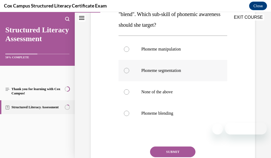
click at [191, 68] on p "Phoneme segmentation" at bounding box center [177, 70] width 73 height 5
click at [129, 68] on input "Phoneme segmentation" at bounding box center [126, 70] width 5 height 5
radio input "true"
click at [170, 150] on button "SUBMIT" at bounding box center [172, 151] width 45 height 11
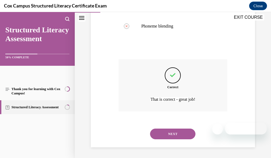
click at [187, 134] on button "NEXT" at bounding box center [172, 133] width 45 height 11
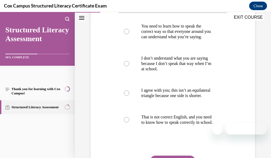
scroll to position [163, 0]
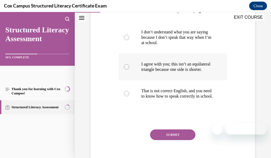
click at [180, 72] on p "I agree with you; this isn’t an equilateral triangle because one side is shorte…" at bounding box center [177, 66] width 73 height 11
click at [129, 69] on input "I agree with you; this isn’t an equilateral triangle because one side is shorte…" at bounding box center [126, 66] width 5 height 5
radio input "true"
click at [172, 140] on button "SUBMIT" at bounding box center [172, 134] width 45 height 11
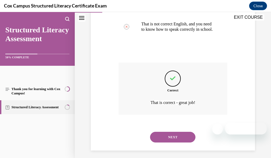
drag, startPoint x: 269, startPoint y: 102, endPoint x: 266, endPoint y: 143, distance: 41.5
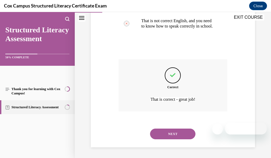
click at [177, 139] on button "NEXT" at bounding box center [172, 133] width 45 height 11
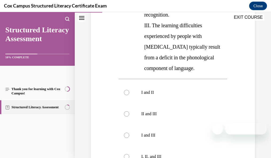
scroll to position [201, 0]
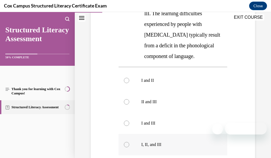
click at [164, 142] on p "I, II, and III" at bounding box center [177, 144] width 73 height 5
click at [129, 142] on input "I, II, and III" at bounding box center [126, 144] width 5 height 5
radio input "true"
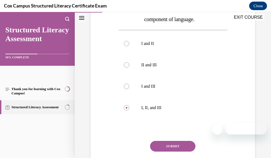
click at [171, 141] on button "SUBMIT" at bounding box center [172, 146] width 45 height 11
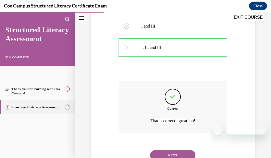
click at [165, 150] on button "NEXT" at bounding box center [172, 155] width 45 height 11
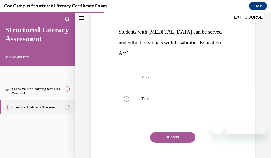
scroll to position [87, 0]
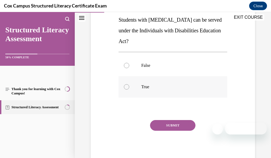
click at [144, 87] on p "True" at bounding box center [177, 86] width 73 height 5
click at [129, 87] on input "True" at bounding box center [126, 86] width 5 height 5
radio input "true"
click at [158, 124] on button "SUBMIT" at bounding box center [172, 125] width 45 height 11
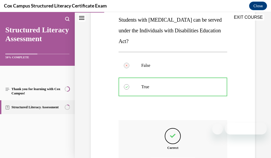
scroll to position [148, 0]
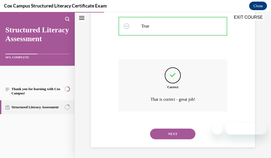
click at [182, 133] on button "NEXT" at bounding box center [172, 133] width 45 height 11
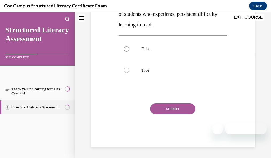
scroll to position [16, 0]
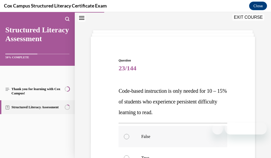
click at [143, 135] on p "False" at bounding box center [177, 136] width 73 height 5
click at [129, 135] on input "False" at bounding box center [126, 136] width 5 height 5
radio input "true"
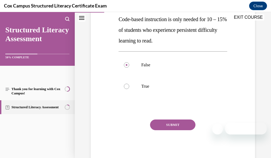
click at [189, 123] on button "SUBMIT" at bounding box center [172, 124] width 45 height 11
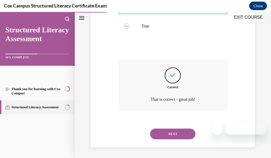
click at [180, 131] on button "NEXT" at bounding box center [172, 133] width 45 height 11
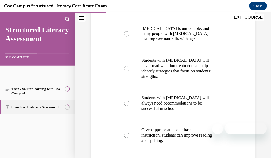
scroll to position [117, 0]
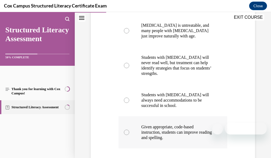
click at [196, 122] on label "Given appropriate, code-based instruction, students can improve reading and spe…" at bounding box center [173, 132] width 109 height 32
click at [129, 129] on input "Given appropriate, code-based instruction, students can improve reading and spe…" at bounding box center [126, 131] width 5 height 5
radio input "true"
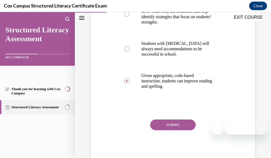
click at [184, 121] on button "SUBMIT" at bounding box center [172, 124] width 45 height 11
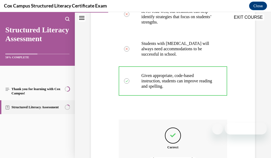
scroll to position [228, 0]
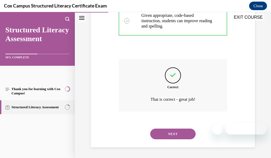
click at [182, 134] on button "NEXT" at bounding box center [172, 133] width 45 height 11
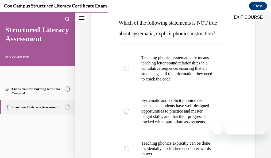
scroll to position [114, 0]
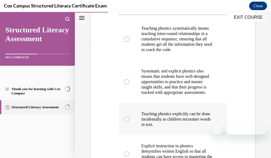
click at [184, 127] on p "Teaching phonics explicitly can be done incidentally as children encounter word…" at bounding box center [177, 119] width 72 height 16
click at [129, 122] on input "Teaching phonics explicitly can be done incidentally as children encounter word…" at bounding box center [126, 118] width 5 height 5
radio input "true"
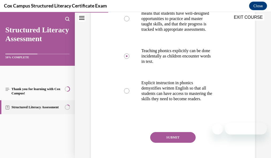
scroll to position [216, 0]
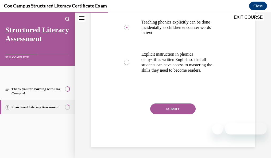
click at [188, 114] on button "SUBMIT" at bounding box center [172, 108] width 45 height 11
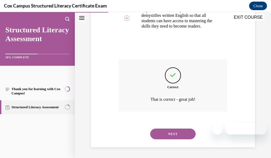
click at [178, 133] on button "NEXT" at bounding box center [172, 133] width 45 height 11
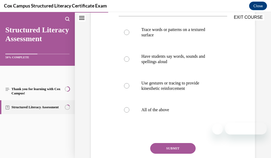
scroll to position [157, 0]
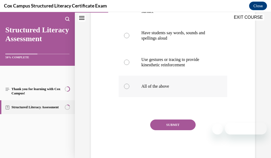
click at [179, 87] on p "All of the above" at bounding box center [177, 86] width 72 height 5
click at [129, 87] on input "All of the above" at bounding box center [126, 86] width 5 height 5
radio input "true"
click at [175, 123] on button "SUBMIT" at bounding box center [172, 124] width 45 height 11
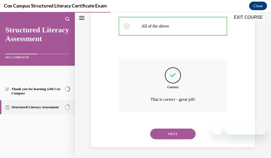
click at [187, 132] on button "NEXT" at bounding box center [172, 133] width 45 height 11
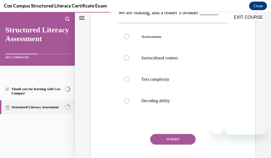
scroll to position [131, 0]
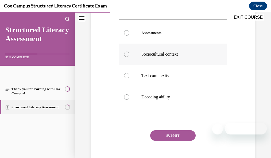
click at [168, 57] on p "Sociocultural context" at bounding box center [177, 54] width 72 height 5
click at [129, 57] on input "Sociocultural context" at bounding box center [126, 54] width 5 height 5
radio input "true"
click at [162, 141] on button "SUBMIT" at bounding box center [172, 135] width 45 height 11
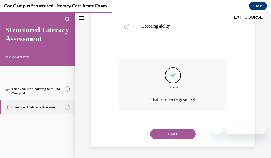
click at [191, 132] on button "NEXT" at bounding box center [172, 133] width 45 height 11
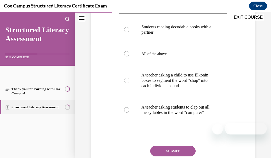
scroll to position [116, 0]
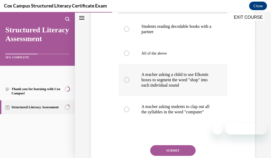
click at [195, 86] on p "A teacher asking a child to use Elkonin boxes to segment the word "shop" into e…" at bounding box center [177, 80] width 72 height 16
click at [129, 83] on input "A teacher asking a child to use Elkonin boxes to segment the word "shop" into e…" at bounding box center [126, 79] width 5 height 5
radio input "true"
click at [178, 153] on button "SUBMIT" at bounding box center [172, 150] width 45 height 11
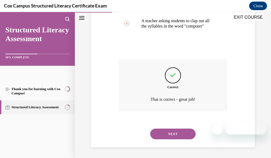
click at [184, 133] on button "NEXT" at bounding box center [172, 133] width 45 height 11
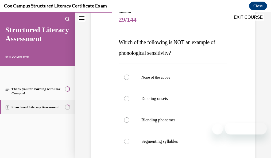
scroll to position [68, 0]
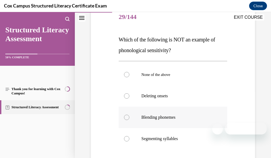
click at [165, 115] on p "Blending phonemes" at bounding box center [177, 117] width 72 height 5
click at [129, 115] on input "Blending phonemes" at bounding box center [126, 117] width 5 height 5
radio input "true"
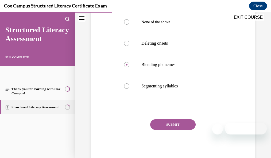
drag, startPoint x: 270, startPoint y: 83, endPoint x: 265, endPoint y: 146, distance: 62.7
click at [181, 126] on button "SUBMIT" at bounding box center [172, 124] width 45 height 11
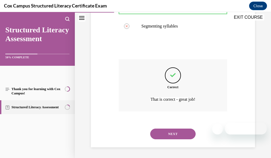
click at [189, 132] on button "NEXT" at bounding box center [172, 133] width 45 height 11
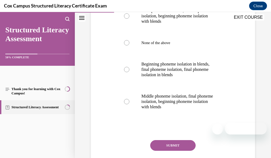
scroll to position [127, 0]
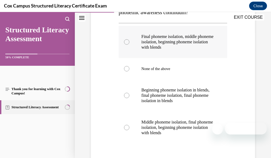
click at [172, 50] on p "Final phoneme isolation, middle phoneme isolation, beginning phoneme isolation …" at bounding box center [177, 42] width 72 height 16
click at [129, 45] on input "Final phoneme isolation, middle phoneme isolation, beginning phoneme isolation …" at bounding box center [126, 41] width 5 height 5
radio input "true"
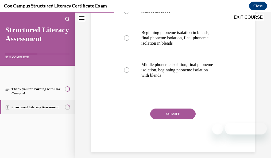
click at [180, 119] on button "SUBMIT" at bounding box center [172, 113] width 45 height 11
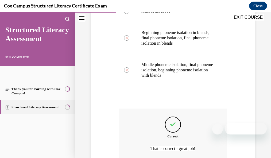
scroll to position [244, 0]
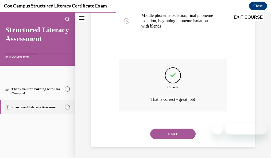
click at [174, 134] on button "NEXT" at bounding box center [172, 133] width 45 height 11
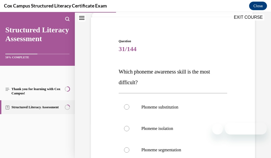
scroll to position [65, 0]
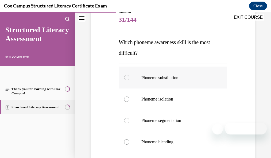
click at [187, 81] on label "Phoneme substitution" at bounding box center [173, 77] width 108 height 22
click at [129, 80] on input "Phoneme substitution" at bounding box center [126, 77] width 5 height 5
radio input "true"
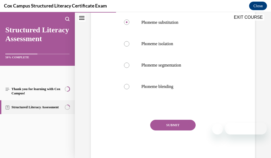
click at [169, 123] on button "SUBMIT" at bounding box center [172, 125] width 45 height 11
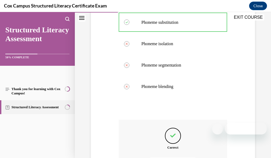
scroll to position [180, 0]
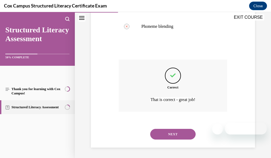
click at [167, 133] on button "NEXT" at bounding box center [172, 134] width 45 height 11
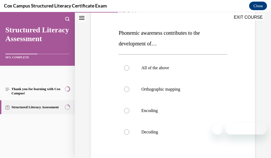
scroll to position [76, 0]
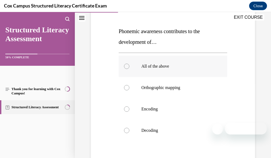
click at [178, 66] on p "All of the above" at bounding box center [177, 66] width 72 height 5
click at [129, 66] on input "All of the above" at bounding box center [126, 66] width 5 height 5
radio input "true"
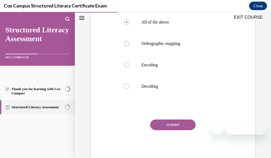
click at [151, 125] on button "SUBMIT" at bounding box center [172, 124] width 45 height 11
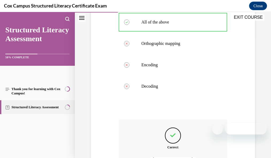
scroll to position [180, 0]
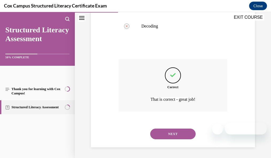
click at [179, 132] on button "NEXT" at bounding box center [172, 133] width 45 height 11
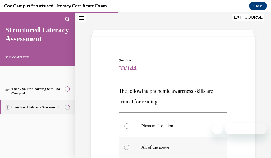
click at [159, 143] on label "All of the above" at bounding box center [173, 146] width 108 height 21
click at [129, 144] on input "All of the above" at bounding box center [126, 146] width 5 height 5
radio input "true"
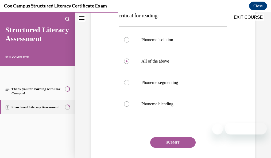
scroll to position [113, 0]
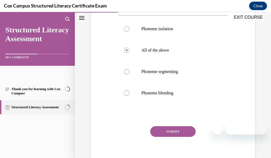
click at [177, 130] on button "SUBMIT" at bounding box center [172, 131] width 45 height 11
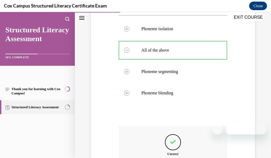
scroll to position [180, 0]
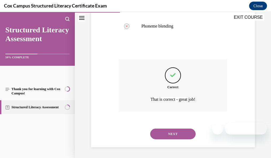
click at [182, 131] on button "NEXT" at bounding box center [172, 133] width 45 height 11
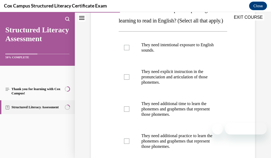
scroll to position [130, 0]
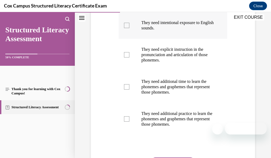
click at [188, 31] on p "They need intentional exposure to English sounds." at bounding box center [177, 25] width 72 height 11
click at [129, 28] on input "They need intentional exposure to English sounds." at bounding box center [126, 25] width 5 height 5
checkbox input "true"
click at [164, 63] on p "They need explicit instruction in the pronunciation and articulation of those p…" at bounding box center [177, 55] width 72 height 16
click at [129, 57] on input "They need explicit instruction in the pronunciation and articulation of those p…" at bounding box center [126, 54] width 5 height 5
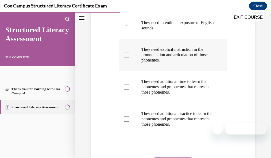
checkbox input "true"
click at [162, 95] on p "They need additional time to learn the phonemes and graphemes that represent th…" at bounding box center [177, 87] width 72 height 16
click at [129, 89] on input "They need additional time to learn the phonemes and graphemes that represent th…" at bounding box center [126, 86] width 5 height 5
checkbox input "true"
click at [162, 127] on p "They need additional practice to learn the phonemes and graphemes that represen…" at bounding box center [177, 119] width 72 height 16
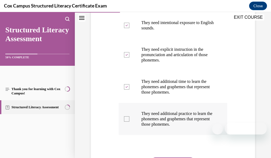
click at [129, 121] on input "They need additional practice to learn the phonemes and graphemes that represen…" at bounding box center [126, 118] width 5 height 5
checkbox input "true"
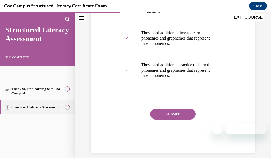
click at [190, 119] on button "SUBMIT" at bounding box center [172, 114] width 45 height 11
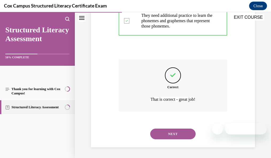
click at [185, 133] on button "NEXT" at bounding box center [172, 133] width 45 height 11
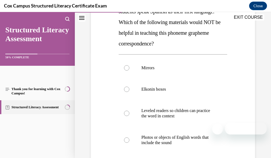
scroll to position [108, 0]
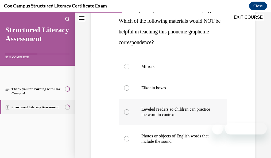
click at [188, 115] on p "Leveled readers so children can practice the word in context" at bounding box center [177, 112] width 72 height 11
click at [129, 115] on input "Leveled readers so children can practice the word in context" at bounding box center [126, 111] width 5 height 5
radio input "true"
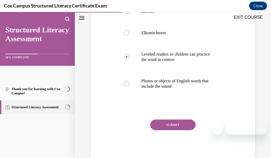
click at [193, 125] on button "SUBMIT" at bounding box center [172, 124] width 45 height 11
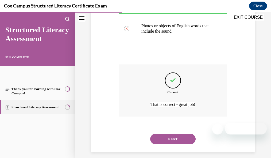
click at [184, 137] on button "NEXT" at bounding box center [172, 139] width 45 height 11
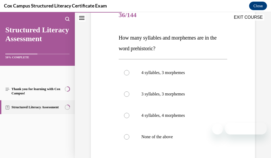
scroll to position [73, 0]
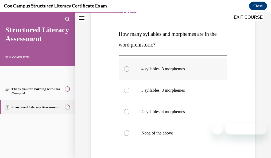
click at [185, 71] on p "4 syllables, 3 morphemes" at bounding box center [177, 68] width 72 height 5
click at [129, 71] on input "4 syllables, 3 morphemes" at bounding box center [126, 68] width 5 height 5
radio input "true"
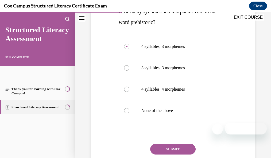
scroll to position [100, 0]
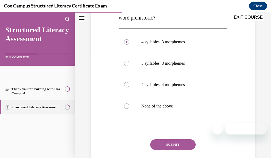
click at [173, 143] on button "SUBMIT" at bounding box center [172, 144] width 45 height 11
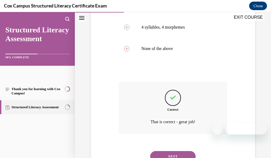
scroll to position [167, 0]
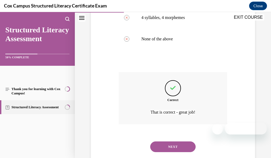
click at [180, 144] on button "NEXT" at bounding box center [172, 146] width 45 height 11
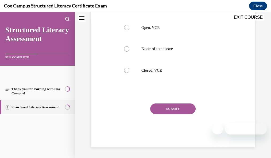
scroll to position [16, 0]
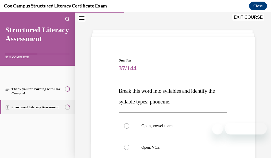
click at [180, 144] on label "Open, VCE" at bounding box center [173, 146] width 108 height 21
click at [129, 144] on input "Open, VCE" at bounding box center [126, 146] width 5 height 5
radio input "true"
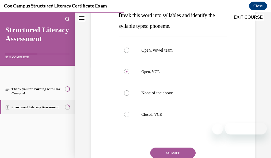
scroll to position [98, 0]
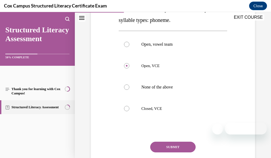
click at [167, 150] on button "SUBMIT" at bounding box center [172, 147] width 45 height 11
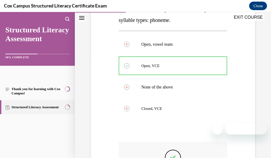
scroll to position [180, 0]
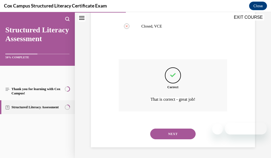
click at [187, 131] on button "NEXT" at bounding box center [172, 133] width 45 height 11
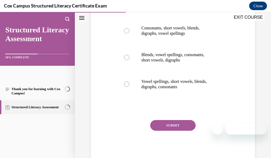
scroll to position [119, 0]
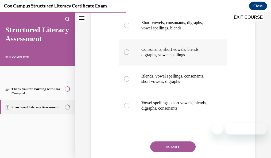
click at [186, 53] on p "Consonants, short vowels, blends, digraphs, vowel spellings" at bounding box center [177, 52] width 72 height 11
click at [129, 53] on input "Consonants, short vowels, blends, digraphs, vowel spellings" at bounding box center [126, 51] width 5 height 5
radio input "true"
click at [178, 146] on button "SUBMIT" at bounding box center [172, 146] width 45 height 11
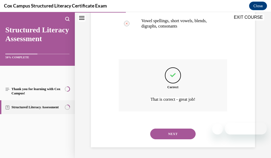
click at [179, 134] on button "NEXT" at bounding box center [172, 133] width 45 height 11
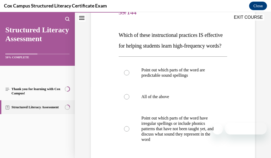
scroll to position [91, 0]
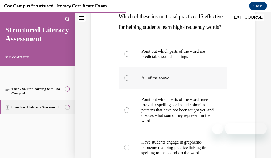
click at [180, 89] on label "All of the above" at bounding box center [173, 77] width 108 height 21
click at [129, 81] on input "All of the above" at bounding box center [126, 77] width 5 height 5
radio input "true"
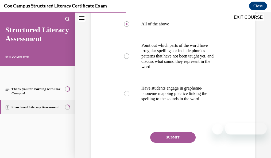
scroll to position [174, 0]
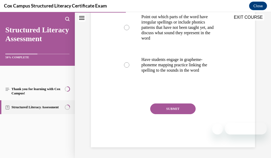
click at [189, 114] on button "SUBMIT" at bounding box center [172, 108] width 45 height 11
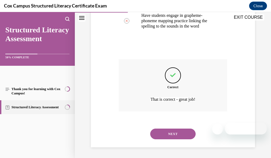
click at [182, 131] on button "NEXT" at bounding box center [172, 133] width 45 height 11
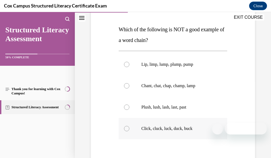
scroll to position [79, 0]
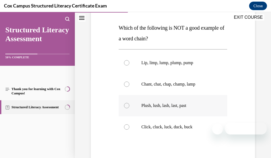
click at [180, 107] on p "Plush, lush, lash, last, past" at bounding box center [177, 105] width 72 height 5
click at [129, 107] on input "Plush, lush, lash, last, past" at bounding box center [126, 105] width 5 height 5
radio input "true"
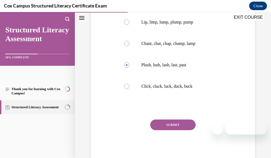
click at [155, 122] on button "SUBMIT" at bounding box center [172, 124] width 45 height 11
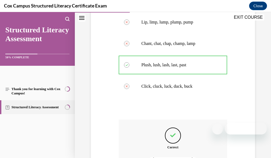
scroll to position [180, 0]
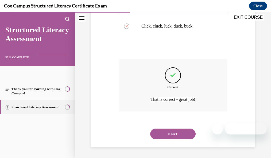
click at [164, 134] on button "NEXT" at bounding box center [172, 133] width 45 height 11
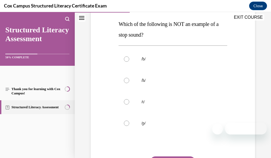
scroll to position [87, 0]
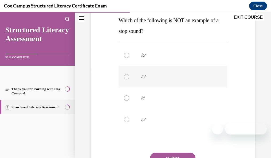
click at [190, 74] on p "/h/" at bounding box center [177, 76] width 73 height 5
click at [129, 74] on input "/h/" at bounding box center [126, 76] width 5 height 5
radio input "true"
click at [182, 155] on button "SUBMIT" at bounding box center [172, 157] width 45 height 11
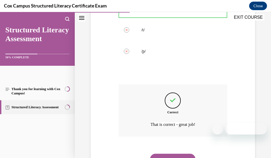
scroll to position [180, 0]
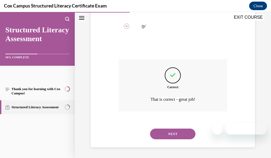
click at [175, 131] on button "NEXT" at bounding box center [172, 133] width 45 height 11
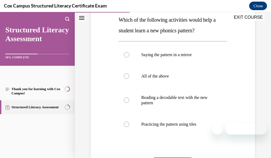
scroll to position [88, 0]
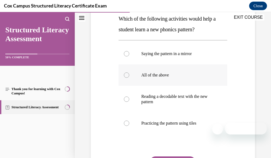
click at [175, 69] on label "All of the above" at bounding box center [173, 74] width 109 height 21
click at [129, 72] on input "All of the above" at bounding box center [126, 74] width 5 height 5
radio input "true"
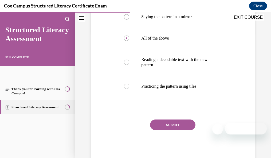
drag, startPoint x: 171, startPoint y: 126, endPoint x: 191, endPoint y: 115, distance: 22.9
click at [171, 126] on button "SUBMIT" at bounding box center [172, 124] width 45 height 11
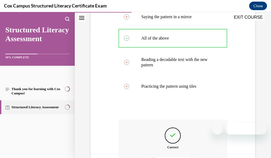
scroll to position [185, 0]
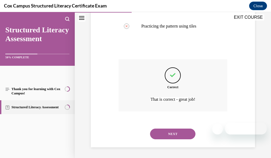
click at [173, 135] on button "NEXT" at bounding box center [172, 133] width 45 height 11
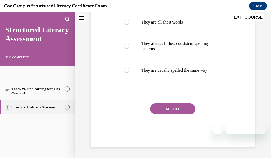
scroll to position [16, 0]
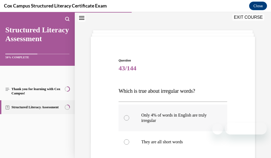
click at [186, 115] on p "Only 4% of words in English are truly irregular" at bounding box center [177, 117] width 73 height 11
click at [129, 115] on input "Only 4% of words in English are truly irregular" at bounding box center [126, 117] width 5 height 5
radio input "true"
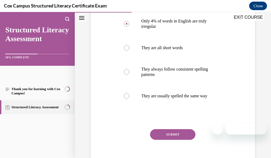
scroll to position [112, 0]
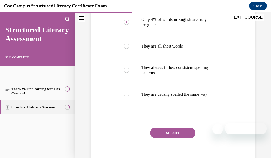
click at [160, 136] on button "SUBMIT" at bounding box center [172, 132] width 45 height 11
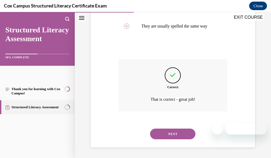
click at [181, 131] on button "NEXT" at bounding box center [172, 133] width 45 height 11
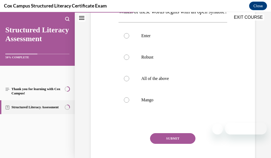
scroll to position [120, 0]
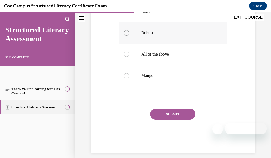
click at [194, 44] on label "Robust" at bounding box center [173, 32] width 109 height 21
click at [129, 36] on input "Robust" at bounding box center [126, 32] width 5 height 5
radio input "true"
click at [178, 119] on button "SUBMIT" at bounding box center [172, 114] width 45 height 11
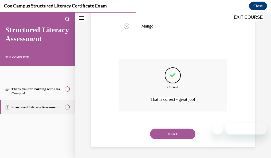
click at [187, 133] on button "NEXT" at bounding box center [172, 133] width 45 height 11
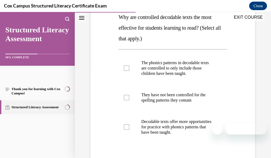
scroll to position [100, 0]
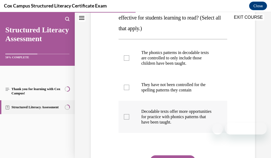
click at [192, 124] on p "Decodable texts offer more opportunities for practice with phonics patterns tha…" at bounding box center [177, 117] width 73 height 16
click at [129, 119] on input "Decodable texts offer more opportunities for practice with phonics patterns tha…" at bounding box center [126, 116] width 5 height 5
checkbox input "true"
click at [193, 61] on p "The phonics patterns in decodable texts are controlled to only include those ch…" at bounding box center [177, 58] width 73 height 16
click at [129, 61] on input "The phonics patterns in decodable texts are controlled to only include those ch…" at bounding box center [126, 57] width 5 height 5
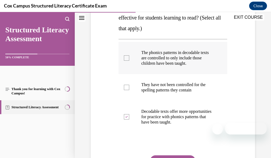
checkbox input "true"
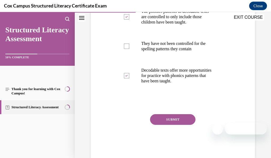
click at [179, 124] on button "SUBMIT" at bounding box center [172, 119] width 45 height 11
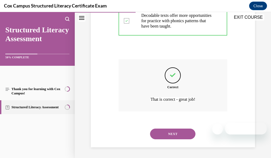
click at [175, 135] on button "NEXT" at bounding box center [172, 133] width 45 height 11
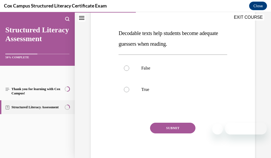
scroll to position [77, 0]
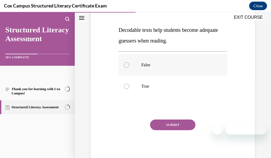
click at [215, 60] on label "False" at bounding box center [173, 64] width 109 height 21
click at [129, 62] on input "False" at bounding box center [126, 64] width 5 height 5
radio input "true"
click at [188, 123] on button "SUBMIT" at bounding box center [172, 124] width 45 height 11
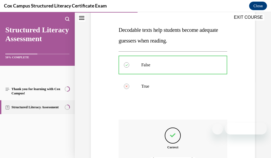
scroll to position [137, 0]
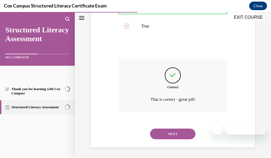
click at [186, 134] on button "NEXT" at bounding box center [172, 133] width 45 height 11
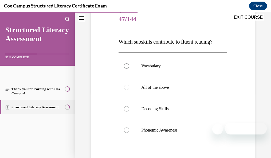
scroll to position [71, 0]
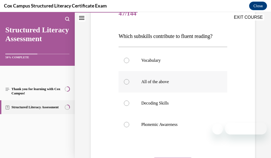
click at [204, 88] on label "All of the above" at bounding box center [173, 81] width 109 height 21
click at [129, 84] on input "All of the above" at bounding box center [126, 81] width 5 height 5
radio input "true"
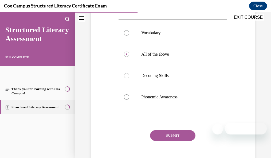
scroll to position [109, 0]
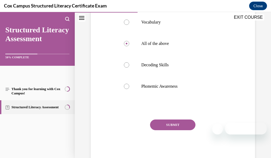
click at [183, 127] on button "SUBMIT" at bounding box center [172, 124] width 45 height 11
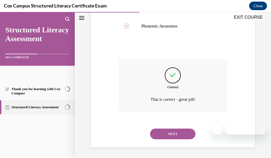
click at [181, 132] on button "NEXT" at bounding box center [172, 133] width 45 height 11
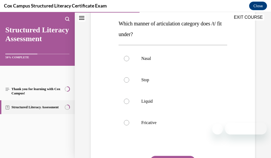
scroll to position [86, 0]
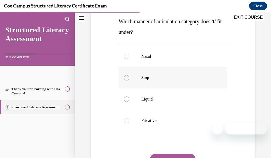
click at [178, 75] on label "Stop" at bounding box center [173, 77] width 109 height 21
click at [129, 75] on input "Stop" at bounding box center [126, 77] width 5 height 5
radio input "true"
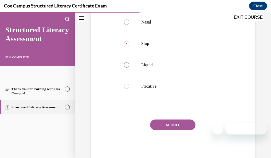
click at [173, 124] on button "SUBMIT" at bounding box center [172, 124] width 45 height 11
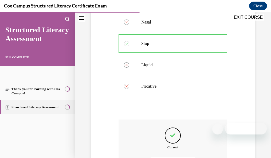
scroll to position [174, 0]
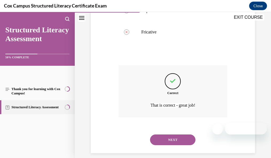
click at [189, 135] on button "NEXT" at bounding box center [172, 139] width 45 height 11
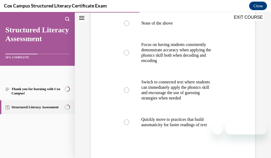
scroll to position [134, 0]
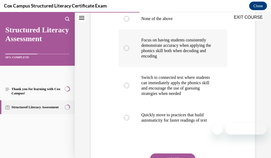
click at [183, 50] on p "Focus on having students consistently demonstrate accuracy when applying the ph…" at bounding box center [177, 47] width 73 height 21
click at [129, 50] on input "Focus on having students consistently demonstrate accuracy when applying the ph…" at bounding box center [126, 47] width 5 height 5
radio input "true"
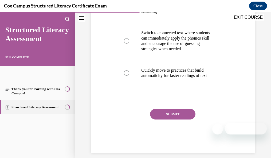
click at [188, 119] on button "SUBMIT" at bounding box center [172, 114] width 45 height 11
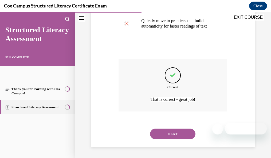
click at [188, 131] on button "NEXT" at bounding box center [172, 133] width 45 height 11
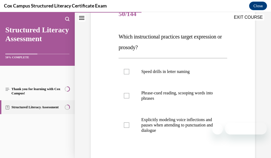
scroll to position [76, 0]
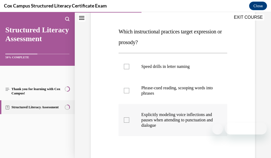
click at [166, 122] on p "Explicitly modeling voice inflections and pauses when attending to punctuation …" at bounding box center [177, 120] width 73 height 16
click at [129, 122] on input "Explicitly modeling voice inflections and pauses when attending to punctuation …" at bounding box center [126, 119] width 5 height 5
checkbox input "true"
click at [170, 88] on p "Phrase-cued reading, scooping words into phrases" at bounding box center [177, 90] width 73 height 11
click at [129, 88] on input "Phrase-cued reading, scooping words into phrases" at bounding box center [126, 90] width 5 height 5
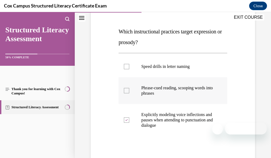
checkbox input "true"
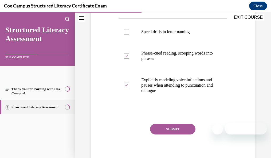
scroll to position [115, 0]
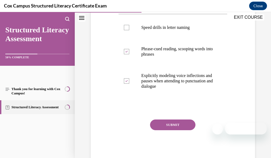
click at [186, 123] on button "SUBMIT" at bounding box center [172, 124] width 45 height 11
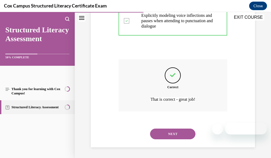
click at [183, 132] on button "NEXT" at bounding box center [172, 133] width 45 height 11
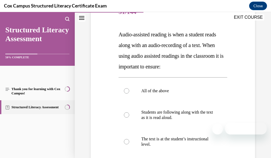
scroll to position [84, 0]
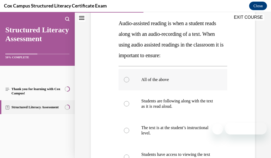
click at [164, 81] on p "All of the above" at bounding box center [177, 79] width 73 height 5
click at [129, 81] on input "All of the above" at bounding box center [126, 79] width 5 height 5
radio input "true"
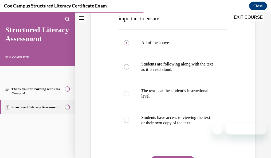
scroll to position [144, 0]
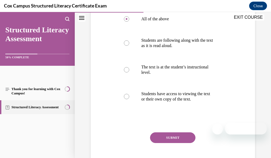
click at [180, 136] on button "SUBMIT" at bounding box center [172, 137] width 45 height 11
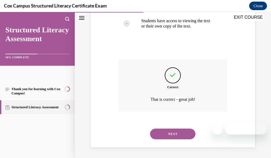
click at [176, 134] on button "NEXT" at bounding box center [172, 133] width 45 height 11
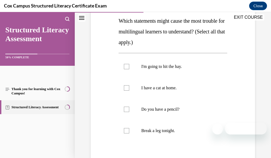
scroll to position [94, 0]
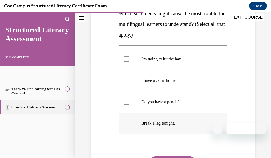
click at [173, 126] on label "Break a leg tonight." at bounding box center [173, 122] width 109 height 21
click at [129, 126] on input "Break a leg tonight." at bounding box center [126, 122] width 5 height 5
checkbox input "true"
click at [179, 66] on label "I'm going to hit the hay." at bounding box center [173, 58] width 109 height 21
click at [129, 62] on input "I'm going to hit the hay." at bounding box center [126, 58] width 5 height 5
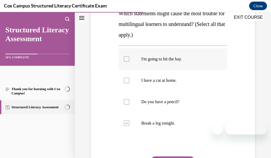
checkbox input "true"
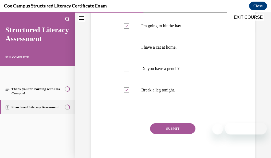
scroll to position [131, 0]
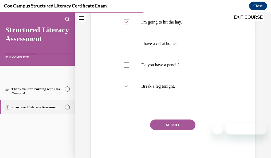
click at [171, 121] on button "SUBMIT" at bounding box center [172, 124] width 45 height 11
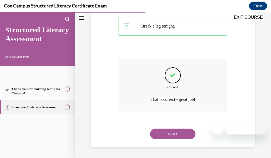
drag, startPoint x: 187, startPoint y: 132, endPoint x: 230, endPoint y: 107, distance: 49.5
click at [188, 132] on button "NEXT" at bounding box center [172, 133] width 45 height 11
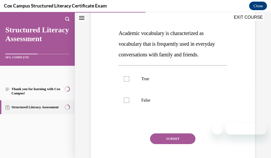
scroll to position [88, 0]
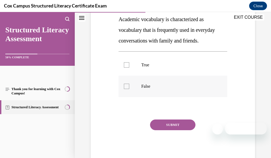
click at [177, 81] on label "False" at bounding box center [173, 86] width 109 height 21
click at [129, 84] on input "False" at bounding box center [126, 86] width 5 height 5
checkbox input "true"
click at [176, 124] on button "SUBMIT" at bounding box center [172, 124] width 45 height 11
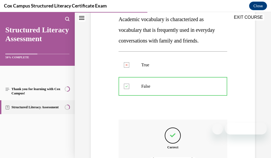
scroll to position [148, 0]
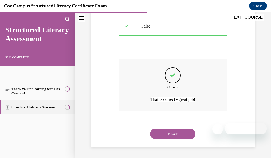
click at [189, 135] on button "NEXT" at bounding box center [172, 133] width 45 height 11
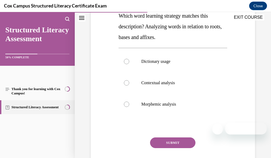
scroll to position [92, 0]
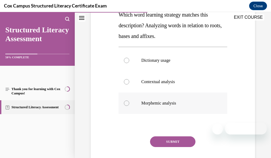
click at [180, 100] on label "Morphemic analysis" at bounding box center [173, 102] width 109 height 21
click at [129, 100] on input "Morphemic analysis" at bounding box center [126, 102] width 5 height 5
radio input "true"
click at [167, 143] on button "SUBMIT" at bounding box center [172, 141] width 45 height 11
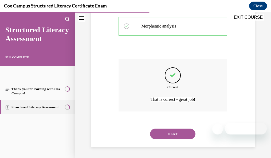
click at [186, 136] on button "NEXT" at bounding box center [172, 133] width 45 height 11
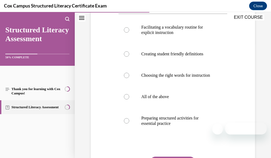
scroll to position [117, 0]
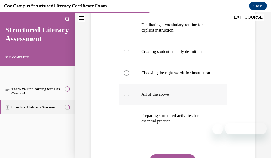
click at [155, 97] on p "All of the above" at bounding box center [177, 94] width 73 height 5
click at [129, 97] on input "All of the above" at bounding box center [126, 94] width 5 height 5
radio input "true"
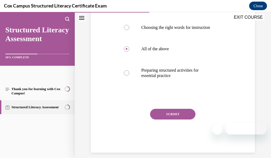
click at [174, 119] on button "SUBMIT" at bounding box center [172, 114] width 45 height 11
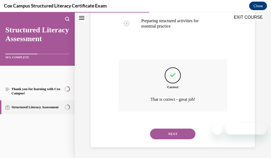
click at [185, 131] on button "NEXT" at bounding box center [172, 133] width 45 height 11
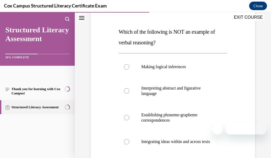
scroll to position [78, 0]
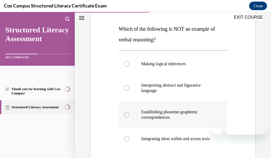
click at [172, 114] on p "Establishing phoneme-grapheme correspondences" at bounding box center [177, 114] width 73 height 11
click at [129, 114] on input "Establishing phoneme-grapheme correspondences" at bounding box center [126, 114] width 5 height 5
radio input "true"
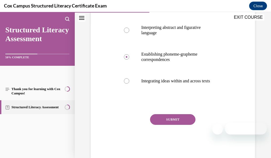
click at [186, 124] on button "SUBMIT" at bounding box center [172, 119] width 45 height 11
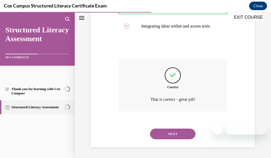
click at [178, 135] on button "NEXT" at bounding box center [172, 133] width 45 height 11
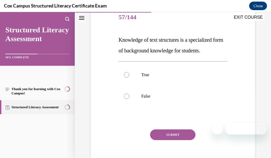
scroll to position [72, 0]
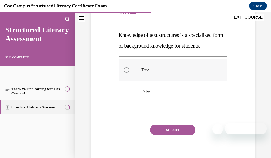
click at [158, 68] on p "True" at bounding box center [177, 69] width 73 height 5
click at [129, 68] on input "True" at bounding box center [126, 69] width 5 height 5
radio input "true"
click at [185, 130] on button "SUBMIT" at bounding box center [172, 129] width 45 height 11
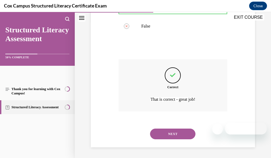
click at [181, 135] on button "NEXT" at bounding box center [172, 133] width 45 height 11
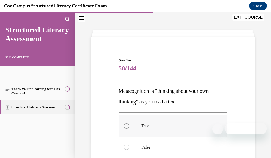
click at [147, 131] on label "True" at bounding box center [173, 125] width 109 height 21
click at [129, 128] on input "True" at bounding box center [126, 125] width 5 height 5
radio input "true"
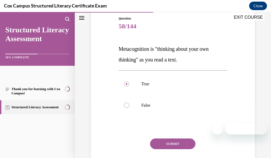
scroll to position [77, 0]
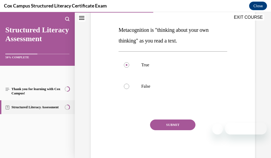
click at [176, 124] on button "SUBMIT" at bounding box center [172, 124] width 45 height 11
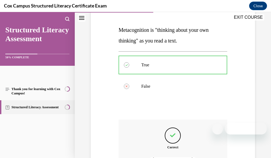
scroll to position [137, 0]
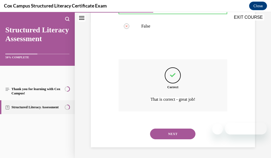
click at [189, 131] on button "NEXT" at bounding box center [172, 133] width 45 height 11
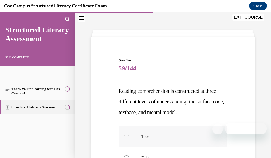
click at [167, 129] on label "True" at bounding box center [173, 136] width 109 height 21
click at [129, 134] on input "True" at bounding box center [126, 136] width 5 height 5
radio input "true"
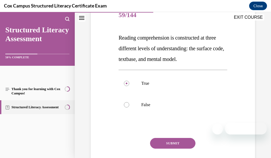
scroll to position [88, 0]
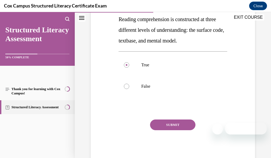
click at [190, 124] on button "SUBMIT" at bounding box center [172, 124] width 45 height 11
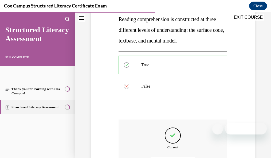
scroll to position [148, 0]
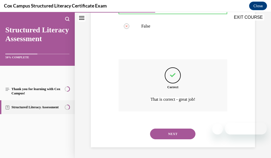
click at [179, 135] on button "NEXT" at bounding box center [172, 133] width 45 height 11
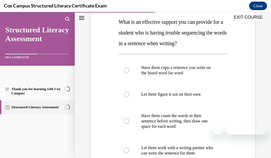
scroll to position [96, 0]
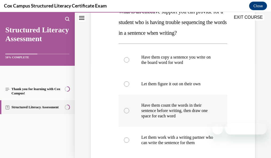
click at [178, 119] on p "Have them count the words in their sentence before writing, then draw one space…" at bounding box center [177, 111] width 73 height 16
click at [129, 113] on input "Have them count the words in their sentence before writing, then draw one space…" at bounding box center [126, 110] width 5 height 5
radio input "true"
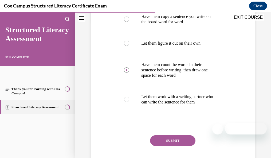
scroll to position [168, 0]
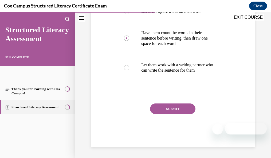
click at [182, 114] on button "SUBMIT" at bounding box center [172, 108] width 45 height 11
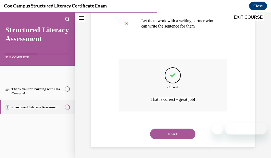
click at [182, 131] on button "NEXT" at bounding box center [172, 133] width 45 height 11
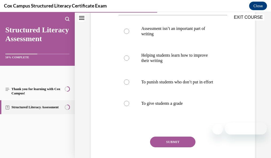
scroll to position [115, 0]
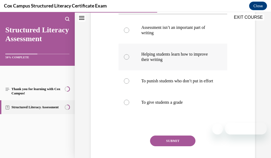
click at [197, 59] on p "Helping students learn how to improve their writing" at bounding box center [177, 57] width 73 height 11
click at [129, 59] on input "Helping students learn how to improve their writing" at bounding box center [126, 56] width 5 height 5
radio input "true"
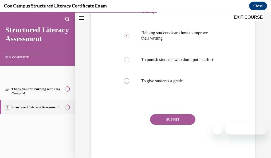
click at [169, 125] on button "SUBMIT" at bounding box center [172, 119] width 45 height 11
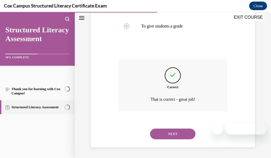
click at [183, 131] on button "NEXT" at bounding box center [172, 133] width 45 height 11
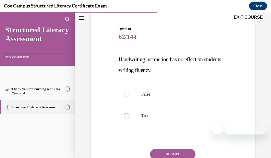
scroll to position [49, 0]
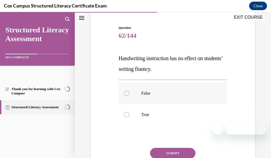
click at [179, 85] on label "False" at bounding box center [173, 93] width 109 height 21
click at [129, 91] on input "False" at bounding box center [126, 93] width 5 height 5
radio input "true"
click at [169, 154] on button "SUBMIT" at bounding box center [172, 153] width 45 height 11
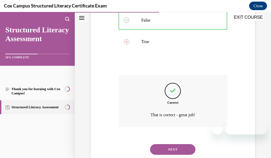
scroll to position [135, 0]
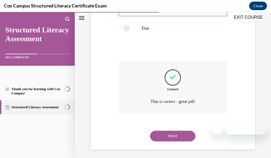
click at [181, 135] on button "NEXT" at bounding box center [172, 136] width 45 height 11
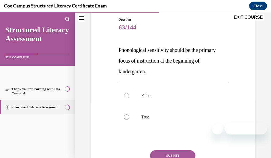
scroll to position [80, 0]
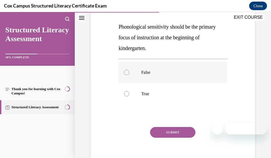
click at [174, 76] on label "False" at bounding box center [173, 72] width 109 height 21
click at [129, 75] on input "False" at bounding box center [126, 72] width 5 height 5
radio input "true"
drag, startPoint x: 174, startPoint y: 133, endPoint x: 222, endPoint y: 116, distance: 51.0
click at [174, 133] on button "SUBMIT" at bounding box center [172, 132] width 45 height 11
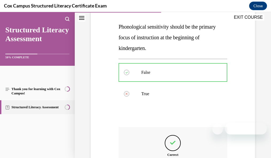
scroll to position [148, 0]
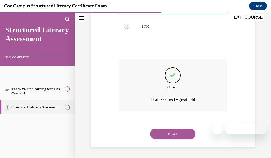
click at [178, 128] on div "NEXT" at bounding box center [173, 133] width 109 height 21
click at [178, 132] on button "NEXT" at bounding box center [172, 133] width 45 height 11
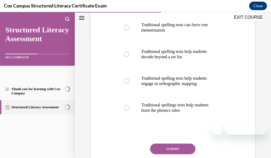
scroll to position [125, 0]
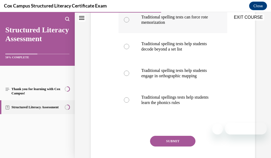
click at [180, 25] on p "Traditional spelling tests can force rote memorization" at bounding box center [177, 19] width 73 height 11
click at [129, 22] on input "Traditional spelling tests can force rote memorization" at bounding box center [126, 19] width 5 height 5
radio input "true"
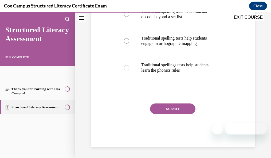
click at [184, 114] on button "SUBMIT" at bounding box center [172, 108] width 45 height 11
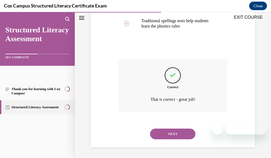
drag, startPoint x: 270, startPoint y: 96, endPoint x: 266, endPoint y: 145, distance: 49.0
click at [181, 133] on button "NEXT" at bounding box center [172, 133] width 45 height 11
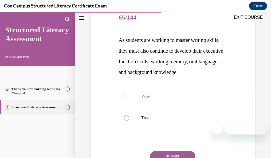
scroll to position [99, 0]
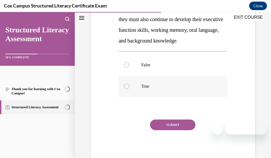
click at [156, 89] on label "True" at bounding box center [173, 86] width 109 height 21
click at [129, 89] on input "True" at bounding box center [126, 86] width 5 height 5
radio input "true"
click at [164, 122] on button "SUBMIT" at bounding box center [172, 124] width 45 height 11
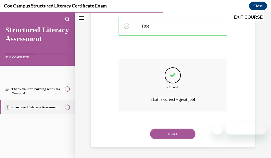
click at [189, 130] on button "NEXT" at bounding box center [172, 133] width 45 height 11
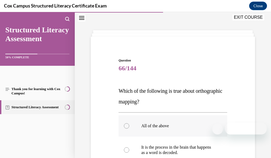
click at [163, 123] on p "All of the above" at bounding box center [177, 125] width 73 height 5
click at [129, 123] on input "All of the above" at bounding box center [126, 125] width 5 height 5
radio input "true"
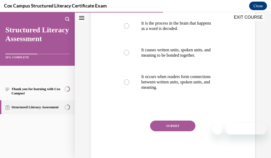
scroll to position [141, 0]
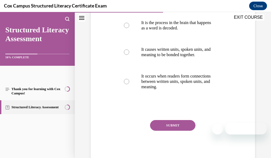
click at [190, 126] on button "SUBMIT" at bounding box center [172, 125] width 45 height 11
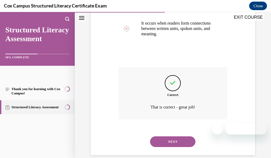
click at [185, 143] on button "NEXT" at bounding box center [172, 141] width 45 height 11
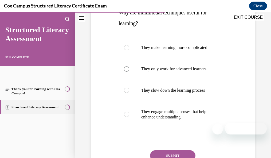
scroll to position [96, 0]
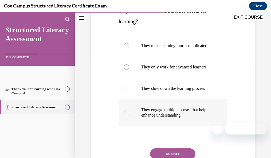
click at [190, 118] on p "They engage multiple senses that help enhance understanding" at bounding box center [177, 112] width 73 height 11
click at [129, 115] on input "They engage multiple senses that help enhance understanding" at bounding box center [126, 112] width 5 height 5
radio input "true"
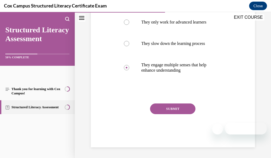
click at [178, 114] on button "SUBMIT" at bounding box center [172, 108] width 45 height 11
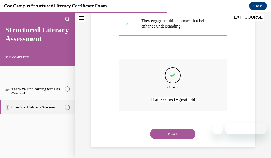
click at [186, 132] on button "NEXT" at bounding box center [172, 133] width 45 height 11
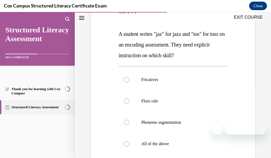
scroll to position [86, 0]
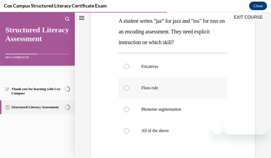
click at [195, 90] on p "Floss rule" at bounding box center [177, 87] width 73 height 5
click at [129, 90] on input "Floss rule" at bounding box center [126, 87] width 5 height 5
radio input "true"
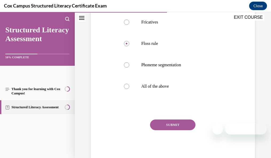
click at [192, 122] on button "SUBMIT" at bounding box center [172, 124] width 45 height 11
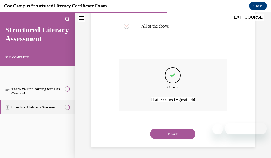
click at [177, 132] on button "NEXT" at bounding box center [172, 133] width 45 height 11
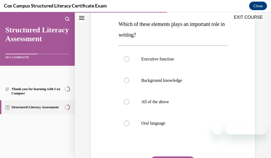
scroll to position [99, 0]
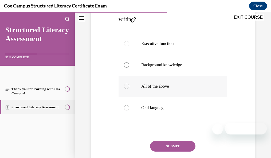
click at [180, 87] on p "All of the above" at bounding box center [177, 86] width 73 height 5
click at [129, 87] on input "All of the above" at bounding box center [126, 86] width 5 height 5
radio input "true"
click at [176, 144] on button "SUBMIT" at bounding box center [172, 146] width 45 height 11
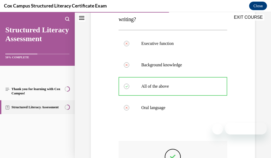
scroll to position [180, 0]
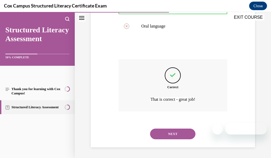
click at [176, 132] on button "NEXT" at bounding box center [172, 133] width 45 height 11
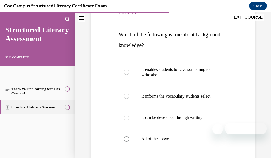
scroll to position [87, 0]
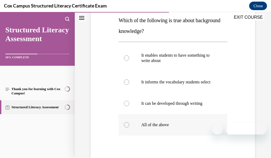
click at [190, 133] on label "All of the above" at bounding box center [173, 124] width 109 height 21
click at [129, 127] on input "All of the above" at bounding box center [126, 124] width 5 height 5
radio input "true"
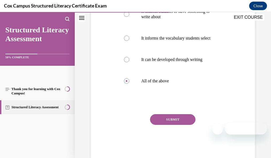
click at [188, 123] on button "SUBMIT" at bounding box center [172, 119] width 45 height 11
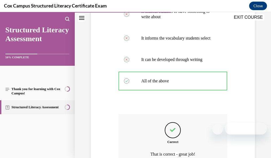
scroll to position [185, 0]
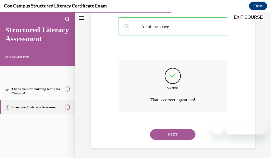
click at [181, 137] on button "NEXT" at bounding box center [172, 134] width 45 height 11
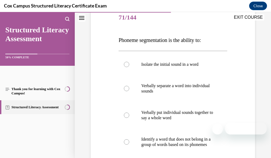
scroll to position [88, 0]
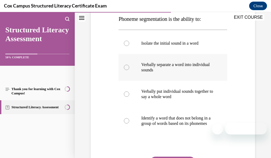
click at [187, 70] on p "Verbally separate a word into individual sounds" at bounding box center [177, 67] width 73 height 11
click at [129, 70] on input "Verbally separate a word into individual sounds" at bounding box center [126, 67] width 5 height 5
radio input "true"
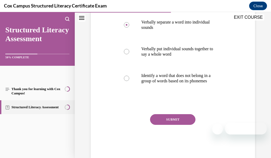
click at [187, 124] on button "SUBMIT" at bounding box center [172, 119] width 45 height 11
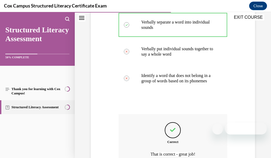
scroll to position [191, 0]
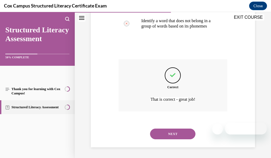
click at [180, 132] on button "NEXT" at bounding box center [172, 133] width 45 height 11
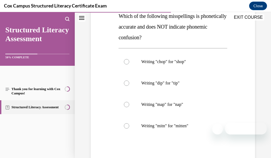
scroll to position [96, 0]
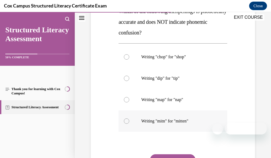
click at [205, 117] on label "Writing "mitn" for "mitten"" at bounding box center [173, 120] width 109 height 21
click at [129, 118] on input "Writing "mitn" for "mitten"" at bounding box center [126, 120] width 5 height 5
radio input "true"
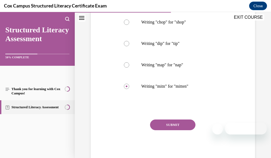
click at [173, 124] on button "SUBMIT" at bounding box center [172, 124] width 45 height 11
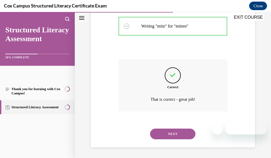
click at [187, 132] on button "NEXT" at bounding box center [172, 133] width 45 height 11
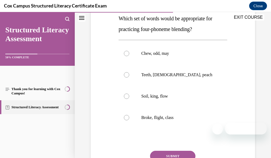
scroll to position [91, 0]
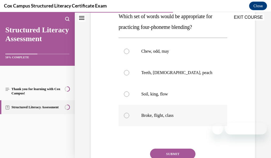
click at [183, 112] on label "Broke, flight, class" at bounding box center [173, 115] width 109 height 21
click at [129, 113] on input "Broke, flight, class" at bounding box center [126, 115] width 5 height 5
radio input "true"
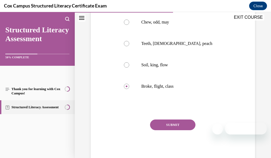
click at [190, 124] on button "SUBMIT" at bounding box center [172, 124] width 45 height 11
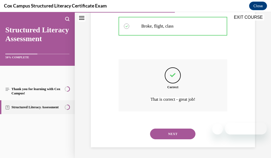
click at [186, 133] on button "NEXT" at bounding box center [172, 133] width 45 height 11
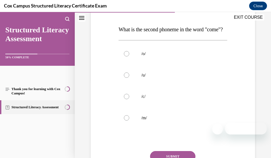
scroll to position [87, 0]
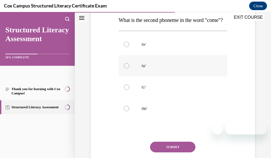
click at [157, 68] on p "/u/" at bounding box center [177, 65] width 73 height 5
click at [129, 68] on input "/u/" at bounding box center [126, 65] width 5 height 5
radio input "true"
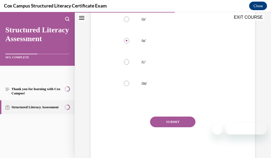
scroll to position [120, 0]
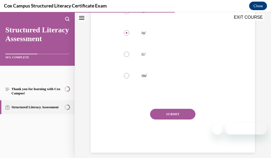
click at [190, 119] on button "SUBMIT" at bounding box center [172, 114] width 45 height 11
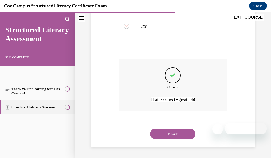
click at [189, 131] on button "NEXT" at bounding box center [172, 133] width 45 height 11
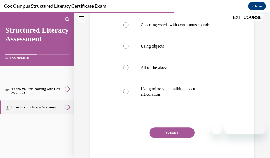
scroll to position [119, 0]
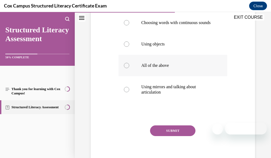
click at [169, 66] on label "All of the above" at bounding box center [173, 65] width 109 height 21
click at [129, 66] on input "All of the above" at bounding box center [126, 65] width 5 height 5
radio input "true"
click at [171, 135] on button "SUBMIT" at bounding box center [172, 130] width 45 height 11
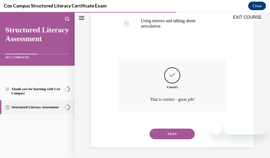
click at [180, 136] on button "NEXT" at bounding box center [172, 133] width 45 height 11
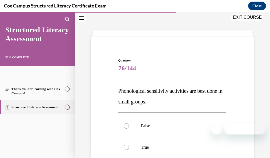
scroll to position [76, 0]
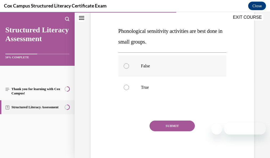
click at [204, 63] on label "False" at bounding box center [173, 65] width 108 height 21
click at [129, 63] on input "False" at bounding box center [126, 65] width 5 height 5
radio input "true"
click at [180, 123] on button "SUBMIT" at bounding box center [172, 125] width 45 height 11
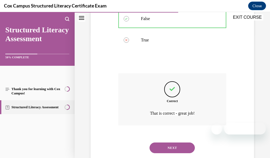
scroll to position [137, 0]
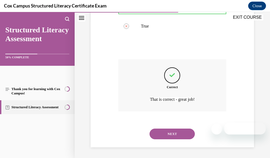
click at [174, 131] on button "NEXT" at bounding box center [172, 133] width 45 height 11
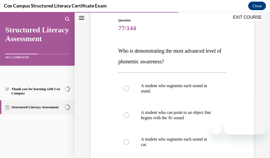
scroll to position [65, 0]
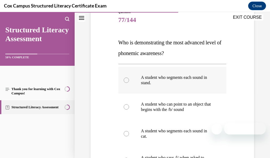
click at [186, 84] on p "A student who segments each sound in stand." at bounding box center [177, 80] width 72 height 11
click at [129, 83] on input "A student who segments each sound in stand." at bounding box center [126, 79] width 5 height 5
radio input "true"
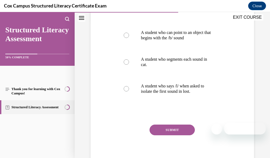
scroll to position [141, 0]
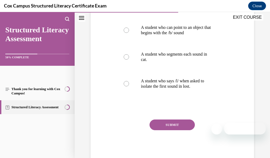
click at [160, 126] on button "SUBMIT" at bounding box center [172, 124] width 45 height 11
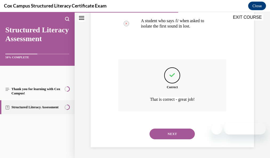
click at [179, 134] on button "NEXT" at bounding box center [172, 133] width 45 height 11
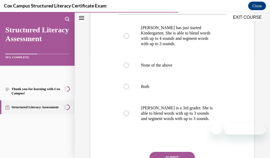
scroll to position [107, 0]
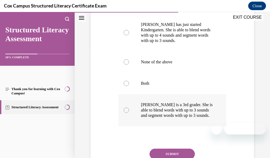
click at [183, 118] on p "[PERSON_NAME] is a 3rd grader. She is able to blend words with up to 3 sounds a…" at bounding box center [177, 110] width 72 height 16
click at [129, 113] on input "[PERSON_NAME] is a 3rd grader. She is able to blend words with up to 3 sounds a…" at bounding box center [126, 109] width 5 height 5
radio input "true"
click at [179, 156] on button "SUBMIT" at bounding box center [172, 153] width 45 height 11
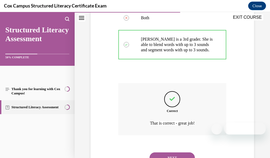
scroll to position [201, 0]
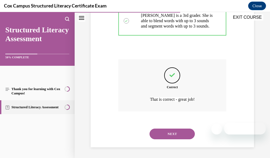
click at [185, 135] on button "NEXT" at bounding box center [172, 133] width 45 height 11
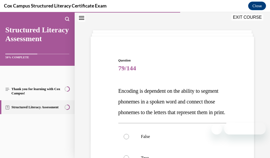
scroll to position [58, 0]
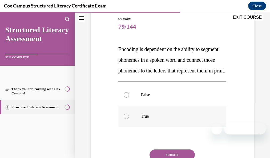
click at [163, 117] on label "True" at bounding box center [173, 115] width 108 height 21
click at [129, 117] on input "True" at bounding box center [126, 115] width 5 height 5
radio input "true"
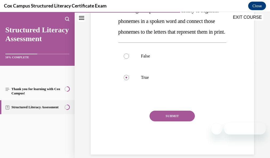
scroll to position [99, 0]
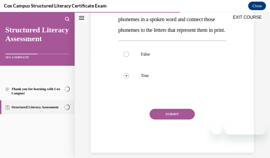
click at [180, 119] on button "SUBMIT" at bounding box center [172, 114] width 45 height 11
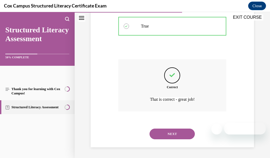
click at [177, 135] on button "NEXT" at bounding box center [172, 133] width 45 height 11
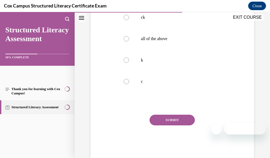
scroll to position [131, 0]
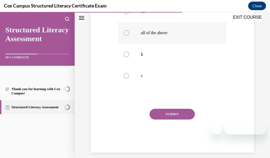
click at [153, 36] on p "all of the above" at bounding box center [177, 32] width 72 height 5
click at [129, 36] on input "all of the above" at bounding box center [126, 32] width 5 height 5
radio input "true"
click at [157, 119] on button "SUBMIT" at bounding box center [172, 114] width 45 height 11
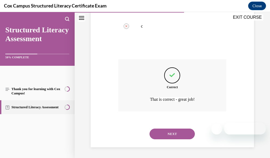
scroll to position [191, 0]
click at [176, 137] on button "NEXT" at bounding box center [172, 133] width 45 height 11
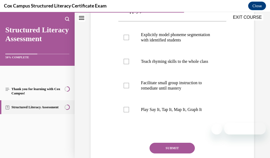
scroll to position [131, 0]
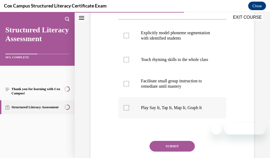
click at [201, 118] on label "Play Say It, Tap It, Map It, Graph It" at bounding box center [173, 107] width 108 height 21
click at [129, 110] on input "Play Say It, Tap It, Map It, Graph It" at bounding box center [126, 107] width 5 height 5
checkbox input "true"
click at [197, 40] on p "Explicitly model phoneme segmentation with identified students" at bounding box center [177, 35] width 72 height 11
click at [129, 38] on input "Explicitly model phoneme segmentation with identified students" at bounding box center [126, 35] width 5 height 5
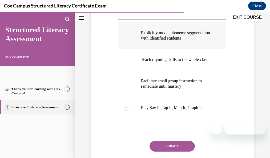
checkbox input "true"
click at [174, 151] on button "SUBMIT" at bounding box center [172, 146] width 45 height 11
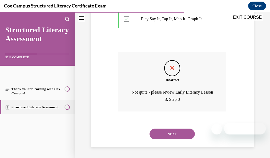
click at [186, 135] on button "NEXT" at bounding box center [172, 133] width 45 height 11
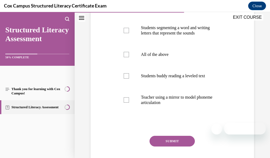
scroll to position [143, 0]
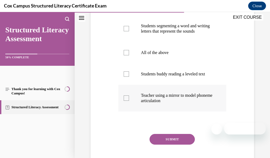
click at [174, 103] on p "Teacher using a mirror to model phoneme articulation" at bounding box center [177, 98] width 72 height 11
click at [129, 101] on input "Teacher using a mirror to model phoneme articulation" at bounding box center [126, 97] width 5 height 5
checkbox input "true"
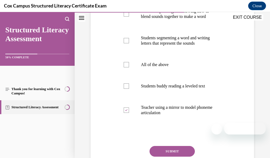
scroll to position [130, 0]
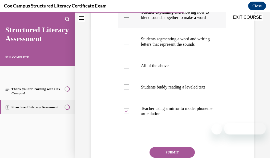
click at [203, 20] on p "Teacher explaining and showing how to blend sounds together to make a word" at bounding box center [177, 15] width 72 height 11
click at [129, 18] on input "Teacher explaining and showing how to blend sounds together to make a word" at bounding box center [126, 14] width 5 height 5
checkbox input "true"
click at [192, 47] on p "Students segmenting a word and writing letters that represent the sounds" at bounding box center [177, 41] width 72 height 11
click at [129, 44] on input "Students segmenting a word and writing letters that represent the sounds" at bounding box center [126, 41] width 5 height 5
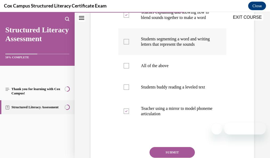
checkbox input "true"
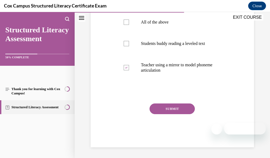
scroll to position [184, 0]
click at [178, 114] on button "SUBMIT" at bounding box center [172, 108] width 45 height 11
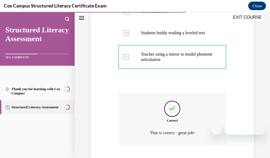
scroll to position [244, 0]
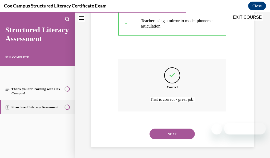
click at [181, 134] on button "NEXT" at bounding box center [172, 133] width 45 height 11
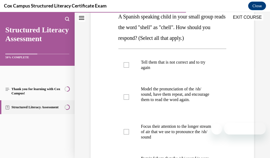
scroll to position [91, 0]
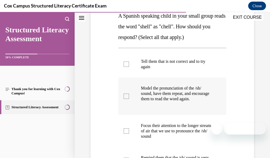
click at [199, 99] on p "Model the pronunciation of the /sh/ sound, have them repeat, and encourage them…" at bounding box center [177, 93] width 72 height 16
click at [129, 99] on input "Model the pronunciation of the /sh/ sound, have them repeat, and encourage them…" at bounding box center [126, 95] width 5 height 5
checkbox input "true"
click at [171, 139] on p "Focus their attention to the longer stream of air that we use to pronounce the …" at bounding box center [177, 131] width 72 height 16
click at [129, 134] on input "Focus their attention to the longer stream of air that we use to pronounce the …" at bounding box center [126, 130] width 5 height 5
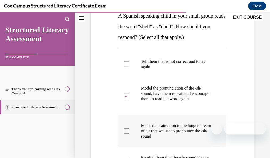
checkbox input "true"
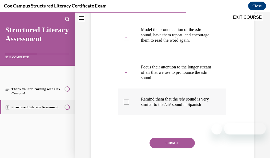
click at [198, 107] on p "Remind them that the /sh/ sound is very similar to the /ch/ sound in Spanish" at bounding box center [177, 101] width 72 height 11
click at [129, 104] on input "Remind them that the /sh/ sound is very similar to the /ch/ sound in Spanish" at bounding box center [126, 101] width 5 height 5
checkbox input "true"
click at [181, 148] on button "SUBMIT" at bounding box center [172, 143] width 45 height 11
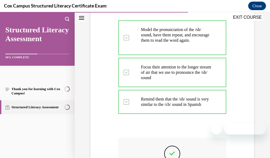
scroll to position [239, 0]
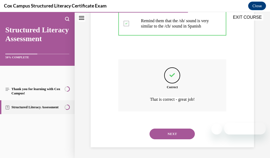
click at [183, 136] on button "NEXT" at bounding box center [172, 133] width 45 height 11
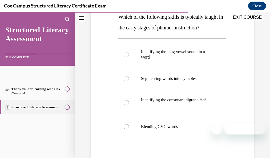
scroll to position [91, 0]
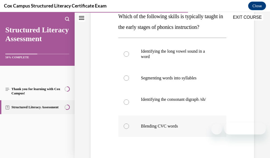
click at [179, 134] on label "Blending CVC words" at bounding box center [173, 125] width 108 height 21
click at [129, 129] on input "Blending CVC words" at bounding box center [126, 125] width 5 height 5
radio input "true"
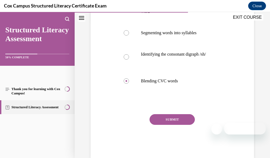
click at [173, 125] on button "SUBMIT" at bounding box center [172, 119] width 45 height 11
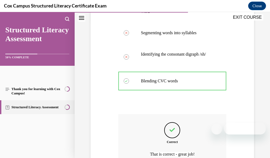
scroll to position [196, 0]
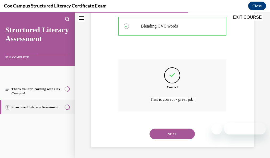
click at [186, 134] on button "NEXT" at bounding box center [172, 133] width 45 height 11
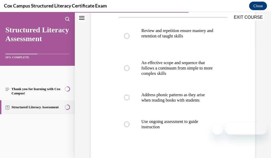
scroll to position [116, 0]
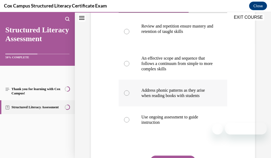
click at [180, 98] on p "Address phonic patterns as they arise when reading books with students" at bounding box center [177, 93] width 72 height 11
click at [129, 96] on input "Address phonic patterns as they arise when reading books with students" at bounding box center [126, 92] width 5 height 5
radio input "true"
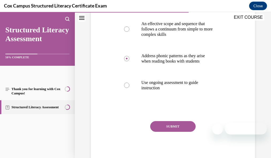
scroll to position [157, 0]
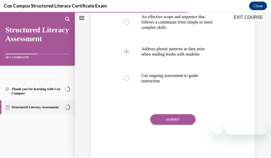
click at [186, 125] on button "SUBMIT" at bounding box center [172, 119] width 45 height 11
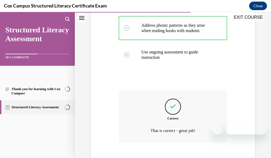
scroll to position [217, 0]
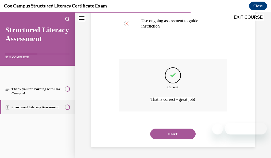
click at [191, 133] on button "NEXT" at bounding box center [172, 133] width 45 height 11
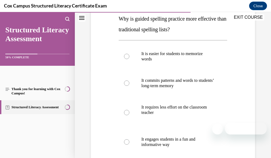
scroll to position [103, 0]
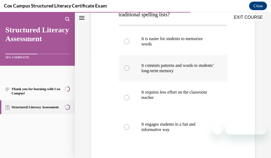
click at [183, 72] on p "It commits patterns and words to students’ long-term memory" at bounding box center [177, 68] width 72 height 11
click at [129, 71] on input "It commits patterns and words to students’ long-term memory" at bounding box center [126, 67] width 5 height 5
radio input "true"
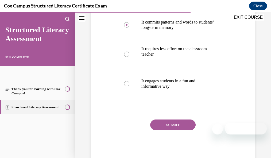
click at [183, 123] on button "SUBMIT" at bounding box center [172, 124] width 45 height 11
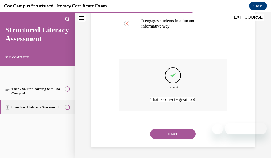
click at [170, 130] on button "NEXT" at bounding box center [172, 133] width 45 height 11
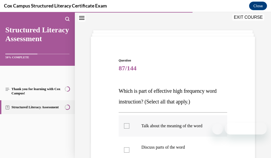
click at [147, 125] on p "Talk about the meaning of the word" at bounding box center [177, 125] width 72 height 5
click at [129, 125] on input "Talk about the meaning of the word" at bounding box center [126, 125] width 5 height 5
checkbox input "true"
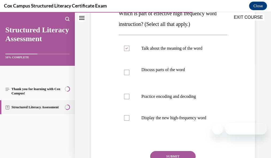
scroll to position [107, 0]
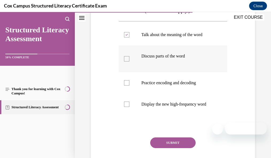
click at [179, 58] on p "Discuss parts of the word" at bounding box center [177, 55] width 72 height 5
click at [129, 58] on input "Discuss parts of the word" at bounding box center [126, 58] width 5 height 5
checkbox input "true"
click at [174, 77] on label "Practice encoding and decoding" at bounding box center [173, 82] width 108 height 21
click at [129, 80] on input "Practice encoding and decoding" at bounding box center [126, 82] width 5 height 5
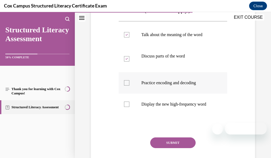
checkbox input "true"
click at [173, 115] on label "Display the new high-frequency word" at bounding box center [173, 103] width 108 height 21
click at [129, 107] on input "Display the new high-frequency word" at bounding box center [126, 103] width 5 height 5
checkbox input "true"
click at [173, 146] on button "SUBMIT" at bounding box center [172, 142] width 45 height 11
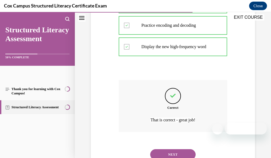
scroll to position [191, 0]
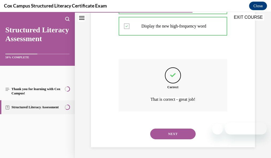
click at [181, 134] on button "NEXT" at bounding box center [172, 133] width 45 height 11
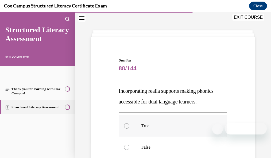
click at [172, 127] on p "True" at bounding box center [177, 125] width 72 height 5
click at [129, 127] on input "True" at bounding box center [126, 125] width 5 height 5
radio input "true"
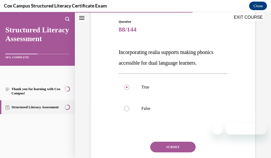
scroll to position [77, 0]
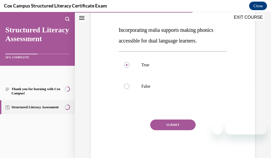
click at [187, 125] on button "SUBMIT" at bounding box center [172, 124] width 45 height 11
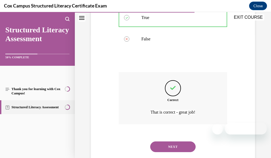
scroll to position [137, 0]
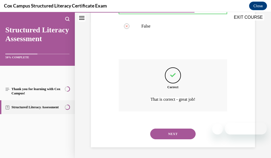
click at [183, 136] on button "NEXT" at bounding box center [172, 133] width 45 height 11
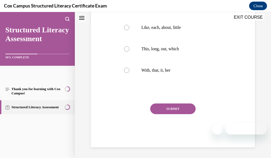
scroll to position [16, 0]
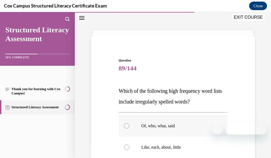
click at [182, 125] on p "Of, who, what, said" at bounding box center [177, 125] width 72 height 5
click at [129, 125] on input "Of, who, what, said" at bounding box center [126, 125] width 5 height 5
radio input "true"
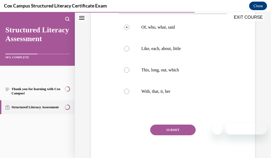
scroll to position [115, 0]
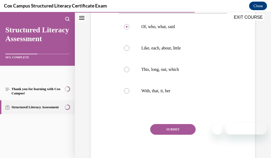
click at [189, 129] on button "SUBMIT" at bounding box center [172, 129] width 45 height 11
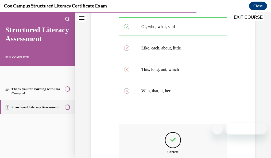
scroll to position [180, 0]
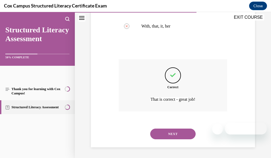
click at [179, 133] on button "NEXT" at bounding box center [172, 133] width 45 height 11
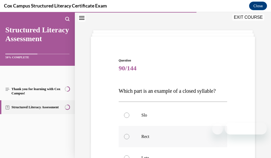
click at [197, 142] on label "Rect" at bounding box center [173, 136] width 108 height 21
click at [129, 139] on input "Rect" at bounding box center [126, 136] width 5 height 5
radio input "true"
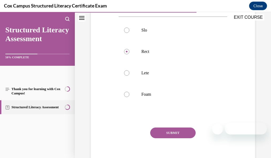
scroll to position [120, 0]
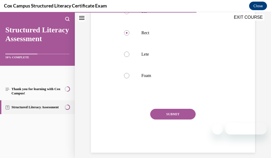
click at [172, 119] on button "SUBMIT" at bounding box center [172, 114] width 45 height 11
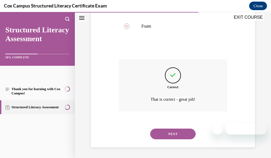
click at [180, 132] on button "NEXT" at bounding box center [172, 133] width 45 height 11
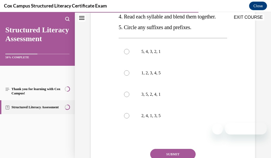
scroll to position [164, 0]
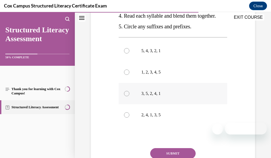
click at [175, 96] on p "3, 5, 2, 4, 1" at bounding box center [177, 93] width 72 height 5
click at [129, 96] on input "3, 5, 2, 4, 1" at bounding box center [126, 93] width 5 height 5
radio input "true"
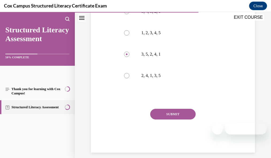
click at [177, 119] on button "SUBMIT" at bounding box center [172, 114] width 45 height 11
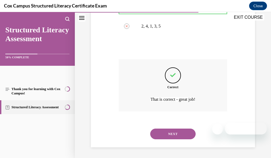
click at [185, 132] on button "NEXT" at bounding box center [172, 133] width 45 height 11
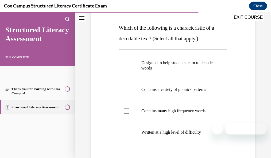
scroll to position [84, 0]
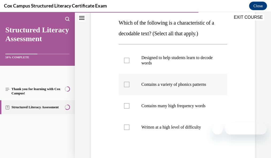
click at [198, 87] on p "Contains a variety of phonics patterns" at bounding box center [177, 84] width 72 height 5
click at [129, 87] on input "Contains a variety of phonics patterns" at bounding box center [126, 84] width 5 height 5
checkbox input "true"
click at [209, 64] on p "Designed to help students learn to decode words" at bounding box center [177, 60] width 72 height 11
click at [129, 63] on input "Designed to help students learn to decode words" at bounding box center [126, 60] width 5 height 5
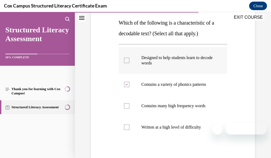
checkbox input "true"
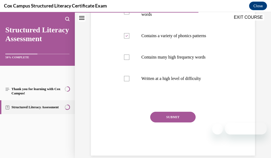
scroll to position [136, 0]
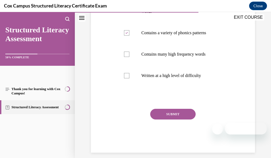
click at [178, 119] on button "SUBMIT" at bounding box center [172, 114] width 45 height 11
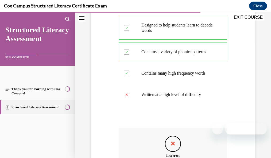
scroll to position [116, 0]
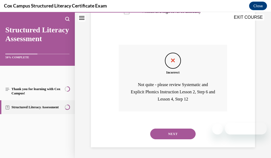
click at [185, 136] on button "NEXT" at bounding box center [172, 133] width 45 height 11
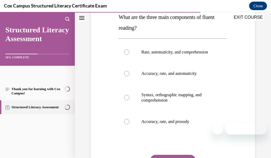
scroll to position [96, 0]
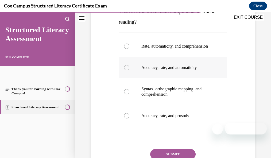
click at [164, 77] on label "Accuracy, rate, and automaticity" at bounding box center [173, 67] width 108 height 21
click at [129, 70] on input "Accuracy, rate, and automaticity" at bounding box center [126, 67] width 5 height 5
radio input "true"
click at [169, 118] on p "Accuracy, rate, and prosody" at bounding box center [177, 115] width 72 height 5
click at [129, 118] on input "Accuracy, rate, and prosody" at bounding box center [126, 115] width 5 height 5
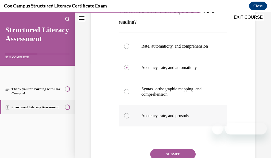
radio input "true"
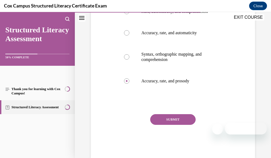
click at [161, 122] on button "SUBMIT" at bounding box center [172, 119] width 45 height 11
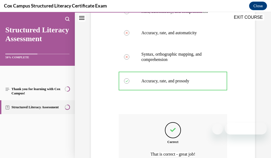
scroll to position [191, 0]
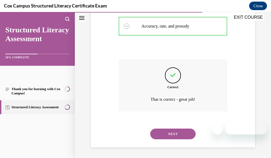
click at [158, 132] on button "NEXT" at bounding box center [172, 133] width 45 height 11
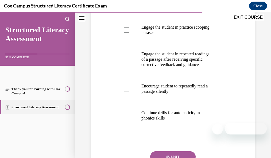
scroll to position [170, 0]
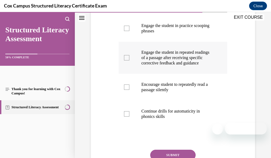
click at [163, 66] on p "Engage the student in repeated readings of a passage after receiving specific c…" at bounding box center [177, 58] width 72 height 16
click at [129, 60] on input "Engage the student in repeated readings of a passage after receiving specific c…" at bounding box center [126, 57] width 5 height 5
checkbox input "true"
click at [165, 34] on p "Engage the student in practice scooping phrases" at bounding box center [177, 28] width 72 height 11
click at [129, 31] on input "Engage the student in practice scooping phrases" at bounding box center [126, 28] width 5 height 5
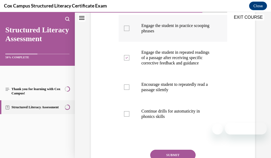
checkbox input "true"
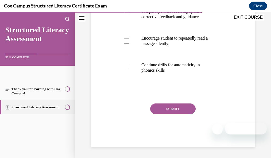
click at [173, 114] on button "SUBMIT" at bounding box center [172, 108] width 45 height 11
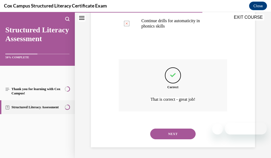
click at [182, 133] on button "NEXT" at bounding box center [172, 133] width 45 height 11
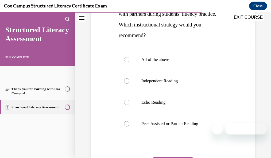
scroll to position [116, 0]
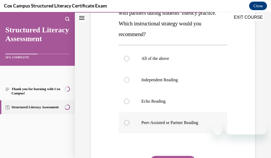
click at [205, 128] on label "Peer-Assisted or Partner Reading" at bounding box center [173, 122] width 108 height 21
click at [129, 125] on input "Peer-Assisted or Partner Reading" at bounding box center [126, 122] width 5 height 5
radio input "true"
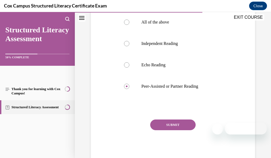
click at [177, 124] on button "SUBMIT" at bounding box center [172, 124] width 45 height 11
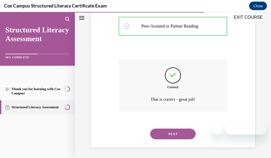
click at [181, 131] on button "NEXT" at bounding box center [172, 133] width 45 height 11
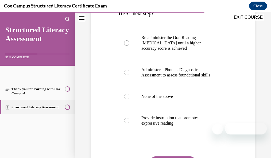
scroll to position [126, 0]
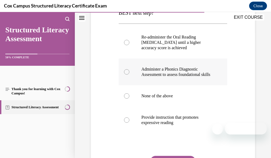
click at [182, 77] on p "Administer a Phonics Diagnostic Assessment to assess foundational skills" at bounding box center [177, 71] width 72 height 11
click at [129, 74] on input "Administer a Phonics Diagnostic Assessment to assess foundational skills" at bounding box center [126, 71] width 5 height 5
radio input "true"
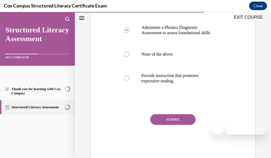
click at [185, 121] on button "SUBMIT" at bounding box center [172, 119] width 45 height 11
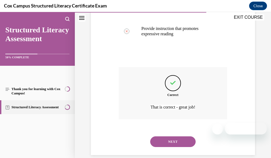
click at [190, 144] on button "NEXT" at bounding box center [172, 141] width 45 height 11
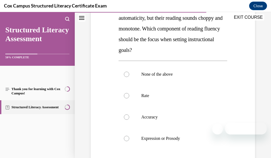
scroll to position [112, 0]
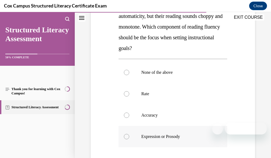
click at [184, 139] on label "Expression or Prosody" at bounding box center [173, 136] width 109 height 21
click at [129, 139] on input "Expression or Prosody" at bounding box center [126, 136] width 5 height 5
radio input "true"
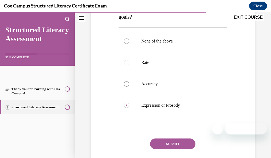
scroll to position [163, 0]
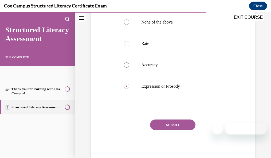
click at [166, 125] on button "SUBMIT" at bounding box center [172, 124] width 45 height 11
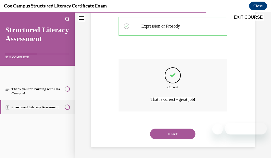
click at [164, 133] on button "NEXT" at bounding box center [172, 133] width 45 height 11
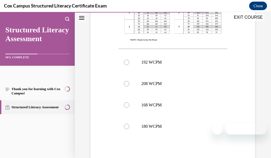
scroll to position [226, 0]
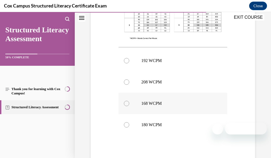
click at [184, 105] on label "168 WCPM" at bounding box center [173, 103] width 109 height 21
click at [129, 105] on input "168 WCPM" at bounding box center [126, 103] width 5 height 5
radio input "true"
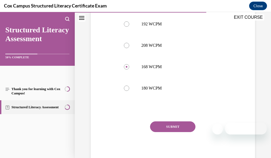
click at [177, 123] on button "SUBMIT" at bounding box center [172, 126] width 45 height 11
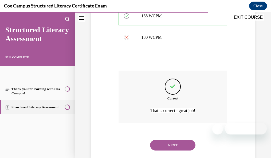
click at [187, 141] on button "NEXT" at bounding box center [172, 145] width 45 height 11
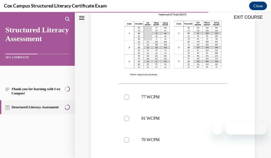
scroll to position [191, 0]
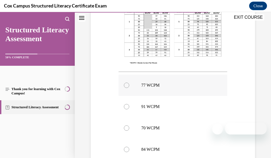
click at [172, 78] on label "77 WCPM" at bounding box center [173, 84] width 109 height 21
click at [129, 83] on input "77 WCPM" at bounding box center [126, 85] width 5 height 5
radio input "true"
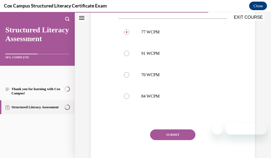
scroll to position [252, 0]
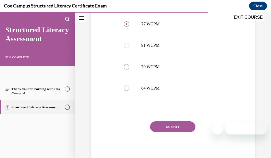
click at [182, 121] on button "SUBMIT" at bounding box center [172, 126] width 45 height 11
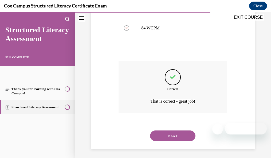
click at [190, 131] on button "NEXT" at bounding box center [172, 135] width 45 height 11
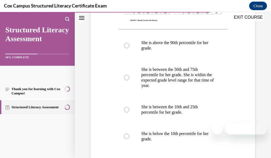
scroll to position [268, 0]
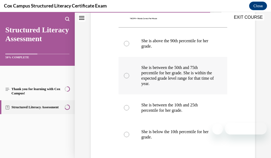
click at [192, 80] on p "She is between the 50th and 75th percentile for her grade. She is within the ex…" at bounding box center [177, 75] width 73 height 21
click at [129, 78] on input "She is between the 50th and 75th percentile for her grade. She is within the ex…" at bounding box center [126, 75] width 5 height 5
radio input "true"
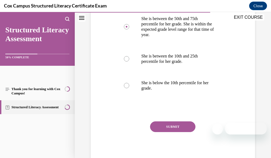
click at [180, 122] on button "SUBMIT" at bounding box center [172, 126] width 45 height 11
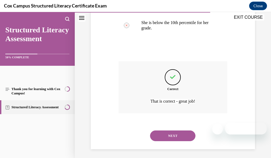
drag, startPoint x: 190, startPoint y: 133, endPoint x: 231, endPoint y: 115, distance: 45.4
click at [190, 132] on button "NEXT" at bounding box center [172, 135] width 45 height 11
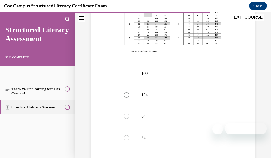
scroll to position [216, 0]
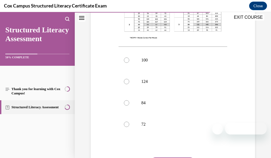
click at [234, 61] on div "Question 101/144 Based on the Oral Reading Fluency Norms from [GEOGRAPHIC_DATA]…" at bounding box center [172, 21] width 167 height 359
click at [143, 60] on p "100" at bounding box center [177, 59] width 73 height 5
click at [129, 60] on input "100" at bounding box center [126, 59] width 5 height 5
radio input "true"
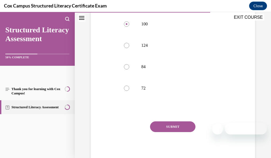
drag, startPoint x: 269, startPoint y: 115, endPoint x: 265, endPoint y: 146, distance: 30.4
click at [189, 123] on button "SUBMIT" at bounding box center [172, 126] width 45 height 11
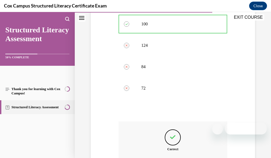
scroll to position [312, 0]
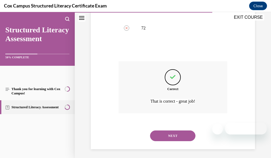
click at [181, 134] on button "NEXT" at bounding box center [172, 135] width 45 height 11
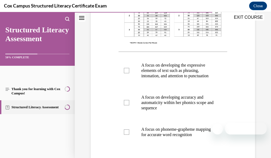
scroll to position [187, 0]
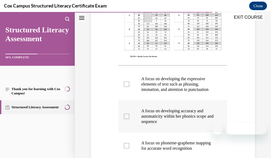
click at [198, 119] on p "A focus on developing accuracy and automaticity within her phonics scope and se…" at bounding box center [177, 116] width 73 height 16
click at [129, 119] on input "A focus on developing accuracy and automaticity within her phonics scope and se…" at bounding box center [126, 115] width 5 height 5
checkbox input "true"
click at [198, 77] on p "A focus on developing the expressive elements of text such as phrasing, intonat…" at bounding box center [177, 84] width 73 height 16
click at [129, 81] on input "A focus on developing the expressive elements of text such as phrasing, intonat…" at bounding box center [126, 83] width 5 height 5
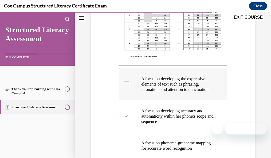
checkbox input "true"
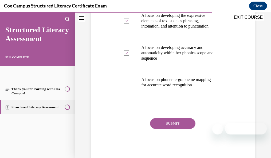
scroll to position [258, 0]
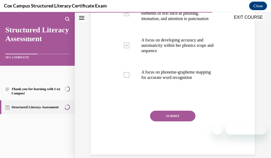
click at [186, 121] on button "SUBMIT" at bounding box center [172, 116] width 45 height 11
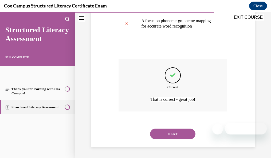
click at [185, 131] on button "NEXT" at bounding box center [172, 133] width 45 height 11
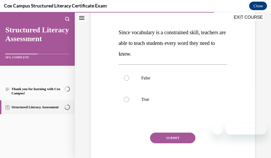
scroll to position [88, 0]
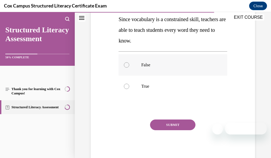
click at [151, 69] on label "False" at bounding box center [173, 64] width 109 height 21
click at [129, 68] on input "False" at bounding box center [126, 64] width 5 height 5
radio input "true"
click at [160, 125] on button "SUBMIT" at bounding box center [172, 124] width 45 height 11
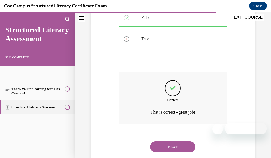
scroll to position [148, 0]
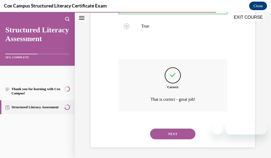
click at [176, 135] on button "NEXT" at bounding box center [172, 133] width 45 height 11
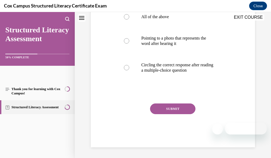
scroll to position [16, 0]
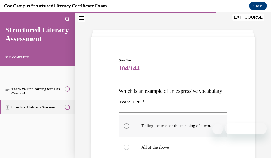
click at [178, 127] on p "Telling the teacher the meaning of a word" at bounding box center [177, 125] width 73 height 5
click at [129, 127] on input "Telling the teacher the meaning of a word" at bounding box center [126, 125] width 5 height 5
radio input "true"
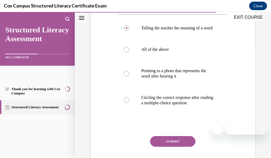
scroll to position [115, 0]
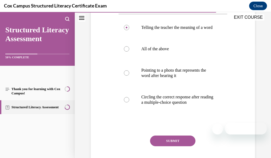
click at [184, 144] on button "SUBMIT" at bounding box center [172, 140] width 45 height 11
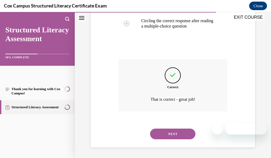
click at [185, 134] on button "NEXT" at bounding box center [172, 133] width 45 height 11
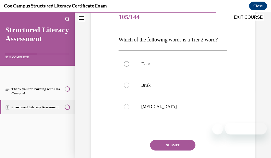
scroll to position [86, 0]
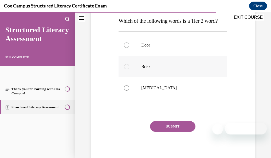
click at [154, 69] on p "Brisk" at bounding box center [177, 66] width 73 height 5
click at [129, 69] on input "Brisk" at bounding box center [126, 66] width 5 height 5
radio input "true"
click at [150, 132] on button "SUBMIT" at bounding box center [172, 126] width 45 height 11
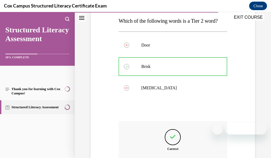
scroll to position [159, 0]
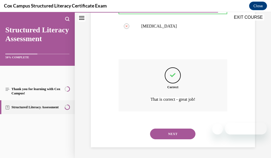
click at [188, 135] on button "NEXT" at bounding box center [172, 133] width 45 height 11
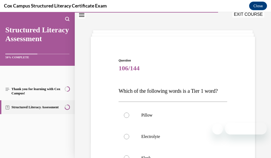
scroll to position [99, 0]
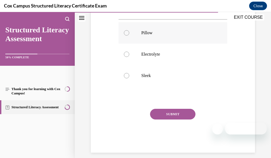
click at [183, 38] on label "Pillow" at bounding box center [173, 32] width 109 height 21
click at [129, 36] on input "Pillow" at bounding box center [126, 32] width 5 height 5
radio input "true"
click at [176, 119] on button "SUBMIT" at bounding box center [172, 114] width 45 height 11
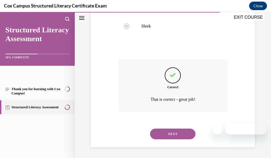
click at [180, 135] on button "NEXT" at bounding box center [172, 133] width 45 height 11
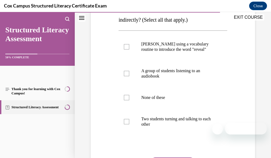
scroll to position [109, 0]
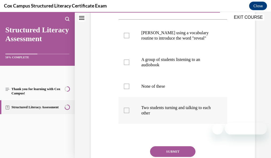
click at [191, 113] on p "Two students turning and talking to each other" at bounding box center [177, 110] width 73 height 11
click at [129, 113] on input "Two students turning and talking to each other" at bounding box center [126, 110] width 5 height 5
checkbox input "true"
click at [192, 68] on p "A group of students listening to an audiobook" at bounding box center [177, 62] width 73 height 11
click at [129, 65] on input "A group of students listening to an audiobook" at bounding box center [126, 62] width 5 height 5
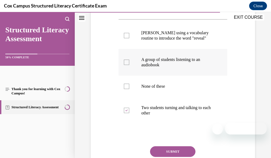
checkbox input "true"
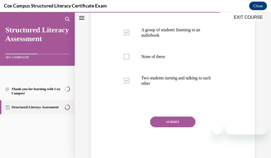
scroll to position [140, 0]
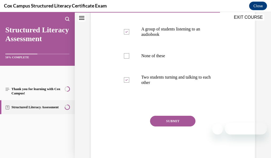
click at [185, 125] on button "SUBMIT" at bounding box center [172, 121] width 45 height 11
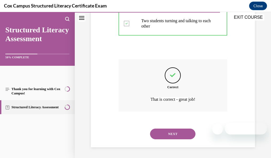
click at [187, 134] on button "NEXT" at bounding box center [172, 133] width 45 height 11
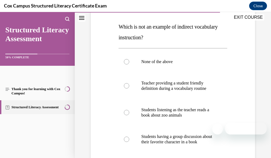
scroll to position [95, 0]
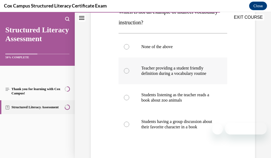
click at [180, 76] on p "Teacher providing a student friendly definition during a vocabulary routine" at bounding box center [177, 70] width 73 height 11
click at [129, 73] on input "Teacher providing a student friendly definition during a vocabulary routine" at bounding box center [126, 70] width 5 height 5
radio input "true"
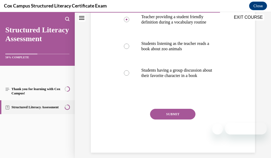
click at [182, 119] on button "SUBMIT" at bounding box center [172, 114] width 45 height 11
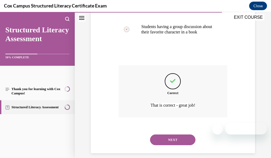
scroll to position [207, 0]
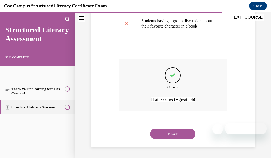
click at [187, 133] on button "NEXT" at bounding box center [172, 133] width 45 height 11
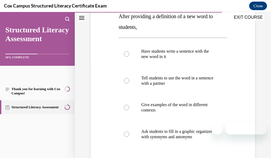
scroll to position [95, 0]
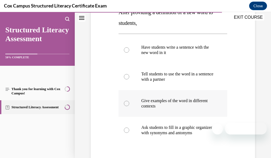
click at [180, 101] on p "Give examples of the word in different contexts" at bounding box center [177, 103] width 73 height 11
click at [129, 101] on input "Give examples of the word in different contexts" at bounding box center [126, 103] width 5 height 5
radio input "true"
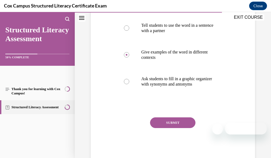
scroll to position [147, 0]
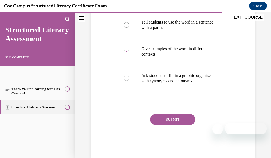
click at [186, 125] on button "SUBMIT" at bounding box center [172, 119] width 45 height 11
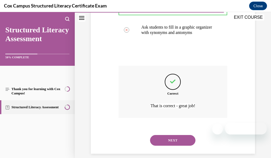
scroll to position [207, 0]
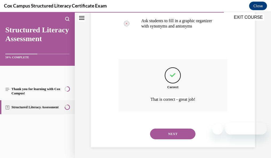
click at [185, 136] on button "NEXT" at bounding box center [172, 133] width 45 height 11
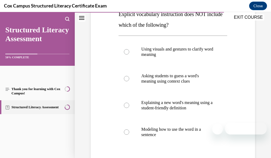
scroll to position [98, 0]
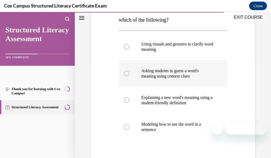
click at [199, 85] on label "Asking students to guess a word's meaning using context clues" at bounding box center [173, 73] width 109 height 27
click at [129, 76] on input "Asking students to guess a word's meaning using context clues" at bounding box center [126, 73] width 5 height 5
radio input "true"
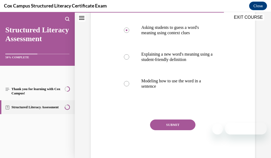
click at [172, 125] on button "SUBMIT" at bounding box center [172, 124] width 45 height 11
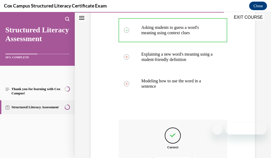
scroll to position [201, 0]
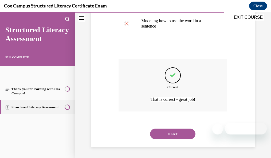
click at [166, 134] on button "NEXT" at bounding box center [172, 133] width 45 height 11
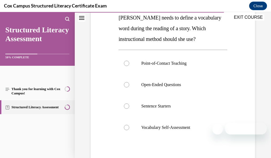
scroll to position [90, 0]
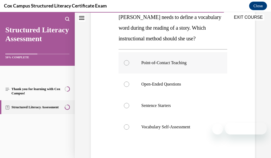
click at [192, 70] on label "Point-of-Contact Teaching" at bounding box center [173, 62] width 109 height 21
click at [129, 65] on input "Point-of-Contact Teaching" at bounding box center [126, 62] width 5 height 5
radio input "true"
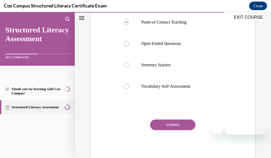
click at [191, 122] on button "SUBMIT" at bounding box center [172, 124] width 45 height 11
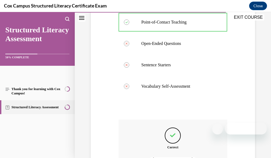
scroll to position [191, 0]
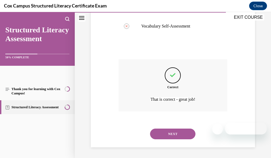
click at [177, 131] on button "NEXT" at bounding box center [172, 133] width 45 height 11
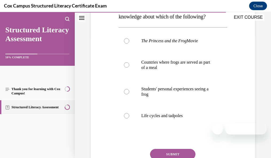
scroll to position [131, 0]
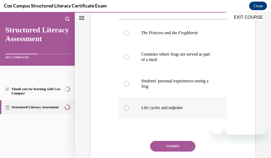
click at [178, 114] on label "Life cycles and tadpoles" at bounding box center [173, 107] width 109 height 21
click at [129, 110] on input "Life cycles and tadpoles" at bounding box center [126, 107] width 5 height 5
radio input "true"
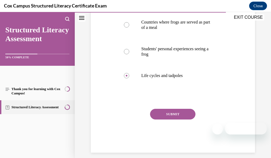
click at [168, 119] on button "SUBMIT" at bounding box center [172, 114] width 45 height 11
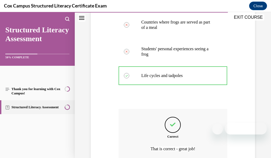
scroll to position [223, 0]
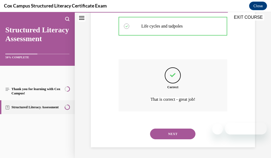
click at [178, 141] on div "NEXT" at bounding box center [173, 133] width 109 height 21
click at [178, 135] on button "NEXT" at bounding box center [172, 133] width 45 height 11
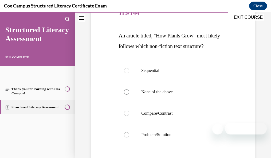
scroll to position [73, 0]
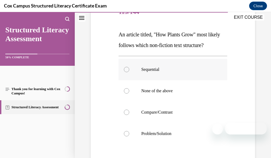
click at [179, 72] on label "Sequential" at bounding box center [173, 69] width 109 height 21
click at [129, 72] on input "Sequential" at bounding box center [126, 69] width 5 height 5
radio input "true"
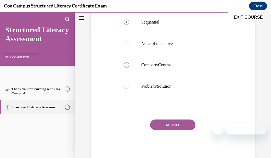
drag, startPoint x: 157, startPoint y: 125, endPoint x: 190, endPoint y: 116, distance: 35.0
click at [157, 125] on button "SUBMIT" at bounding box center [172, 124] width 45 height 11
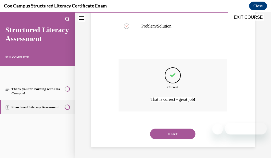
drag, startPoint x: 270, startPoint y: 84, endPoint x: 266, endPoint y: 144, distance: 60.2
click at [172, 133] on button "NEXT" at bounding box center [172, 133] width 45 height 11
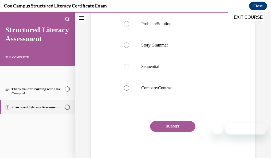
scroll to position [127, 0]
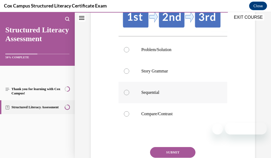
click at [175, 92] on p "Sequential" at bounding box center [177, 92] width 73 height 5
click at [129, 92] on input "Sequential" at bounding box center [126, 92] width 5 height 5
radio input "true"
click at [172, 151] on button "SUBMIT" at bounding box center [172, 152] width 45 height 11
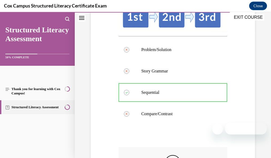
scroll to position [214, 0]
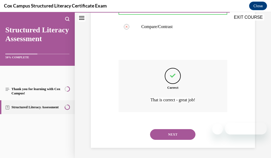
click at [181, 133] on button "NEXT" at bounding box center [172, 134] width 45 height 11
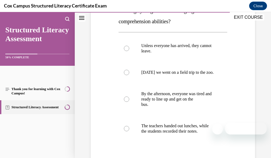
scroll to position [129, 0]
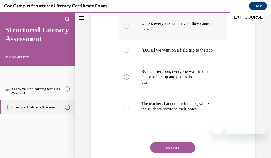
click at [198, 25] on p "Unless everyone has arrived, they cannot leave." at bounding box center [177, 26] width 73 height 11
click at [129, 25] on input "Unless everyone has arrived, they cannot leave." at bounding box center [126, 25] width 5 height 5
radio input "true"
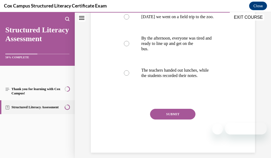
click at [152, 119] on button "SUBMIT" at bounding box center [172, 114] width 45 height 11
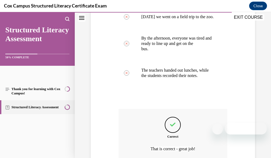
scroll to position [223, 0]
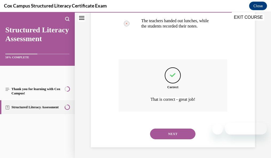
click at [186, 133] on button "NEXT" at bounding box center [172, 133] width 45 height 11
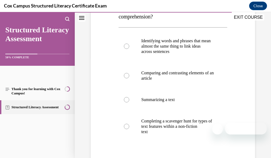
scroll to position [102, 0]
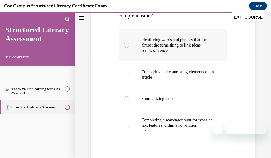
click at [199, 44] on p "Identifying words and phrases that mean almost the same thing to link ideas" at bounding box center [177, 42] width 73 height 11
click at [129, 44] on input "Identifying words and phrases that mean almost the same thing to link ideas acr…" at bounding box center [126, 44] width 5 height 5
radio input "true"
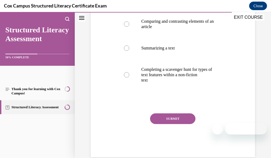
scroll to position [157, 0]
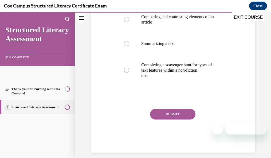
click at [165, 119] on button "SUBMIT" at bounding box center [172, 114] width 45 height 11
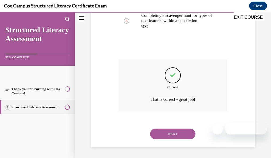
scroll to position [217, 0]
click at [175, 131] on button "NEXT" at bounding box center [172, 133] width 45 height 11
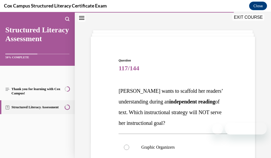
scroll to position [105, 0]
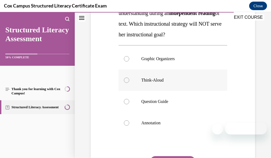
click at [193, 79] on p "Think-Aloud" at bounding box center [177, 79] width 73 height 5
click at [129, 79] on input "Think-Aloud" at bounding box center [126, 79] width 5 height 5
radio input "true"
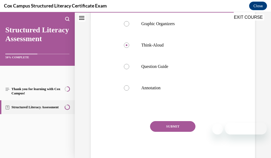
scroll to position [141, 0]
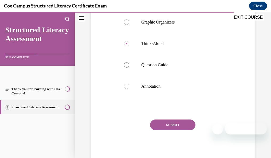
click at [165, 120] on button "SUBMIT" at bounding box center [172, 124] width 45 height 11
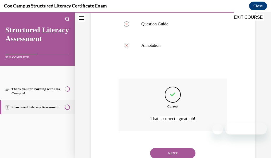
scroll to position [201, 0]
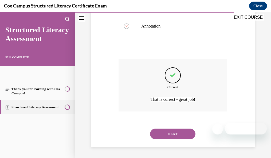
click at [185, 134] on button "NEXT" at bounding box center [172, 133] width 45 height 11
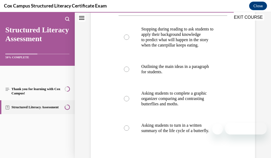
scroll to position [113, 0]
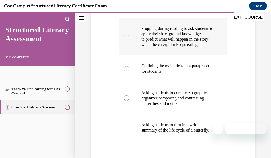
click at [194, 37] on p "Stopping during reading to ask students to apply their background knowledge" at bounding box center [177, 31] width 73 height 11
click at [129, 39] on input "Stopping during reading to ask students to apply their background knowledge to …" at bounding box center [126, 36] width 5 height 5
radio input "true"
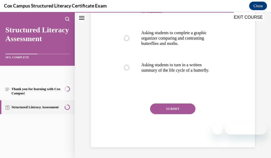
scroll to position [189, 0]
click at [173, 114] on button "SUBMIT" at bounding box center [172, 108] width 45 height 11
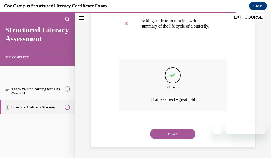
click at [182, 133] on button "NEXT" at bounding box center [172, 133] width 45 height 11
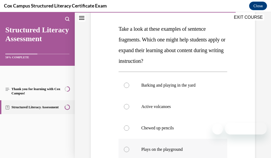
scroll to position [103, 0]
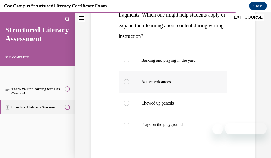
click at [168, 81] on p "Active volcanoes" at bounding box center [177, 81] width 73 height 5
click at [129, 81] on input "Active volcanoes" at bounding box center [126, 81] width 5 height 5
radio input "true"
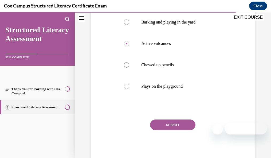
click at [168, 123] on button "SUBMIT" at bounding box center [172, 124] width 45 height 11
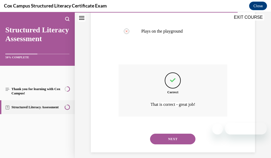
scroll to position [201, 0]
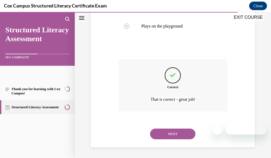
click at [187, 134] on button "NEXT" at bounding box center [172, 133] width 45 height 11
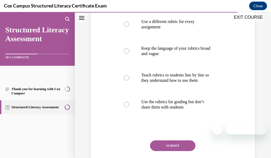
scroll to position [121, 0]
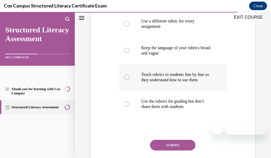
click at [191, 83] on p "Teach rubrics to students line by line so they understand how to use them" at bounding box center [177, 77] width 73 height 11
click at [129, 80] on input "Teach rubrics to students line by line so they understand how to use them" at bounding box center [126, 76] width 5 height 5
radio input "true"
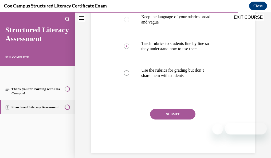
click at [191, 119] on button "SUBMIT" at bounding box center [172, 114] width 45 height 11
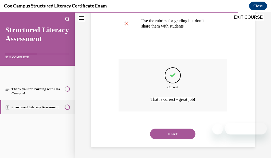
click at [188, 132] on button "NEXT" at bounding box center [172, 133] width 45 height 11
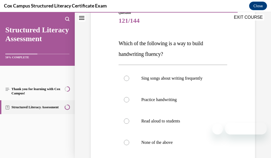
scroll to position [86, 0]
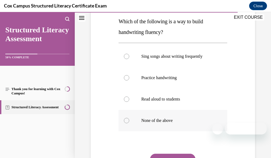
click at [194, 117] on label "None of the above" at bounding box center [173, 120] width 109 height 21
click at [129, 118] on input "None of the above" at bounding box center [126, 120] width 5 height 5
radio input "true"
click at [178, 154] on button "SUBMIT" at bounding box center [172, 159] width 45 height 11
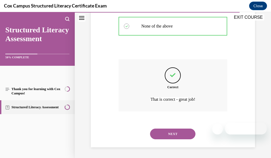
click at [186, 133] on button "NEXT" at bounding box center [172, 133] width 45 height 11
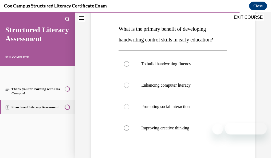
scroll to position [99, 0]
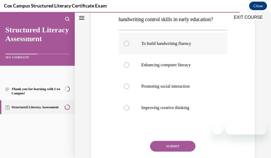
click at [189, 45] on p "To build handwriting fluency" at bounding box center [177, 43] width 73 height 5
click at [129, 45] on input "To build handwriting fluency" at bounding box center [126, 43] width 5 height 5
radio input "true"
click at [177, 144] on button "SUBMIT" at bounding box center [172, 146] width 45 height 11
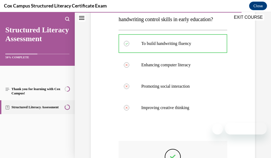
scroll to position [180, 0]
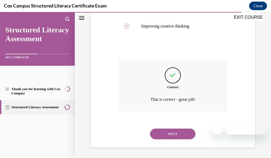
click at [182, 132] on button "NEXT" at bounding box center [172, 133] width 45 height 11
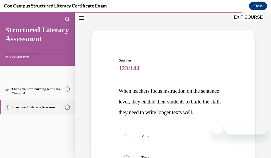
scroll to position [88, 0]
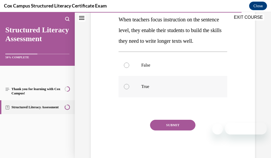
click at [194, 89] on p "True" at bounding box center [177, 86] width 73 height 5
click at [129, 89] on input "True" at bounding box center [126, 86] width 5 height 5
radio input "true"
click at [173, 130] on button "SUBMIT" at bounding box center [172, 125] width 45 height 11
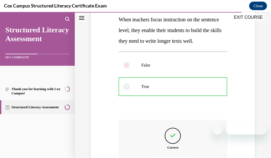
scroll to position [159, 0]
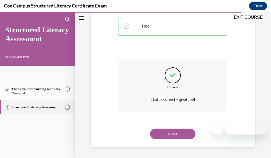
click at [176, 134] on button "NEXT" at bounding box center [172, 133] width 45 height 11
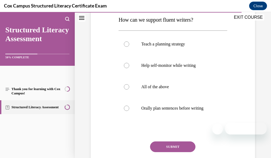
scroll to position [107, 0]
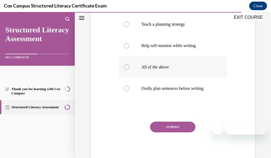
click at [178, 68] on p "All of the above" at bounding box center [177, 66] width 73 height 5
click at [129, 68] on input "All of the above" at bounding box center [126, 66] width 5 height 5
radio input "true"
click at [167, 124] on button "SUBMIT" at bounding box center [172, 126] width 45 height 11
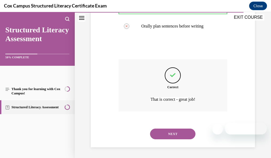
click at [175, 134] on button "NEXT" at bounding box center [172, 133] width 45 height 11
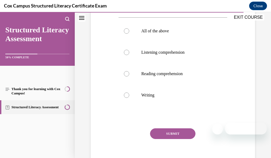
scroll to position [102, 0]
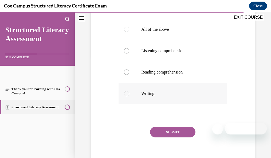
click at [194, 93] on p "Writing" at bounding box center [177, 93] width 73 height 5
click at [129, 93] on input "Writing" at bounding box center [126, 93] width 5 height 5
radio input "true"
click at [171, 130] on button "SUBMIT" at bounding box center [172, 132] width 45 height 11
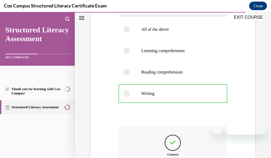
scroll to position [169, 0]
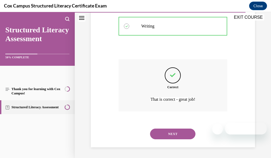
click at [169, 136] on button "NEXT" at bounding box center [172, 133] width 45 height 11
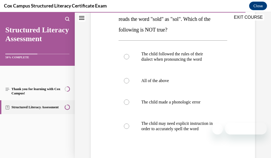
scroll to position [100, 0]
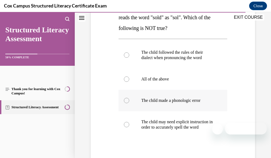
click at [198, 100] on p "The child made a phonologic error" at bounding box center [177, 100] width 73 height 5
click at [129, 100] on input "The child made a phonologic error" at bounding box center [126, 100] width 5 height 5
radio input "true"
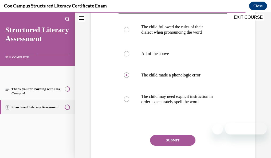
click at [176, 144] on button "SUBMIT" at bounding box center [172, 140] width 45 height 11
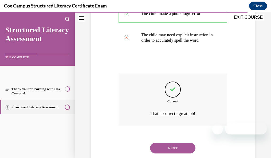
scroll to position [195, 0]
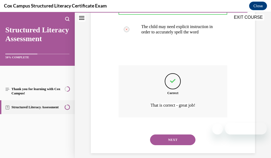
click at [172, 145] on button "NEXT" at bounding box center [172, 139] width 45 height 11
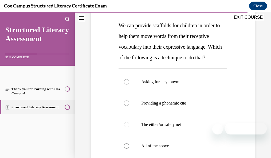
scroll to position [118, 0]
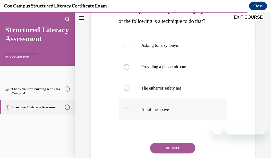
click at [175, 120] on label "All of the above" at bounding box center [173, 109] width 109 height 21
click at [129, 112] on input "All of the above" at bounding box center [126, 109] width 5 height 5
radio input "true"
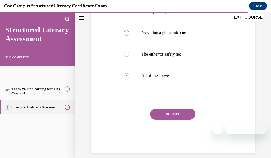
click at [157, 119] on button "SUBMIT" at bounding box center [172, 114] width 45 height 11
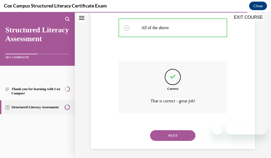
scroll to position [212, 0]
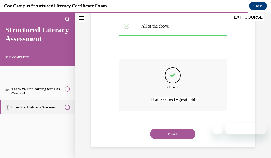
click at [171, 134] on button "NEXT" at bounding box center [172, 133] width 45 height 11
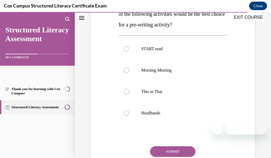
scroll to position [137, 0]
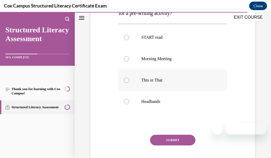
click at [196, 83] on p "This or That" at bounding box center [177, 79] width 73 height 5
click at [129, 83] on input "This or That" at bounding box center [126, 79] width 5 height 5
radio input "true"
click at [194, 149] on div "SUBMIT" at bounding box center [173, 148] width 109 height 27
drag, startPoint x: 189, startPoint y: 151, endPoint x: 210, endPoint y: 133, distance: 27.5
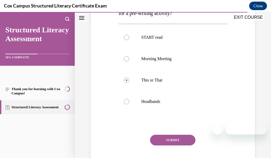
click at [190, 145] on button "SUBMIT" at bounding box center [172, 140] width 45 height 11
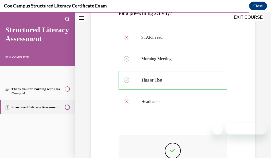
scroll to position [223, 0]
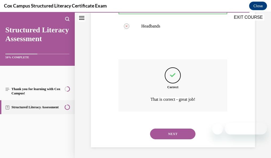
click at [170, 133] on button "NEXT" at bounding box center [172, 133] width 45 height 11
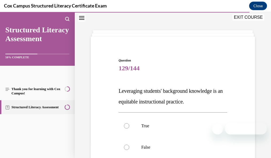
scroll to position [57, 0]
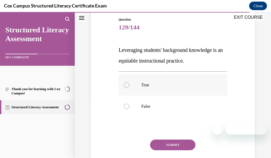
click at [190, 85] on p "True" at bounding box center [177, 84] width 73 height 5
click at [129, 85] on input "True" at bounding box center [126, 84] width 5 height 5
radio input "true"
click at [187, 145] on button "SUBMIT" at bounding box center [172, 144] width 45 height 11
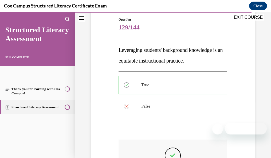
scroll to position [137, 0]
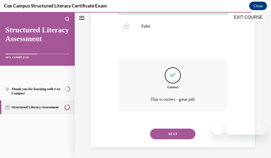
click at [177, 134] on button "NEXT" at bounding box center [172, 133] width 45 height 11
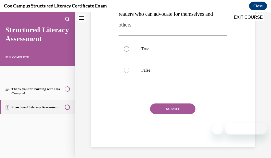
scroll to position [16, 0]
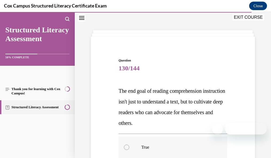
click at [151, 151] on label "True" at bounding box center [173, 146] width 109 height 21
click at [129, 150] on input "True" at bounding box center [126, 146] width 5 height 5
radio input "true"
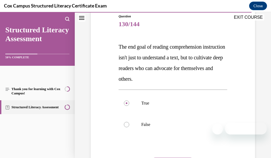
scroll to position [99, 0]
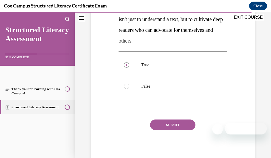
click at [180, 123] on button "SUBMIT" at bounding box center [172, 124] width 45 height 11
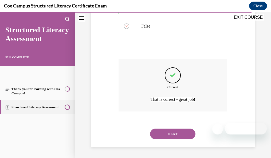
drag, startPoint x: 188, startPoint y: 130, endPoint x: 193, endPoint y: 120, distance: 11.3
click at [188, 130] on button "NEXT" at bounding box center [172, 133] width 45 height 11
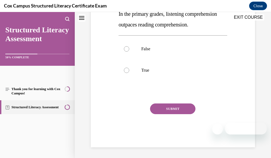
scroll to position [16, 0]
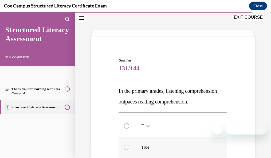
click at [144, 154] on label "True" at bounding box center [173, 146] width 109 height 21
click at [129, 150] on input "True" at bounding box center [126, 146] width 5 height 5
radio input "true"
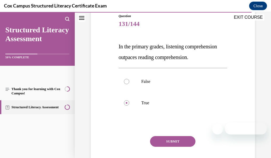
scroll to position [88, 0]
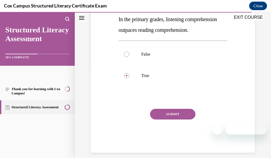
click at [174, 119] on button "SUBMIT" at bounding box center [172, 114] width 45 height 11
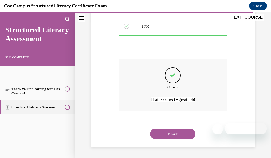
click at [175, 135] on button "NEXT" at bounding box center [172, 133] width 45 height 11
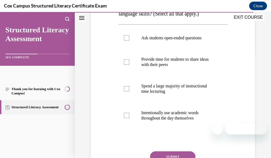
scroll to position [112, 0]
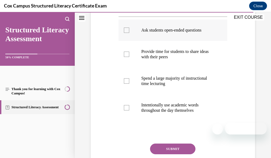
click at [192, 34] on label "Ask students open-ended questions" at bounding box center [173, 29] width 109 height 21
click at [129, 33] on input "Ask students open-ended questions" at bounding box center [126, 30] width 5 height 5
checkbox input "true"
click at [185, 108] on p "Intentionally use academic words throughout the day themselves" at bounding box center [177, 107] width 73 height 11
click at [129, 108] on input "Intentionally use academic words throughout the day themselves" at bounding box center [126, 107] width 5 height 5
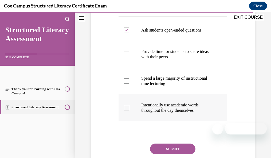
checkbox input "true"
click at [171, 145] on button "SUBMIT" at bounding box center [172, 148] width 45 height 11
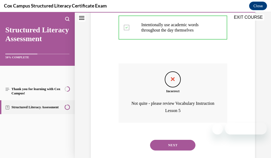
click at [186, 147] on button "NEXT" at bounding box center [172, 145] width 45 height 11
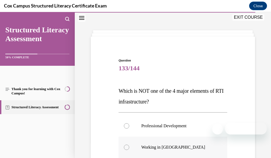
click at [172, 144] on label "Working in [GEOGRAPHIC_DATA]" at bounding box center [173, 146] width 109 height 21
click at [129, 144] on input "Working in [GEOGRAPHIC_DATA]" at bounding box center [126, 146] width 5 height 5
radio input "true"
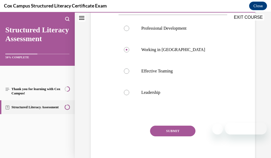
scroll to position [116, 0]
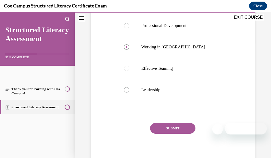
click at [186, 125] on button "SUBMIT" at bounding box center [172, 128] width 45 height 11
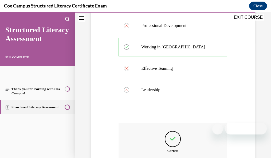
scroll to position [180, 0]
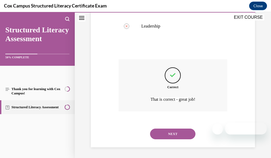
click at [187, 133] on button "NEXT" at bounding box center [172, 133] width 45 height 11
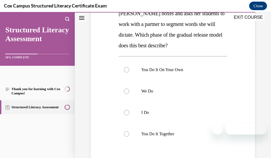
scroll to position [112, 0]
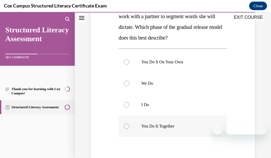
click at [184, 127] on p "You Do It Together" at bounding box center [177, 125] width 73 height 5
click at [129, 127] on input "You Do It Together" at bounding box center [126, 125] width 5 height 5
radio input "true"
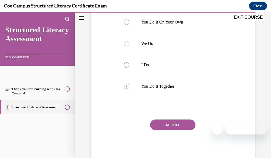
click at [187, 126] on button "SUBMIT" at bounding box center [172, 124] width 45 height 11
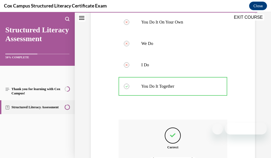
scroll to position [212, 0]
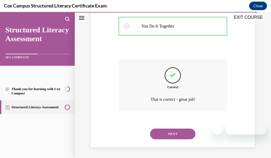
click at [185, 135] on button "NEXT" at bounding box center [172, 133] width 45 height 11
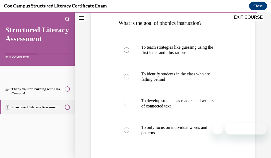
scroll to position [93, 0]
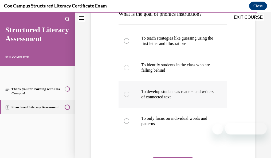
click at [207, 100] on label "To develop students as readers and writers of connected text" at bounding box center [173, 94] width 109 height 27
click at [129, 97] on input "To develop students as readers and writers of connected text" at bounding box center [126, 94] width 5 height 5
radio input "true"
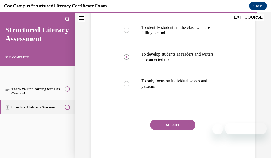
click at [171, 124] on button "SUBMIT" at bounding box center [172, 124] width 45 height 11
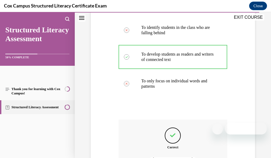
scroll to position [191, 0]
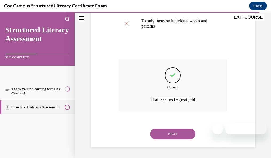
click at [175, 134] on button "NEXT" at bounding box center [172, 133] width 45 height 11
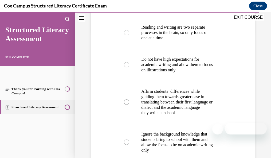
scroll to position [132, 0]
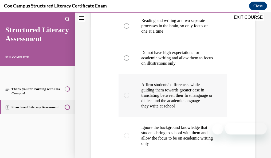
click at [184, 109] on p "they write at school" at bounding box center [177, 105] width 73 height 5
click at [129, 98] on input "Affirm students’ differences while guiding them towards greater ease in transla…" at bounding box center [126, 95] width 5 height 5
radio input "true"
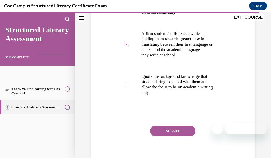
scroll to position [200, 0]
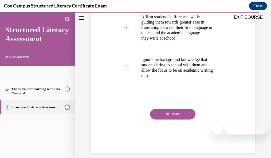
click at [170, 119] on button "SUBMIT" at bounding box center [172, 114] width 45 height 11
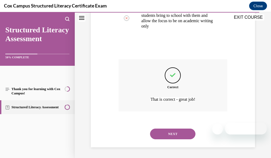
click at [179, 133] on button "NEXT" at bounding box center [172, 133] width 45 height 11
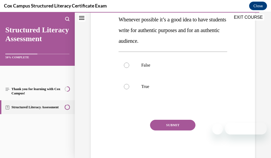
scroll to position [88, 0]
click at [199, 86] on p "True" at bounding box center [177, 86] width 73 height 5
click at [129, 86] on input "True" at bounding box center [126, 86] width 5 height 5
radio input "true"
click at [180, 121] on button "SUBMIT" at bounding box center [172, 124] width 45 height 11
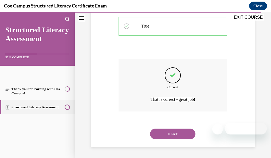
click at [175, 134] on button "NEXT" at bounding box center [172, 133] width 45 height 11
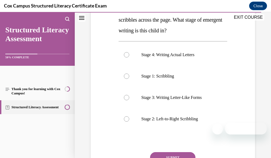
scroll to position [111, 0]
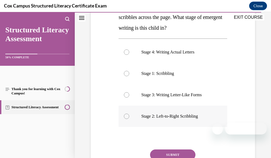
click at [196, 119] on label "Stage 2: Left-to-Right Scribbling" at bounding box center [173, 115] width 109 height 21
click at [129, 119] on input "Stage 2: Left-to-Right Scribbling" at bounding box center [126, 115] width 5 height 5
radio input "true"
click at [186, 155] on button "SUBMIT" at bounding box center [172, 154] width 45 height 11
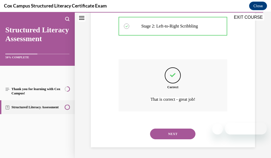
click at [186, 134] on button "NEXT" at bounding box center [172, 133] width 45 height 11
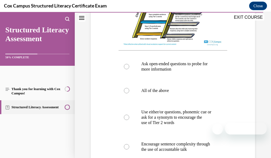
scroll to position [244, 0]
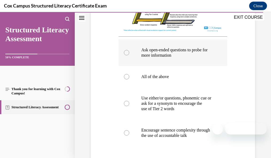
click at [194, 54] on p "Ask open-ended questions to probe for more information" at bounding box center [177, 52] width 73 height 11
click at [129, 54] on input "Ask open-ended questions to probe for more information" at bounding box center [126, 52] width 5 height 5
radio input "true"
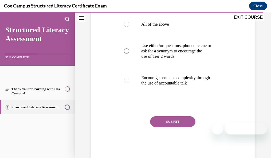
click at [178, 124] on button "SUBMIT" at bounding box center [172, 121] width 45 height 11
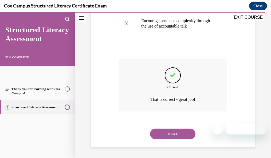
click at [190, 131] on button "NEXT" at bounding box center [172, 133] width 45 height 11
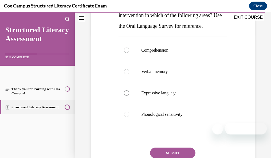
scroll to position [135, 0]
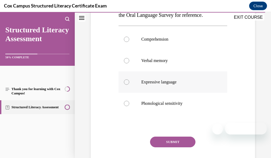
click at [163, 85] on p "Expressive language" at bounding box center [177, 81] width 73 height 5
click at [129, 85] on input "Expressive language" at bounding box center [126, 81] width 5 height 5
radio input "true"
click at [165, 147] on button "SUBMIT" at bounding box center [172, 141] width 45 height 11
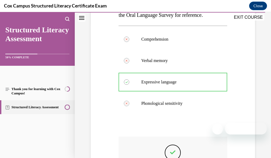
scroll to position [223, 0]
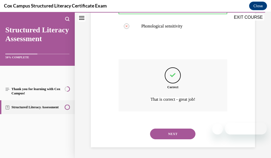
click at [189, 133] on button "NEXT" at bounding box center [172, 133] width 45 height 11
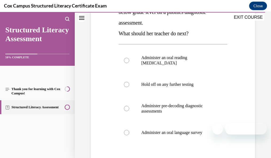
scroll to position [111, 0]
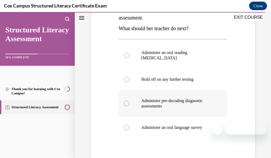
click at [205, 98] on p "Administer pre-decoding diagnostic assessments" at bounding box center [177, 103] width 73 height 11
click at [129, 101] on input "Administer pre-decoding diagnostic assessments" at bounding box center [126, 103] width 5 height 5
radio input "true"
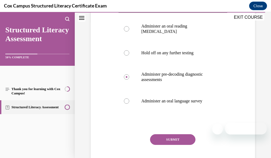
scroll to position [138, 0]
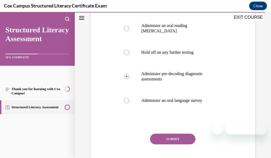
click at [190, 134] on button "SUBMIT" at bounding box center [172, 139] width 45 height 11
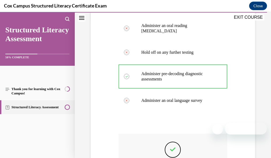
scroll to position [201, 0]
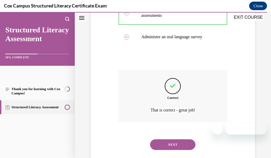
drag, startPoint x: 178, startPoint y: 131, endPoint x: 200, endPoint y: 119, distance: 24.8
click at [178, 139] on button "NEXT" at bounding box center [172, 144] width 45 height 11
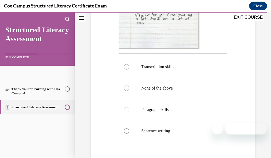
scroll to position [215, 0]
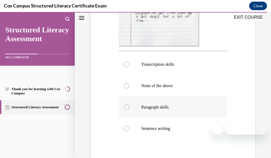
click at [167, 109] on p "Paragraph skills" at bounding box center [177, 106] width 73 height 5
click at [129, 109] on input "Paragraph skills" at bounding box center [126, 106] width 5 height 5
radio input "true"
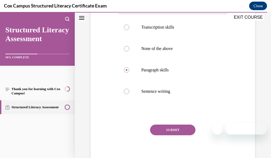
scroll to position [257, 0]
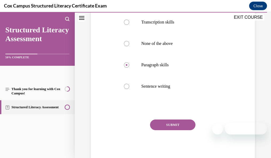
click at [190, 124] on button "SUBMIT" at bounding box center [172, 124] width 45 height 11
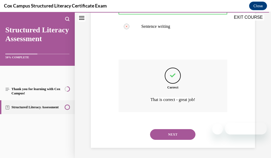
click at [170, 132] on button "NEXT" at bounding box center [172, 134] width 45 height 11
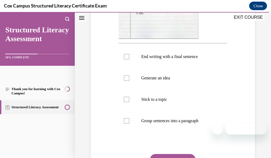
scroll to position [206, 0]
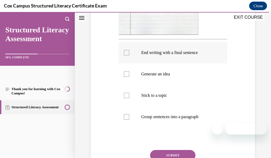
click at [141, 55] on p "End writing with a final sentence" at bounding box center [177, 52] width 73 height 5
click at [129, 55] on input "End writing with a final sentence" at bounding box center [126, 52] width 5 height 5
checkbox input "true"
click at [141, 77] on p "Generate an idea" at bounding box center [177, 73] width 73 height 5
click at [129, 77] on input "Generate an idea" at bounding box center [126, 73] width 5 height 5
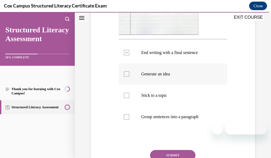
checkbox input "true"
click at [143, 98] on p "Stick to a topic" at bounding box center [177, 95] width 73 height 5
click at [129, 98] on input "Stick to a topic" at bounding box center [126, 95] width 5 height 5
checkbox input "true"
click at [145, 119] on p "Group sentences into a paragraph" at bounding box center [177, 116] width 73 height 5
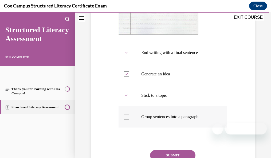
click at [129, 119] on input "Group sentences into a paragraph" at bounding box center [126, 116] width 5 height 5
checkbox input "true"
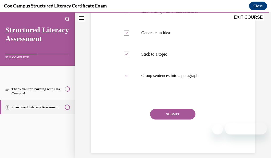
click at [186, 119] on button "SUBMIT" at bounding box center [172, 114] width 45 height 11
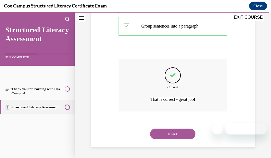
click at [168, 132] on button "NEXT" at bounding box center [172, 133] width 45 height 11
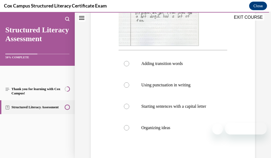
scroll to position [203, 0]
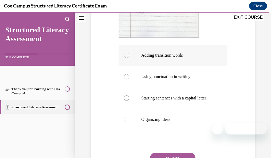
click at [175, 56] on p "Adding transition words" at bounding box center [177, 55] width 73 height 5
click at [129, 56] on input "Adding transition words" at bounding box center [126, 55] width 5 height 5
radio input "true"
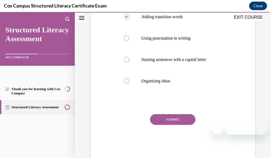
click at [191, 125] on button "SUBMIT" at bounding box center [172, 119] width 45 height 11
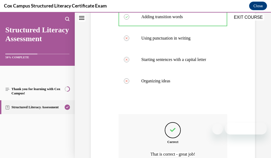
scroll to position [301, 0]
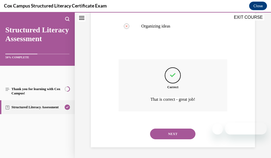
click at [179, 135] on button "NEXT" at bounding box center [172, 133] width 45 height 11
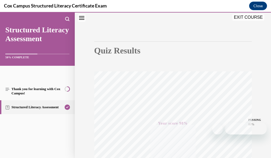
scroll to position [32, 0]
click at [46, 91] on link "Thank you for learning with Cox Campus!" at bounding box center [37, 91] width 75 height 18
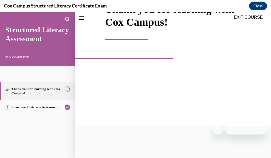
scroll to position [112, 0]
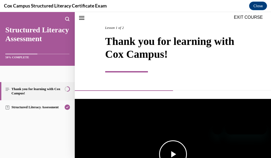
click at [173, 154] on span "Video player" at bounding box center [173, 154] width 0 height 0
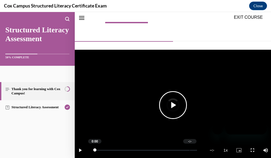
drag, startPoint x: 94, startPoint y: 147, endPoint x: 190, endPoint y: 150, distance: 95.9
click at [190, 150] on div "Loaded : 0% -:- 0:00" at bounding box center [146, 150] width 108 height 20
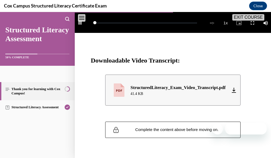
scroll to position [204, 0]
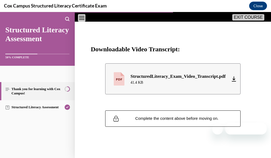
click at [195, 117] on span "Complete the content above before moving on." at bounding box center [176, 118] width 83 height 5
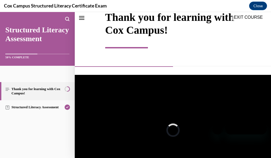
scroll to position [25, 0]
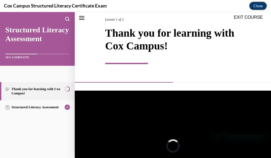
click at [262, 6] on button "Close" at bounding box center [258, 6] width 18 height 9
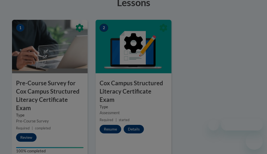
click at [116, 120] on div at bounding box center [133, 70] width 243 height 101
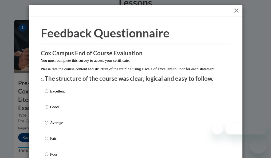
click at [238, 11] on div at bounding box center [136, 11] width 214 height 12
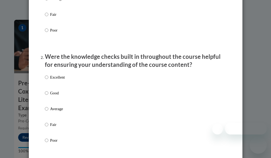
scroll to position [84, 0]
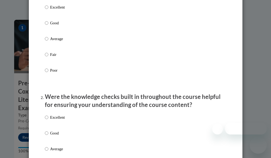
click at [76, 30] on div "Excellent Good Average Fair Poor" at bounding box center [136, 45] width 182 height 87
click at [51, 26] on p "Good" at bounding box center [57, 23] width 15 height 6
click at [48, 26] on input "Good" at bounding box center [46, 23] width 3 height 6
radio input "true"
click at [45, 135] on div "Excellent Good Average Fair Poor" at bounding box center [55, 153] width 20 height 83
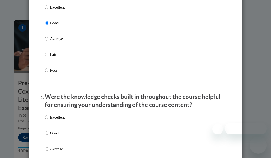
click at [52, 136] on p "Good" at bounding box center [57, 133] width 15 height 6
click at [48, 136] on input "Good" at bounding box center [46, 133] width 3 height 6
radio input "true"
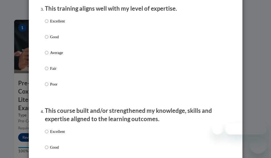
scroll to position [248, 0]
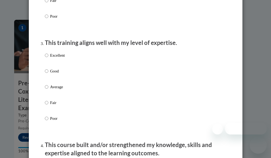
click at [56, 74] on p "Good" at bounding box center [57, 71] width 15 height 6
click at [48, 74] on input "Good" at bounding box center [46, 71] width 3 height 6
radio input "true"
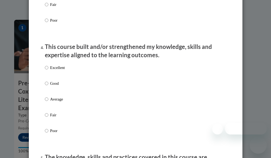
scroll to position [396, 0]
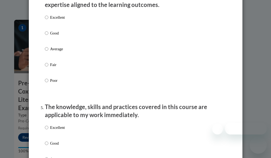
click at [107, 42] on div "Excellent Good Average Fair Poor" at bounding box center [136, 55] width 182 height 87
click at [57, 36] on p "Good" at bounding box center [57, 33] width 15 height 6
click at [48, 36] on input "Good" at bounding box center [46, 33] width 3 height 6
radio input "true"
click at [50, 145] on p "Good" at bounding box center [57, 143] width 15 height 6
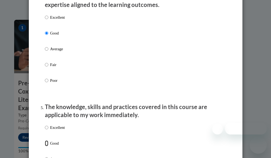
click at [48, 145] on input "Good" at bounding box center [46, 143] width 3 height 6
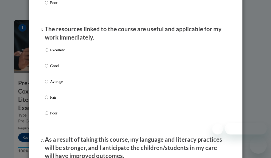
scroll to position [594, 0]
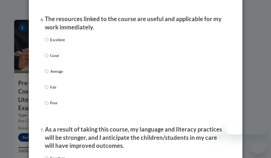
click at [50, 58] on p "Good" at bounding box center [57, 56] width 15 height 6
click at [48, 58] on input "Good" at bounding box center [46, 56] width 3 height 6
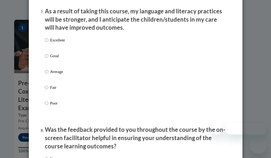
scroll to position [718, 0]
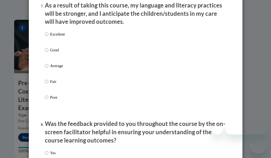
click at [52, 52] on p "Good" at bounding box center [57, 50] width 15 height 6
click at [48, 52] on input "Good" at bounding box center [46, 50] width 3 height 6
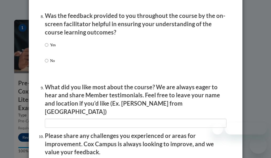
scroll to position [846, 0]
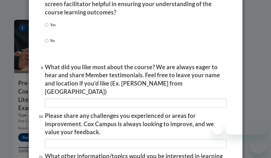
click at [53, 28] on p "Yes" at bounding box center [53, 25] width 6 height 6
click at [48, 28] on input "Yes" at bounding box center [46, 25] width 3 height 6
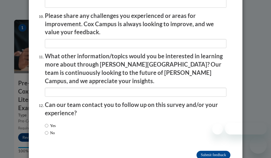
scroll to position [952, 0]
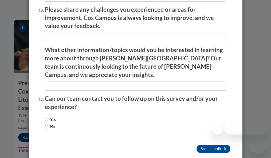
click at [49, 124] on label "No" at bounding box center [50, 127] width 10 height 6
click at [48, 124] on input "No" at bounding box center [46, 127] width 3 height 6
click at [214, 144] on input "Submit feedback" at bounding box center [214, 148] width 34 height 9
